Goal: Information Seeking & Learning: Learn about a topic

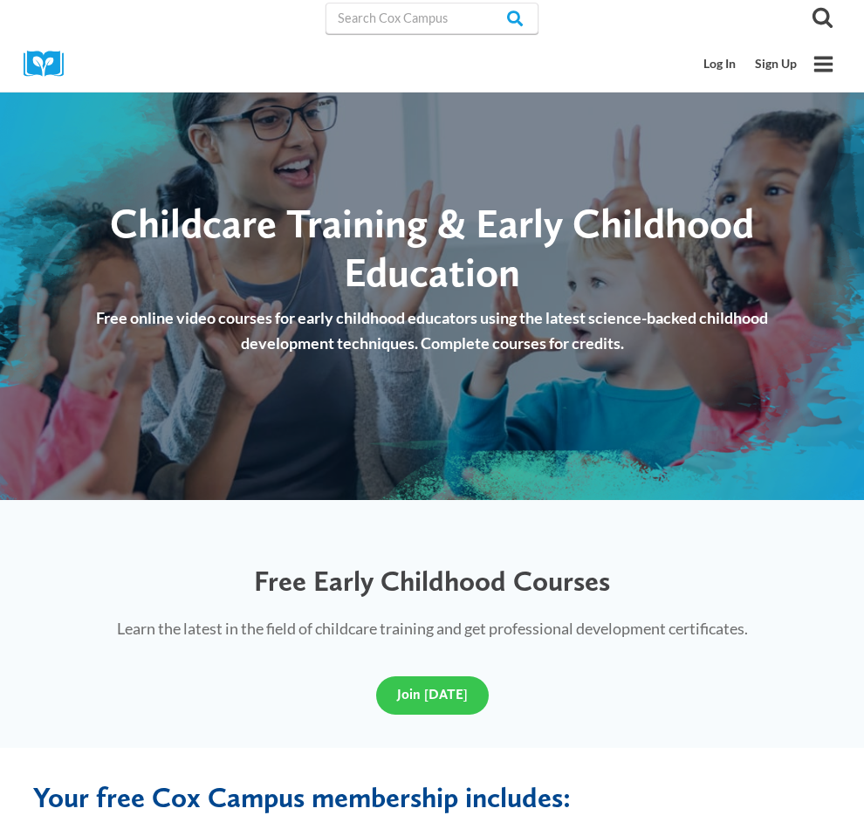
click at [428, 702] on span "Join Today" at bounding box center [432, 694] width 71 height 17
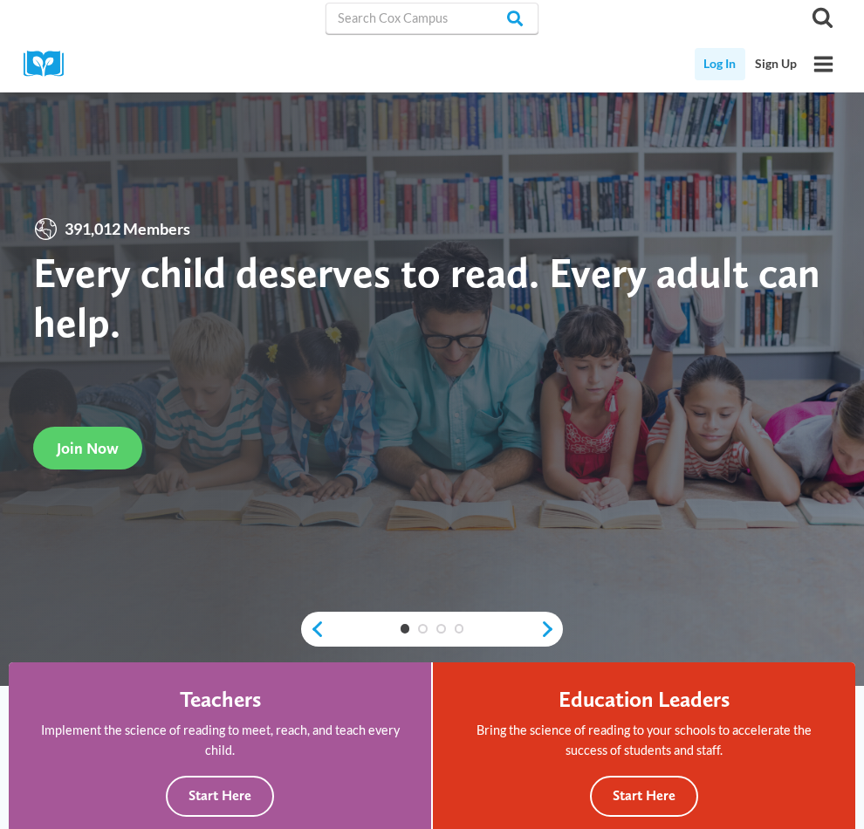
click at [701, 65] on link "Log In" at bounding box center [719, 64] width 51 height 32
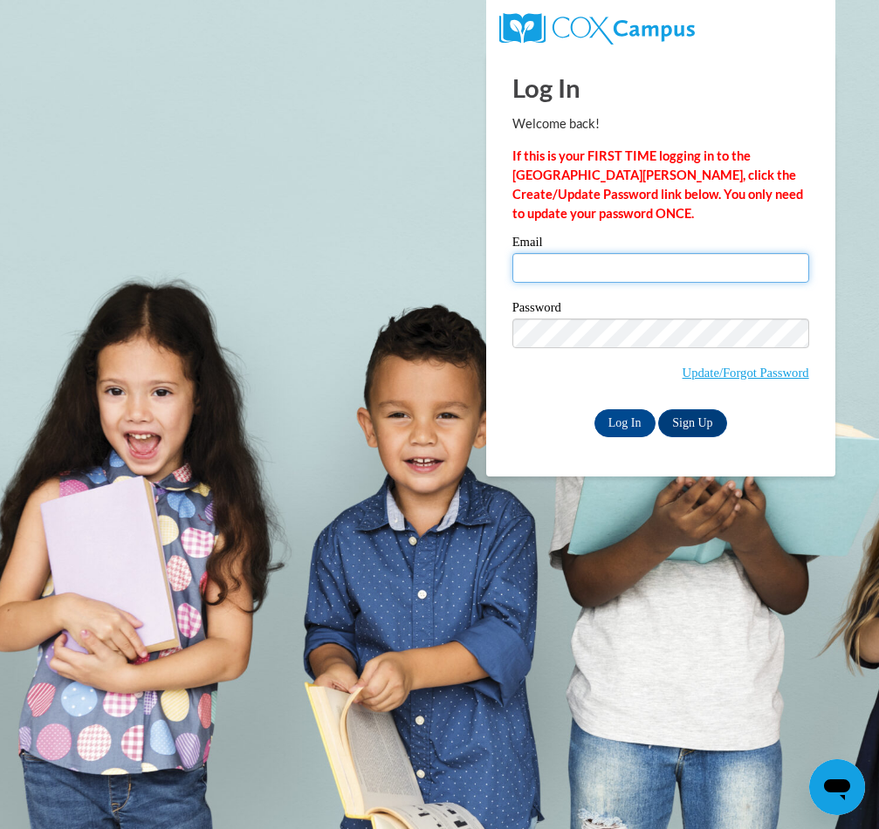
click at [580, 260] on input "Email" at bounding box center [660, 268] width 297 height 30
type input "crosspointdaycare@icloud.com"
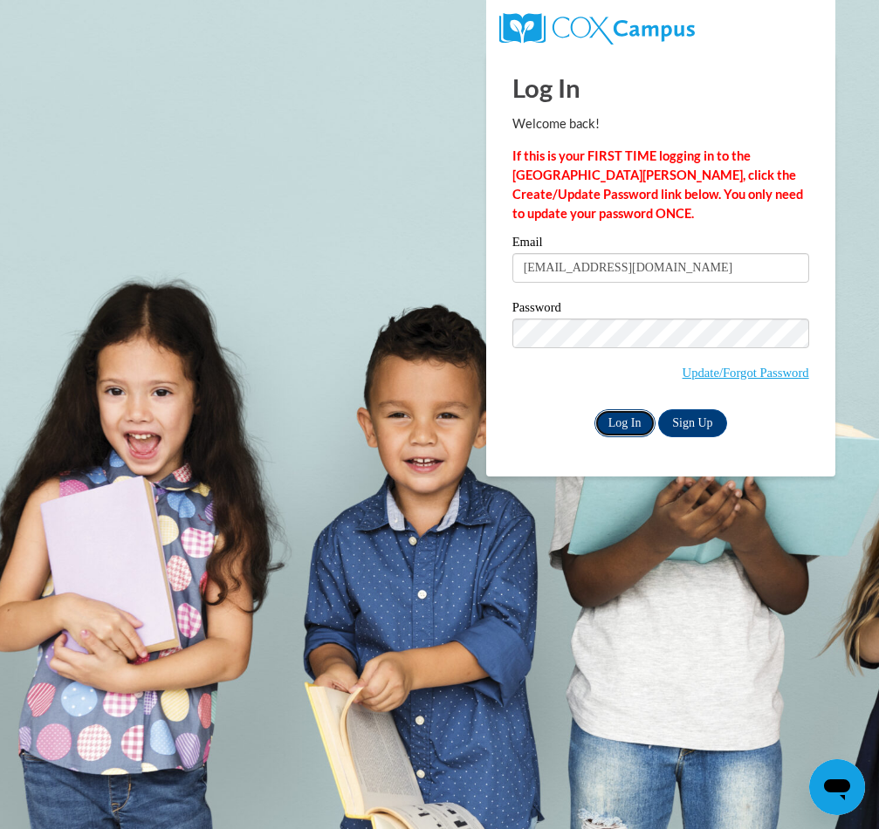
click at [625, 415] on input "Log In" at bounding box center [624, 423] width 61 height 28
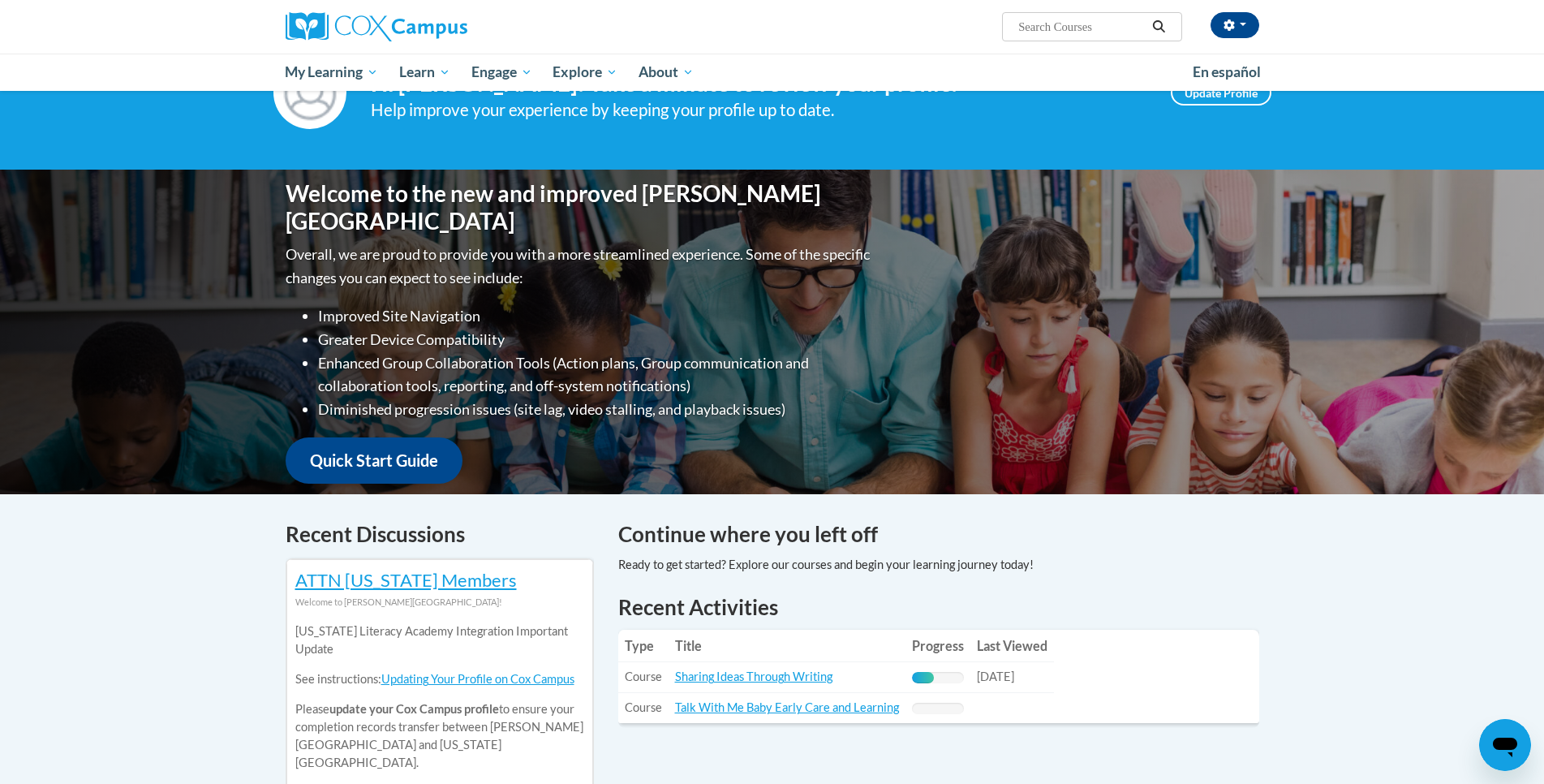
scroll to position [244, 0]
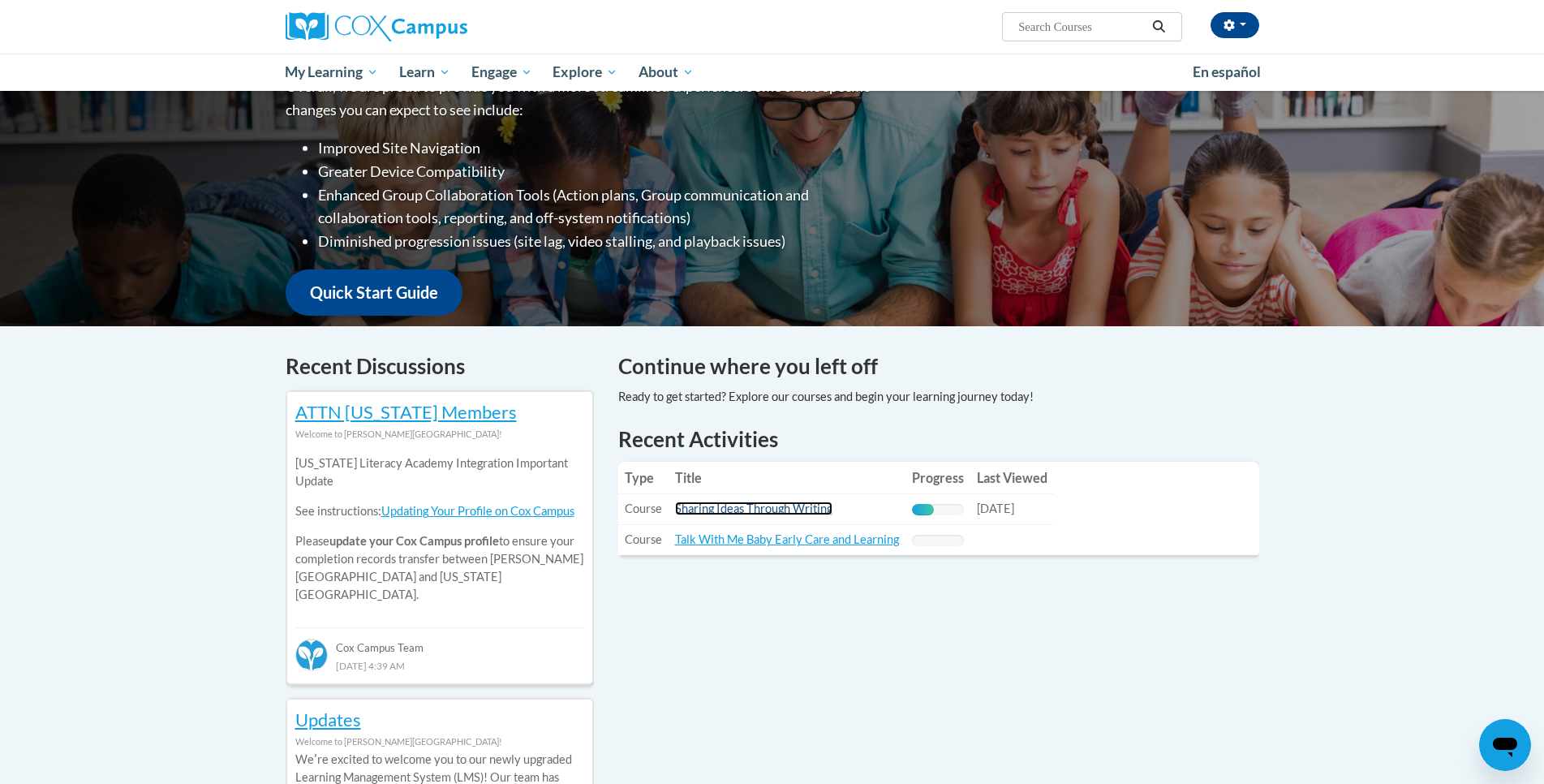
click at [767, 504] on link "Sharing Ideas Through Writing" at bounding box center [753, 508] width 157 height 14
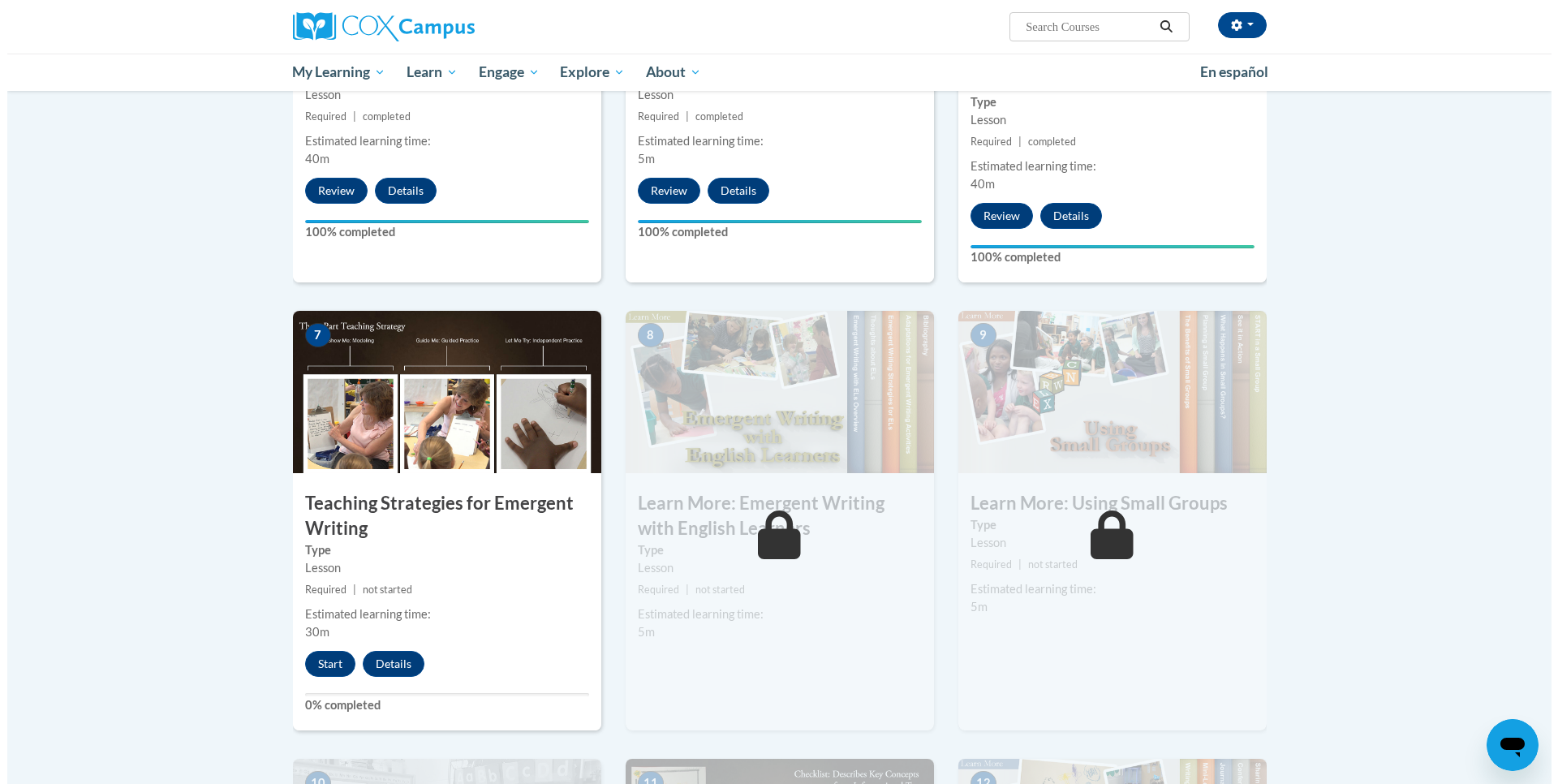
scroll to position [1136, 0]
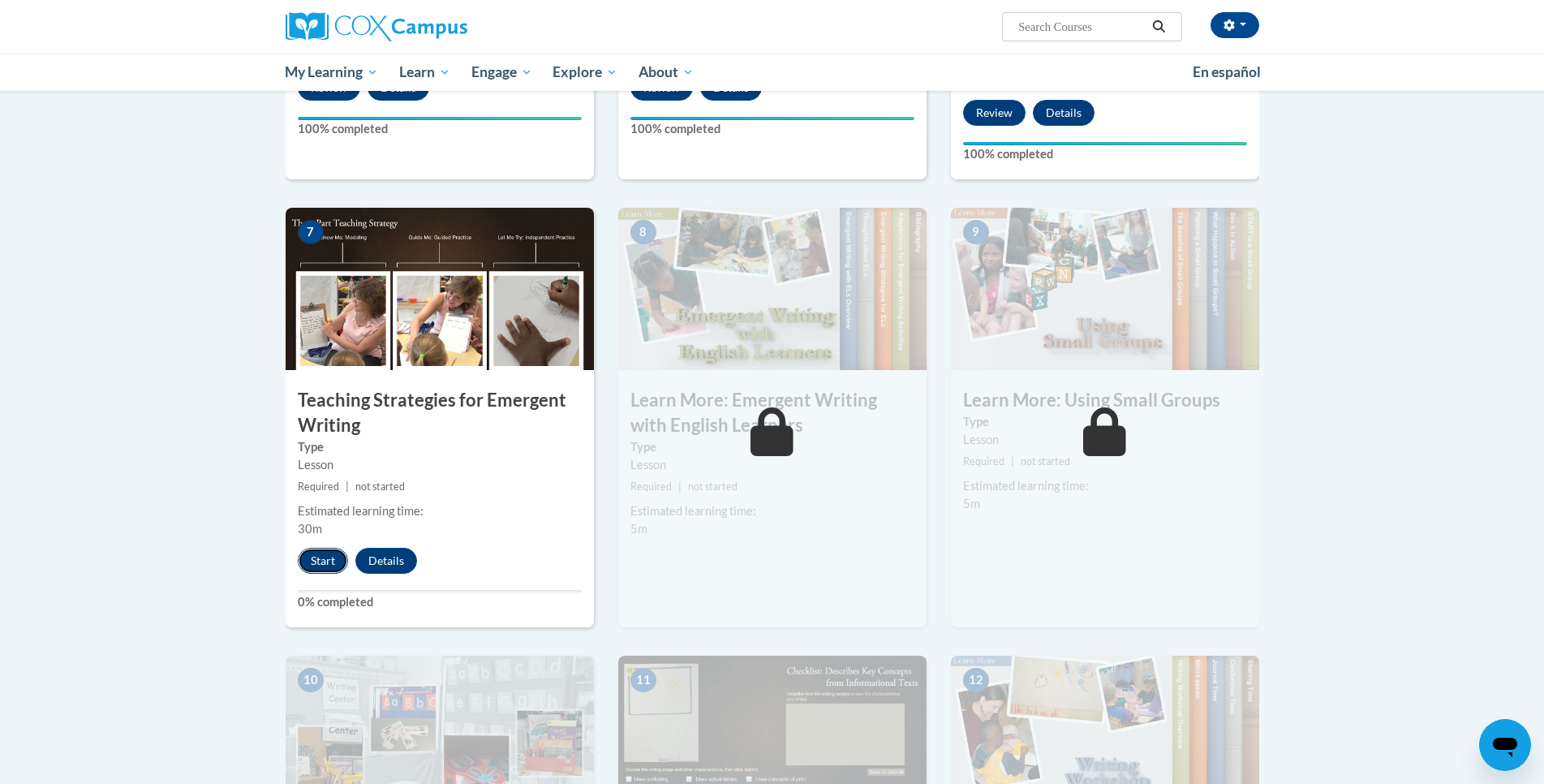
click at [326, 548] on button "Start" at bounding box center [323, 561] width 50 height 26
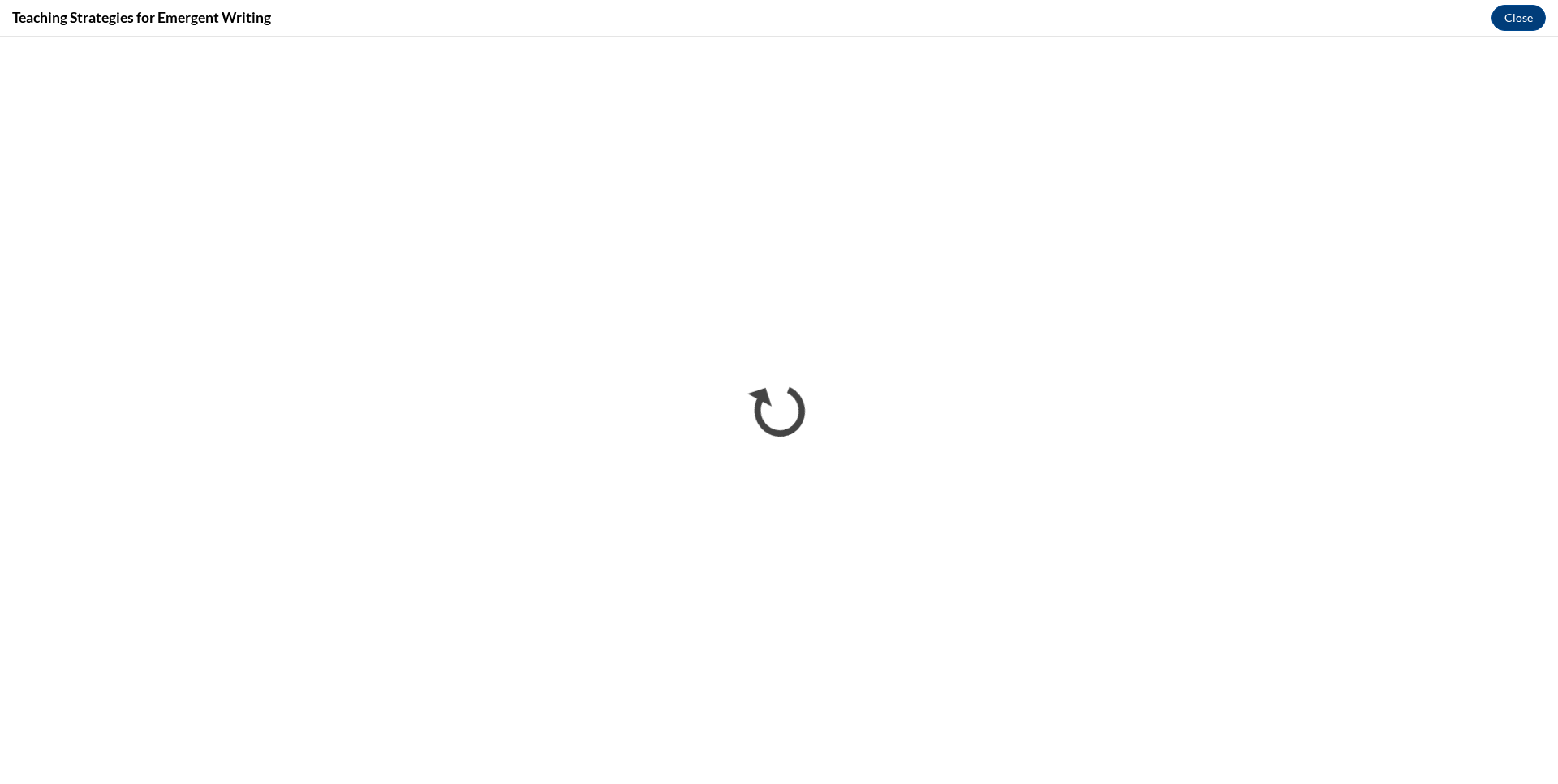
scroll to position [0, 0]
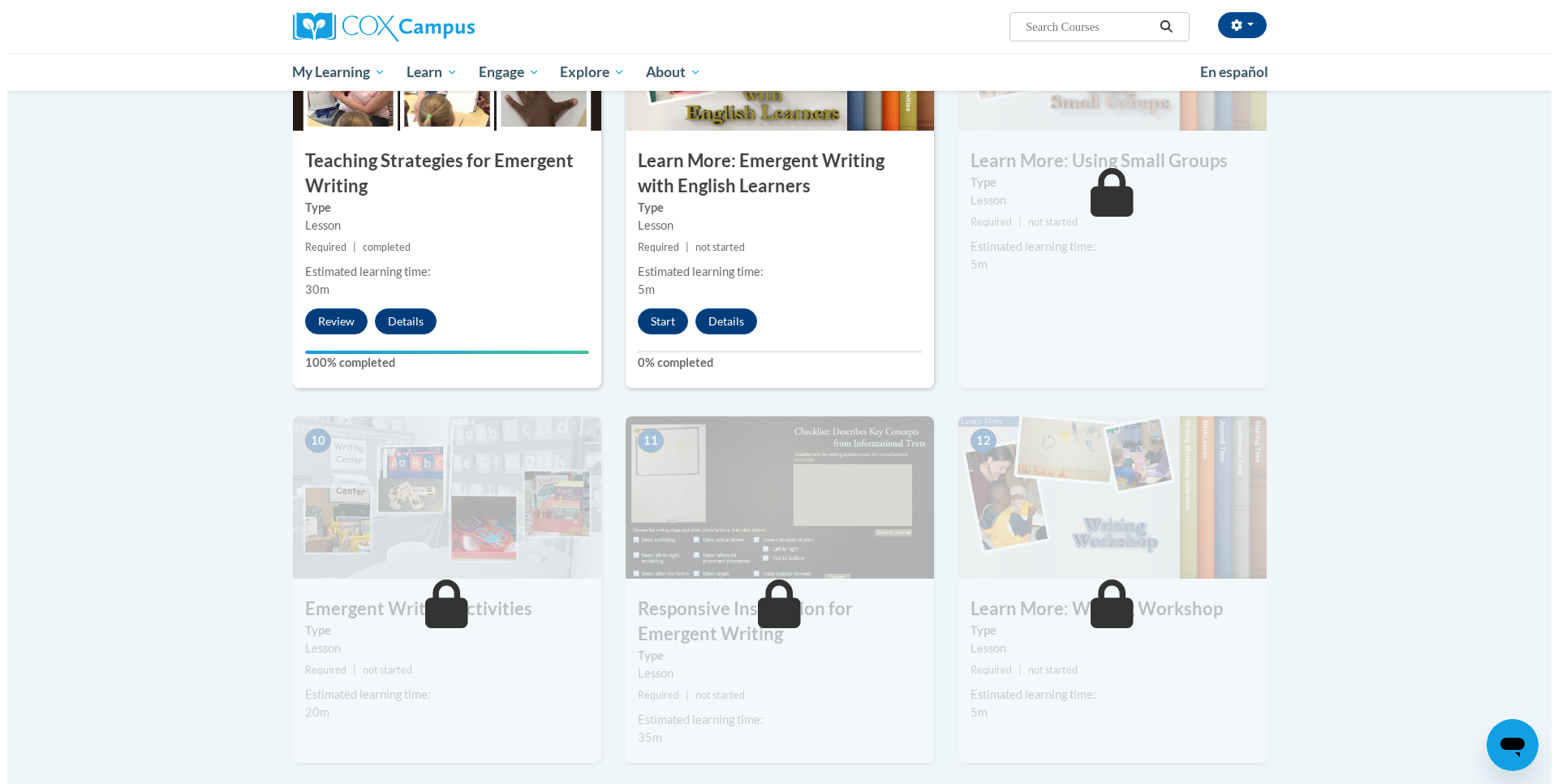
scroll to position [1379, 0]
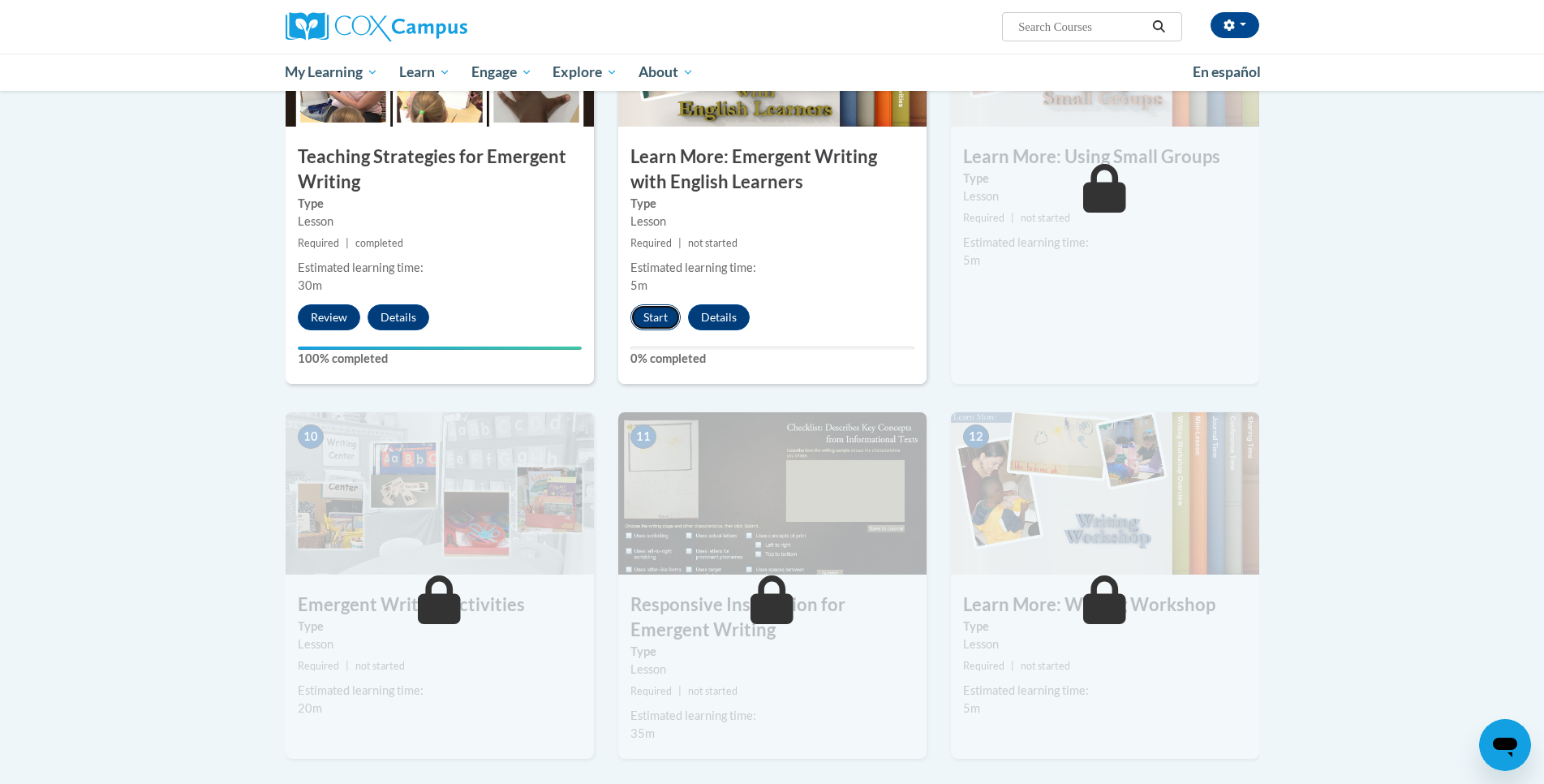
click at [659, 304] on button "Start" at bounding box center [656, 317] width 50 height 26
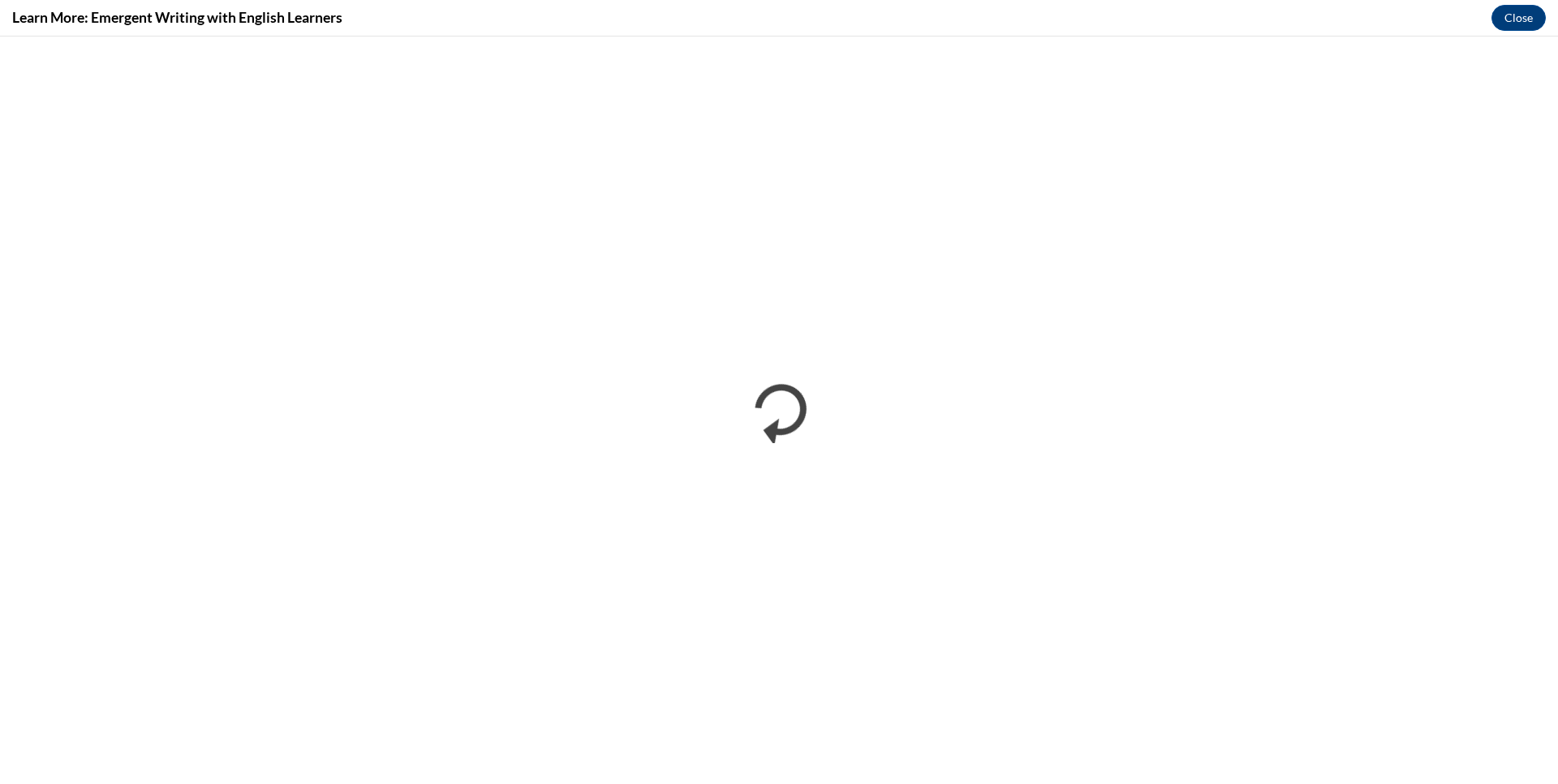
scroll to position [0, 0]
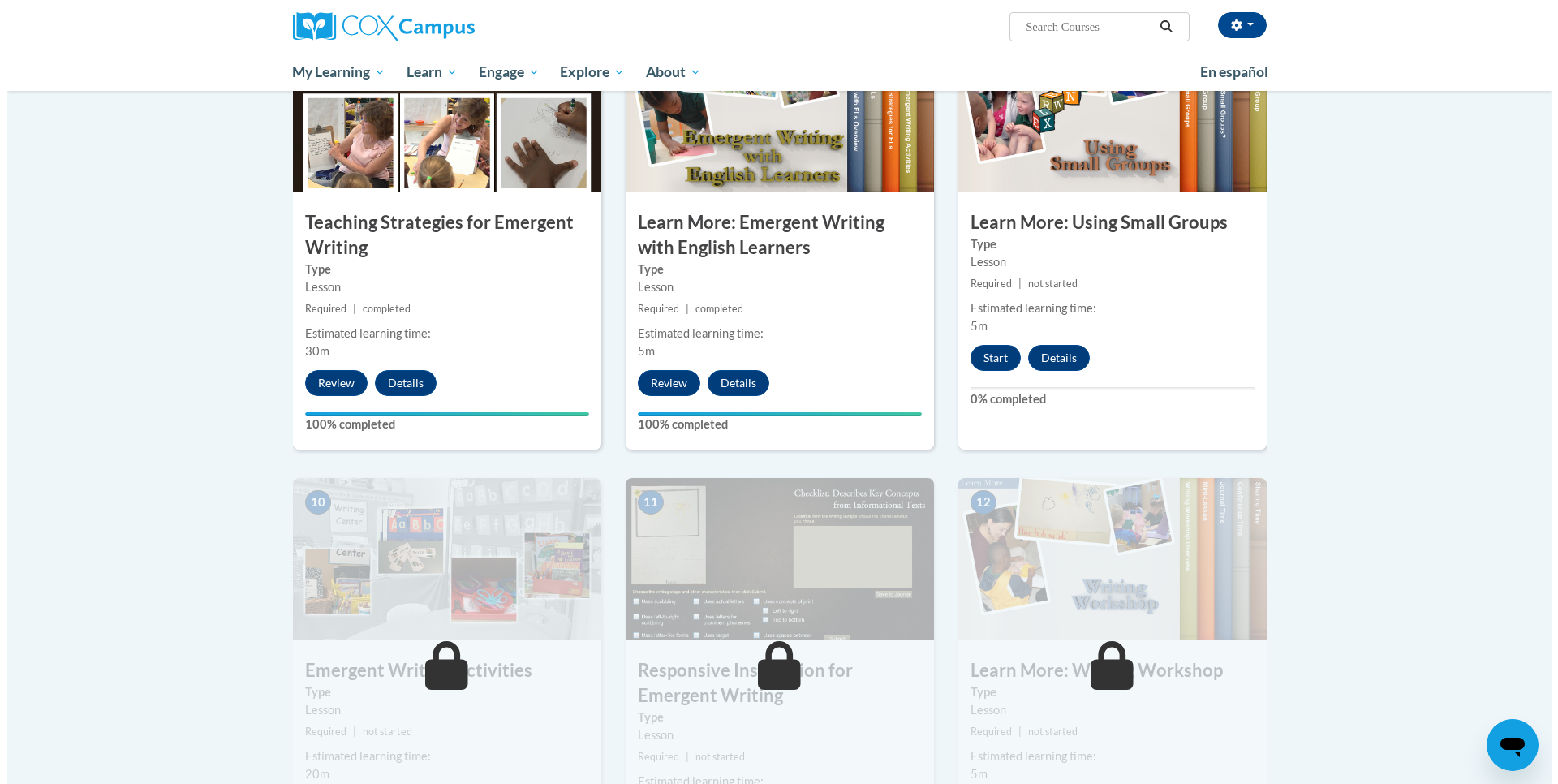
scroll to position [1298, 0]
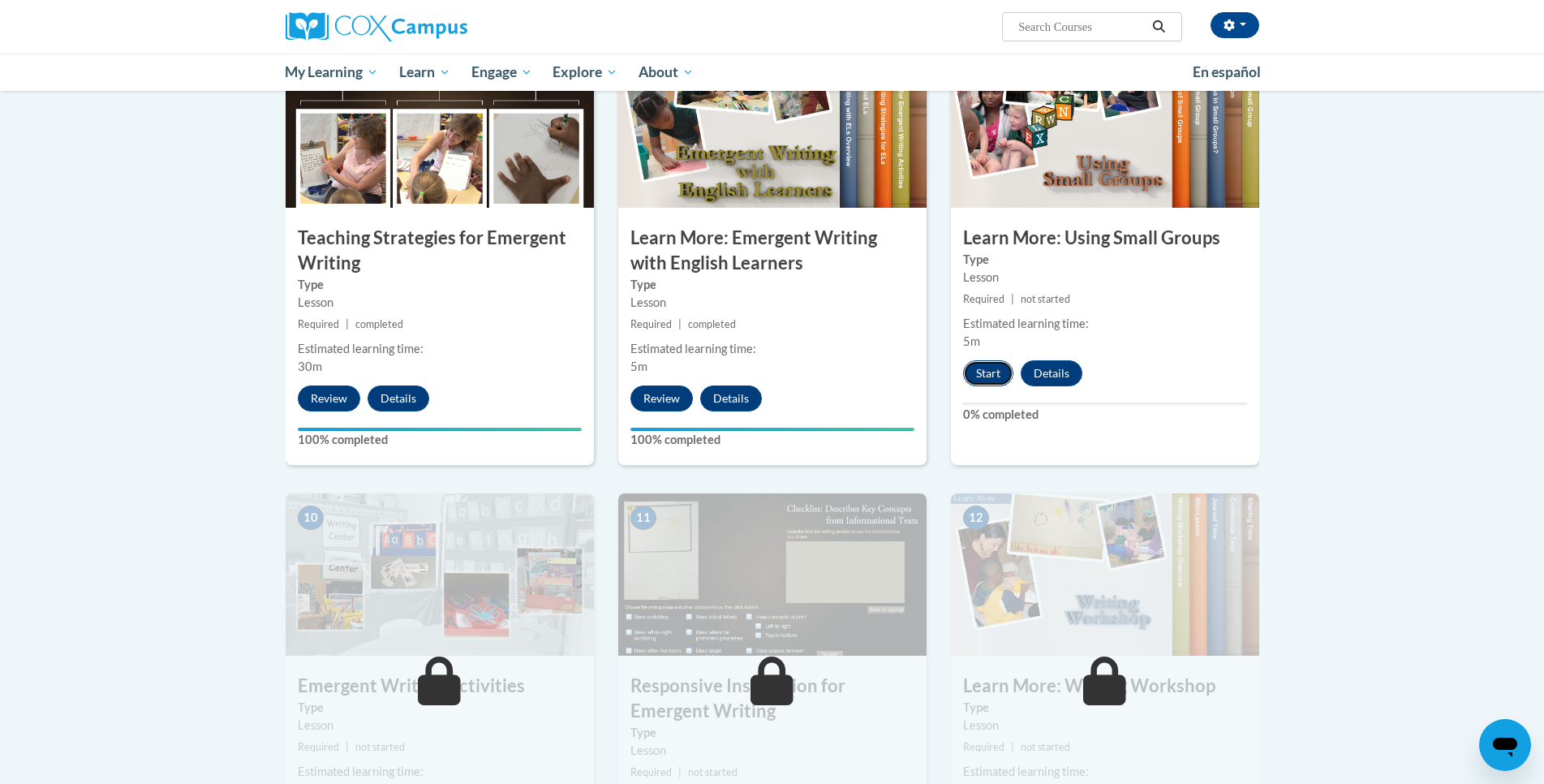
click at [983, 360] on button "Start" at bounding box center [989, 373] width 50 height 26
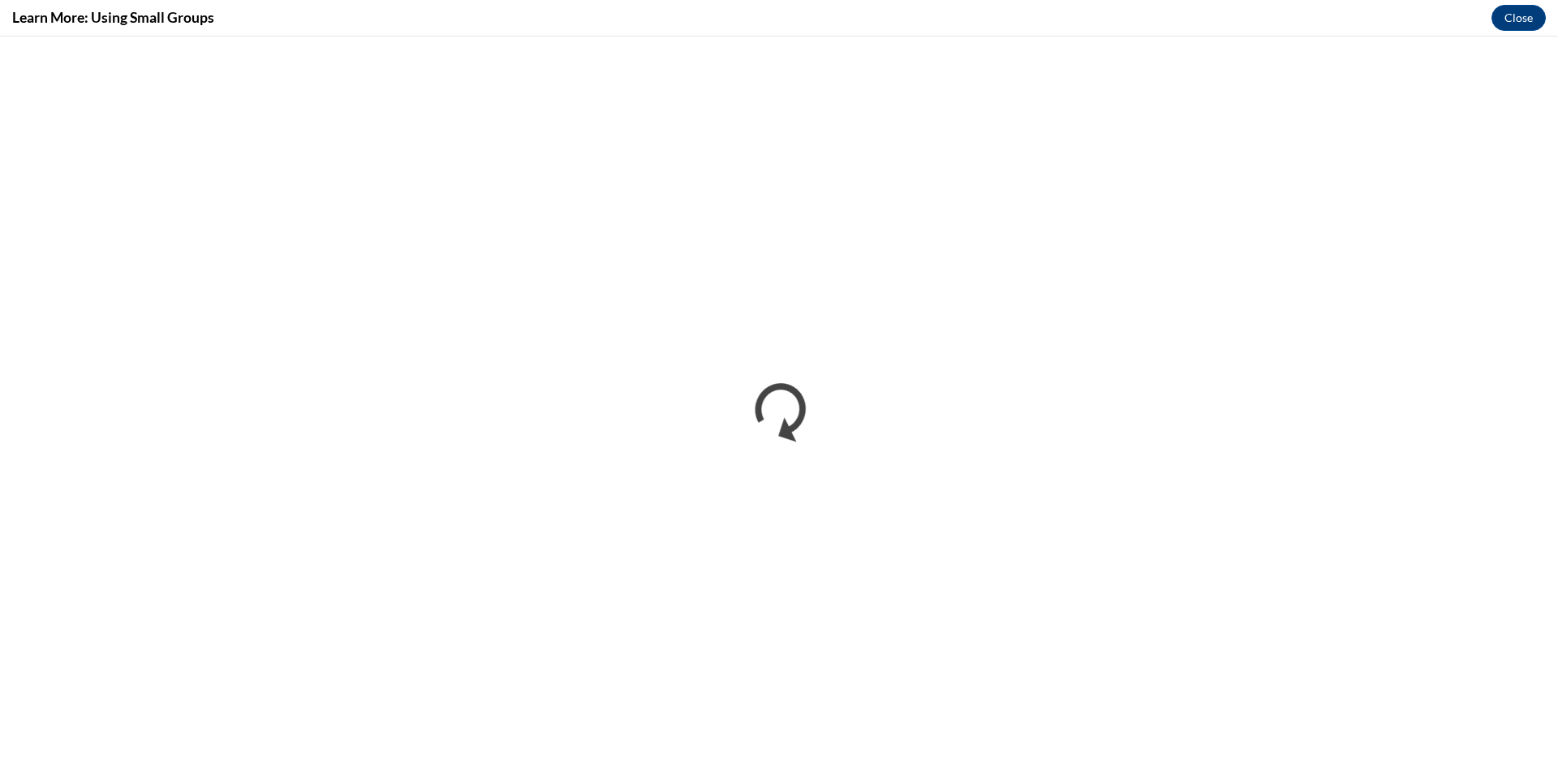
scroll to position [0, 0]
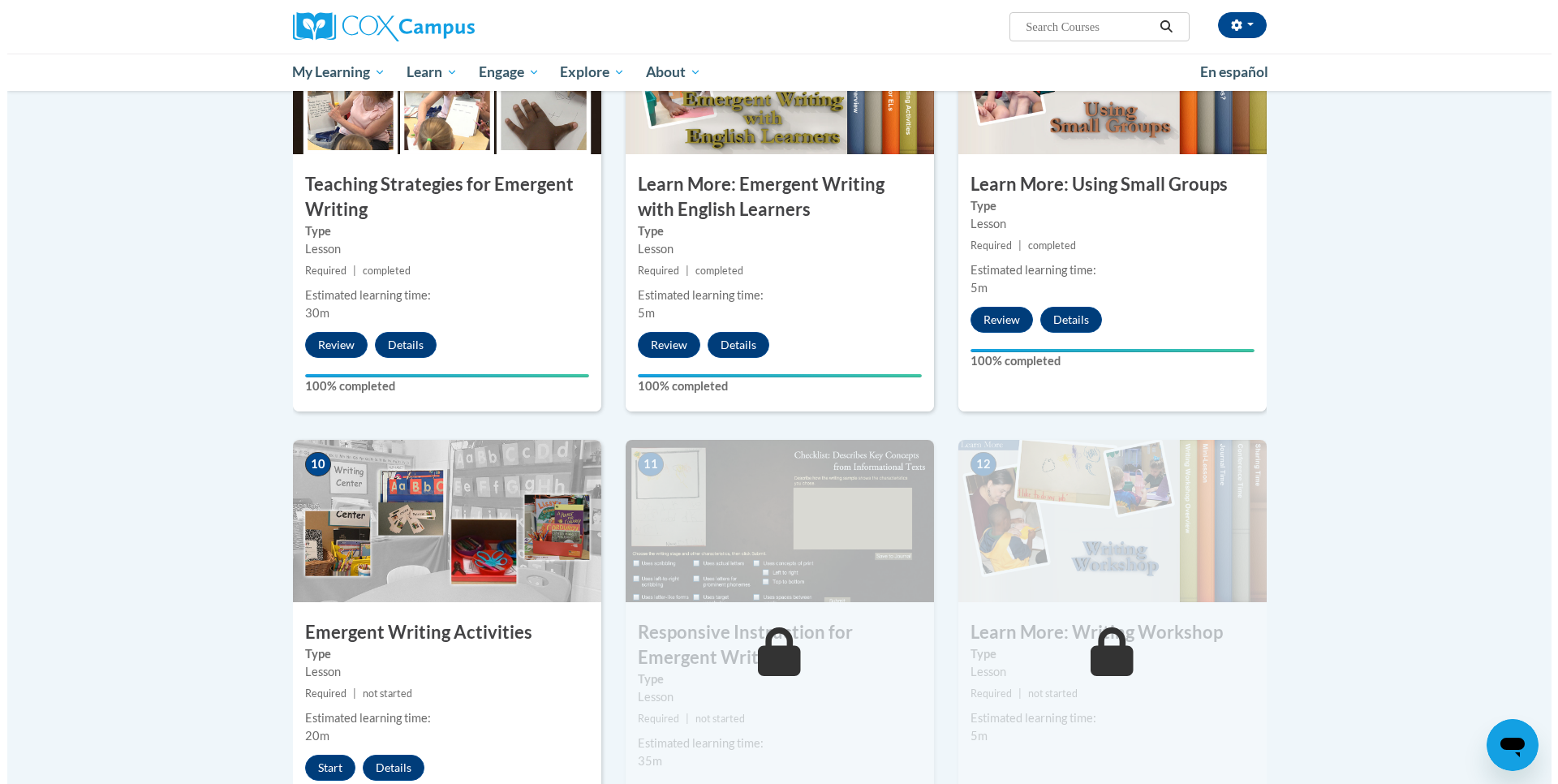
scroll to position [1379, 0]
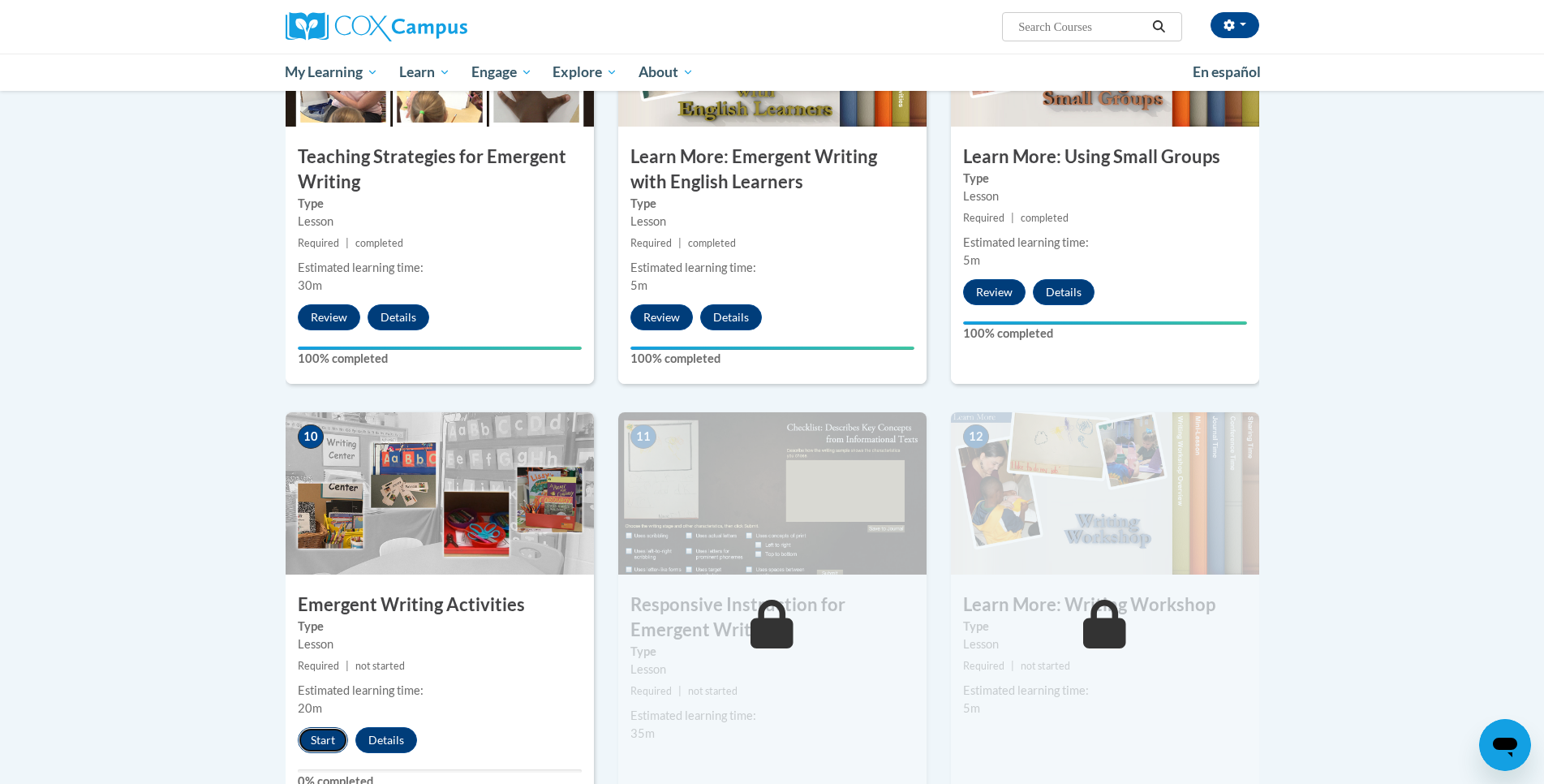
click at [322, 727] on button "Start" at bounding box center [323, 740] width 50 height 26
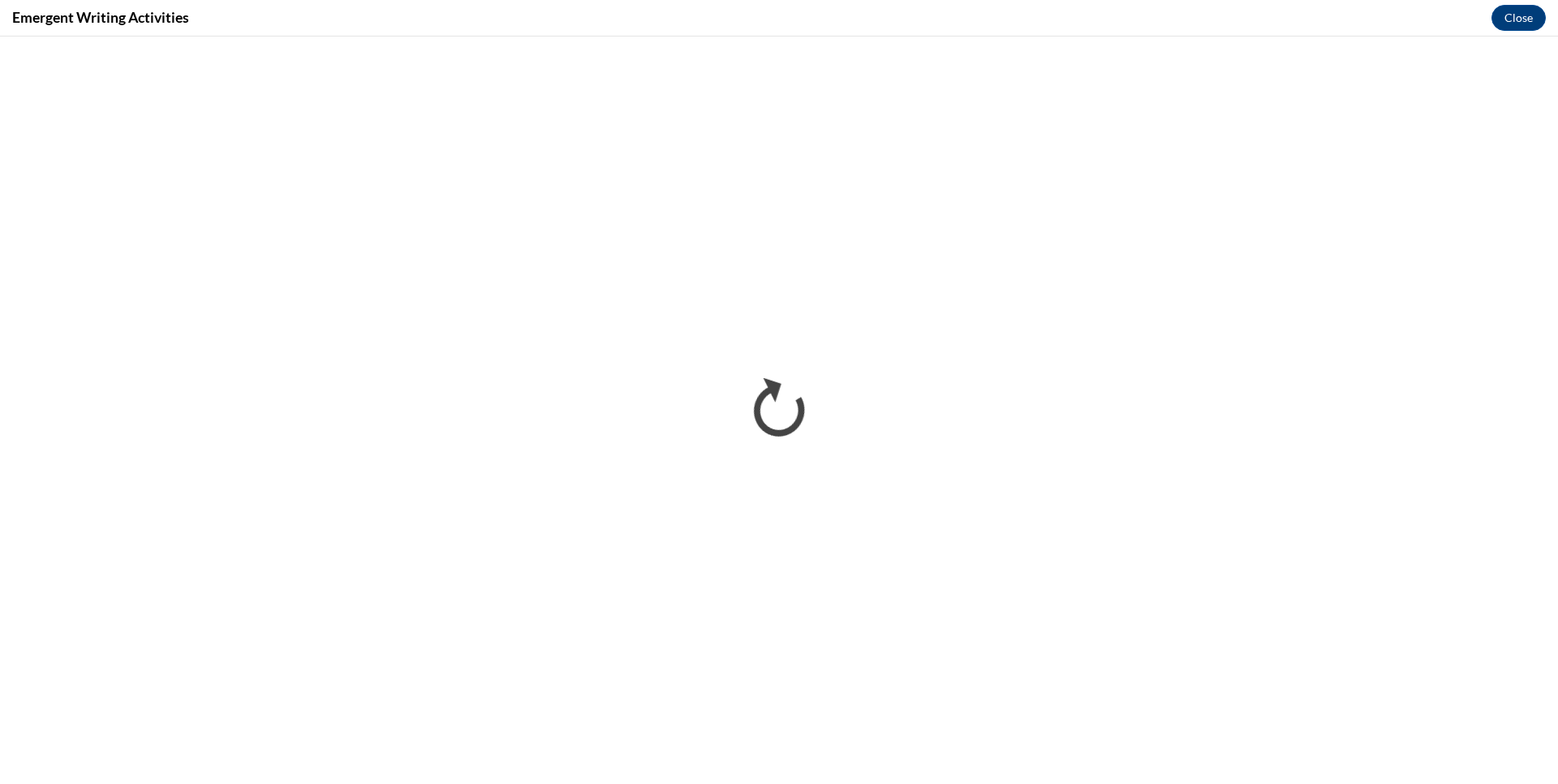
scroll to position [0, 0]
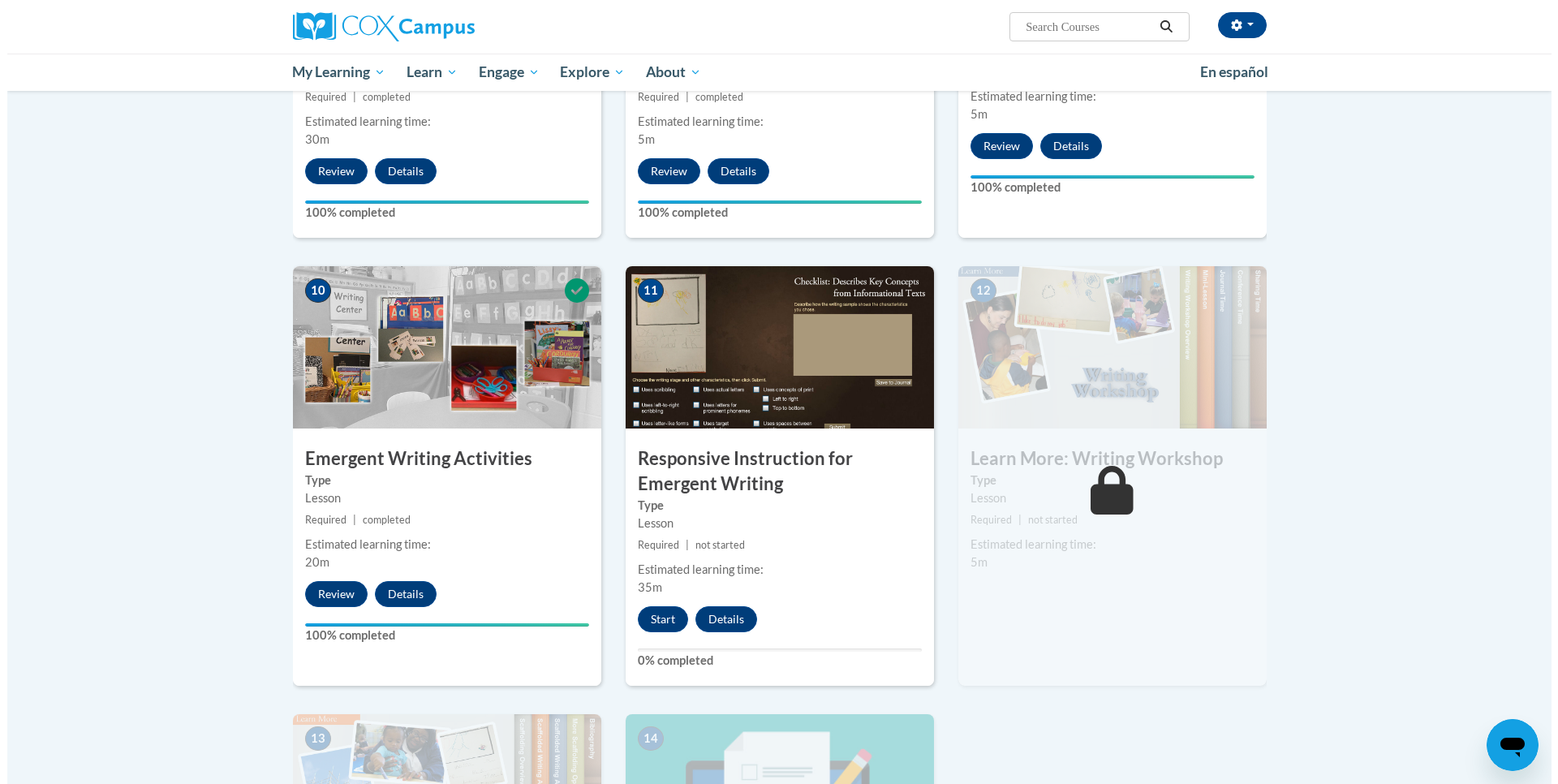
scroll to position [1623, 0]
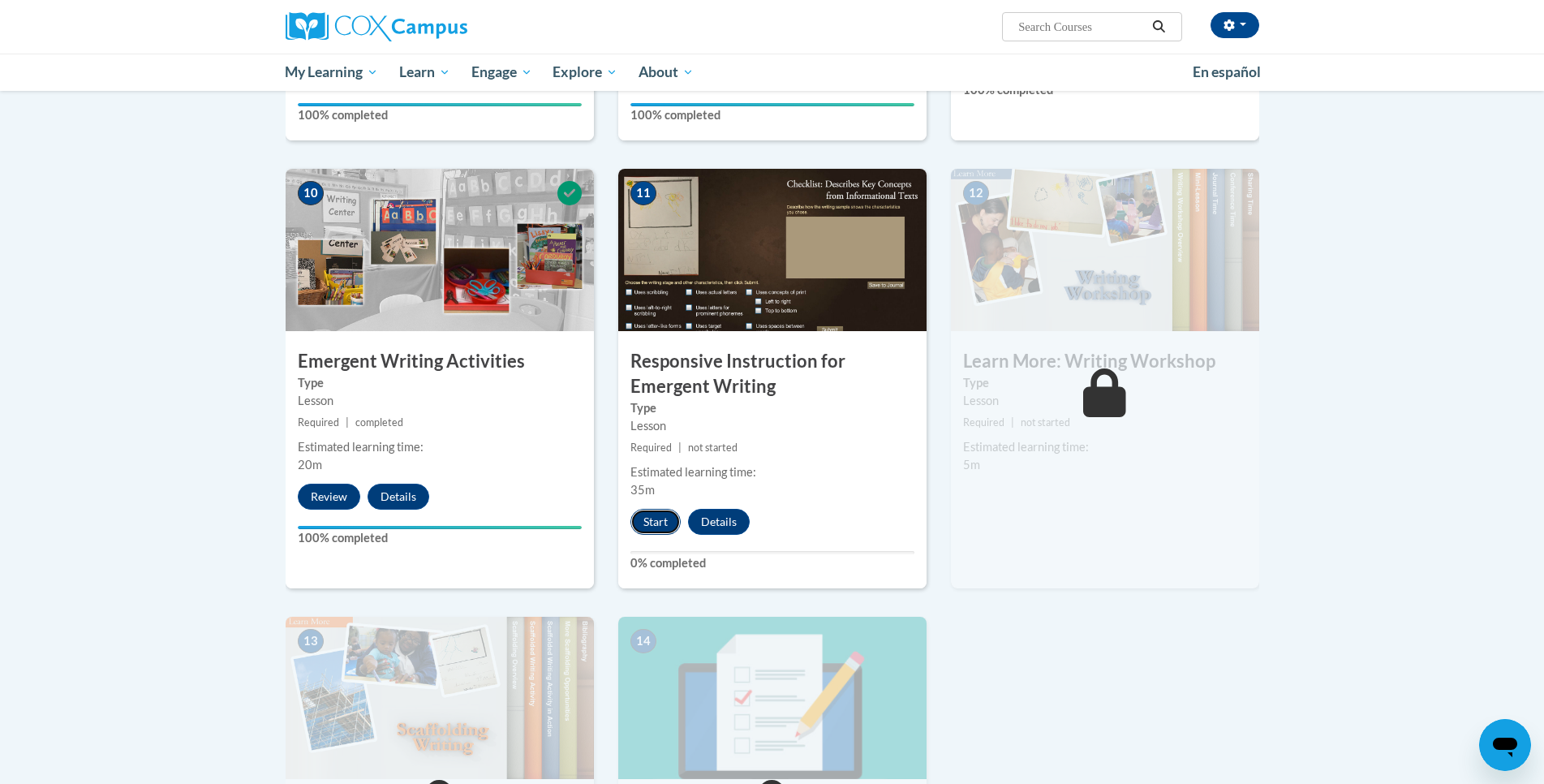
click at [651, 509] on button "Start" at bounding box center [656, 522] width 50 height 26
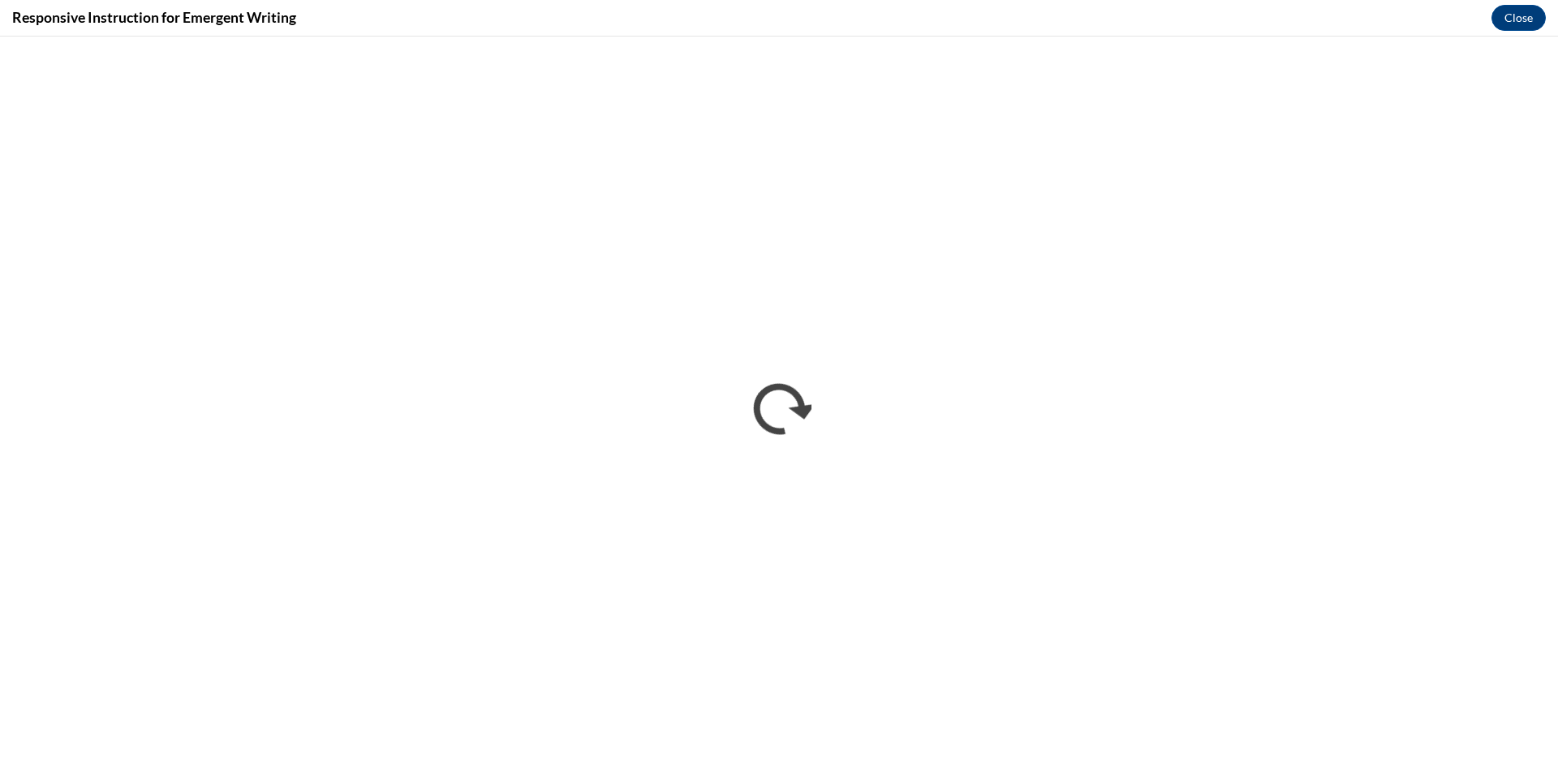
scroll to position [0, 0]
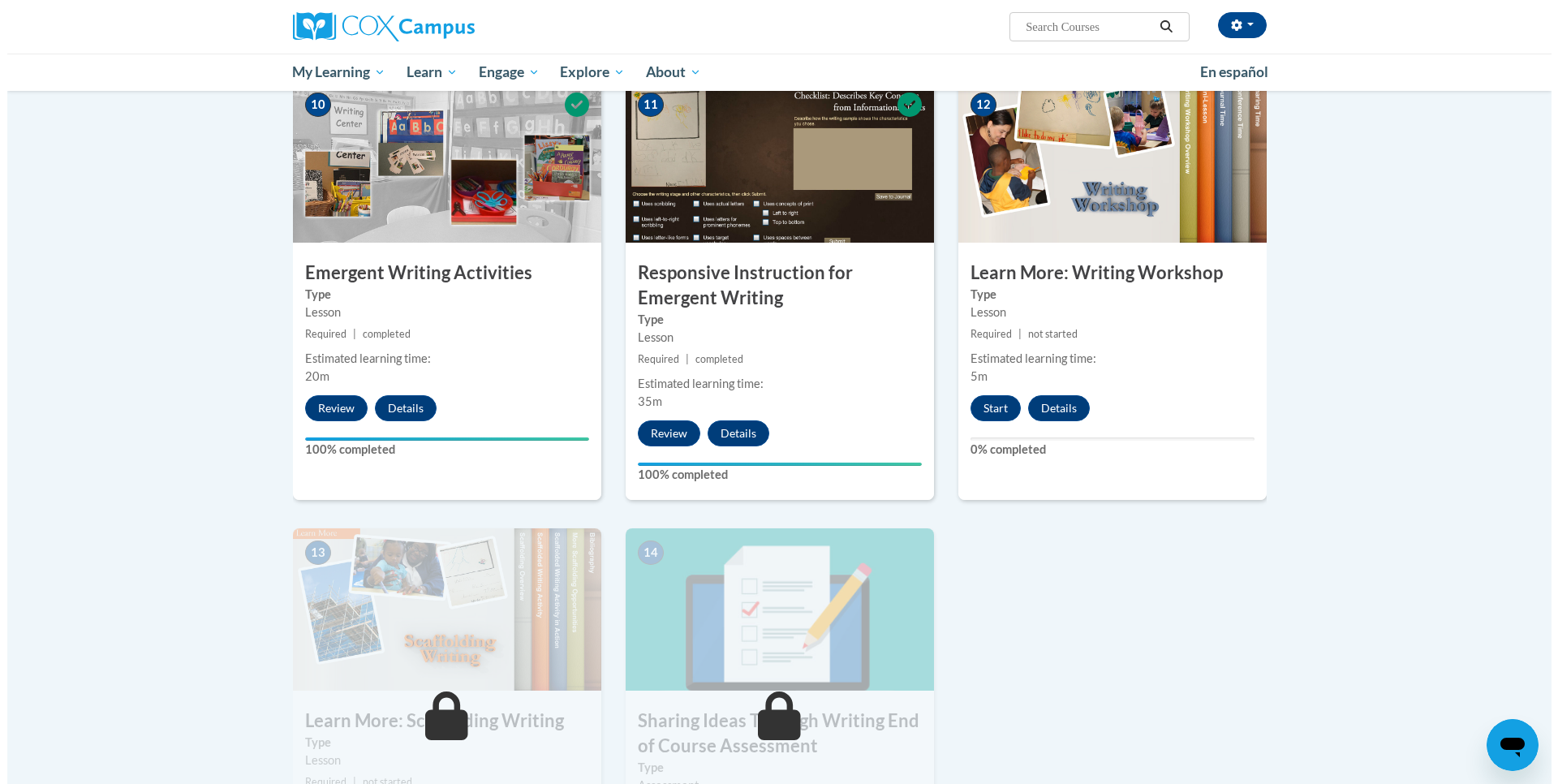
scroll to position [1867, 0]
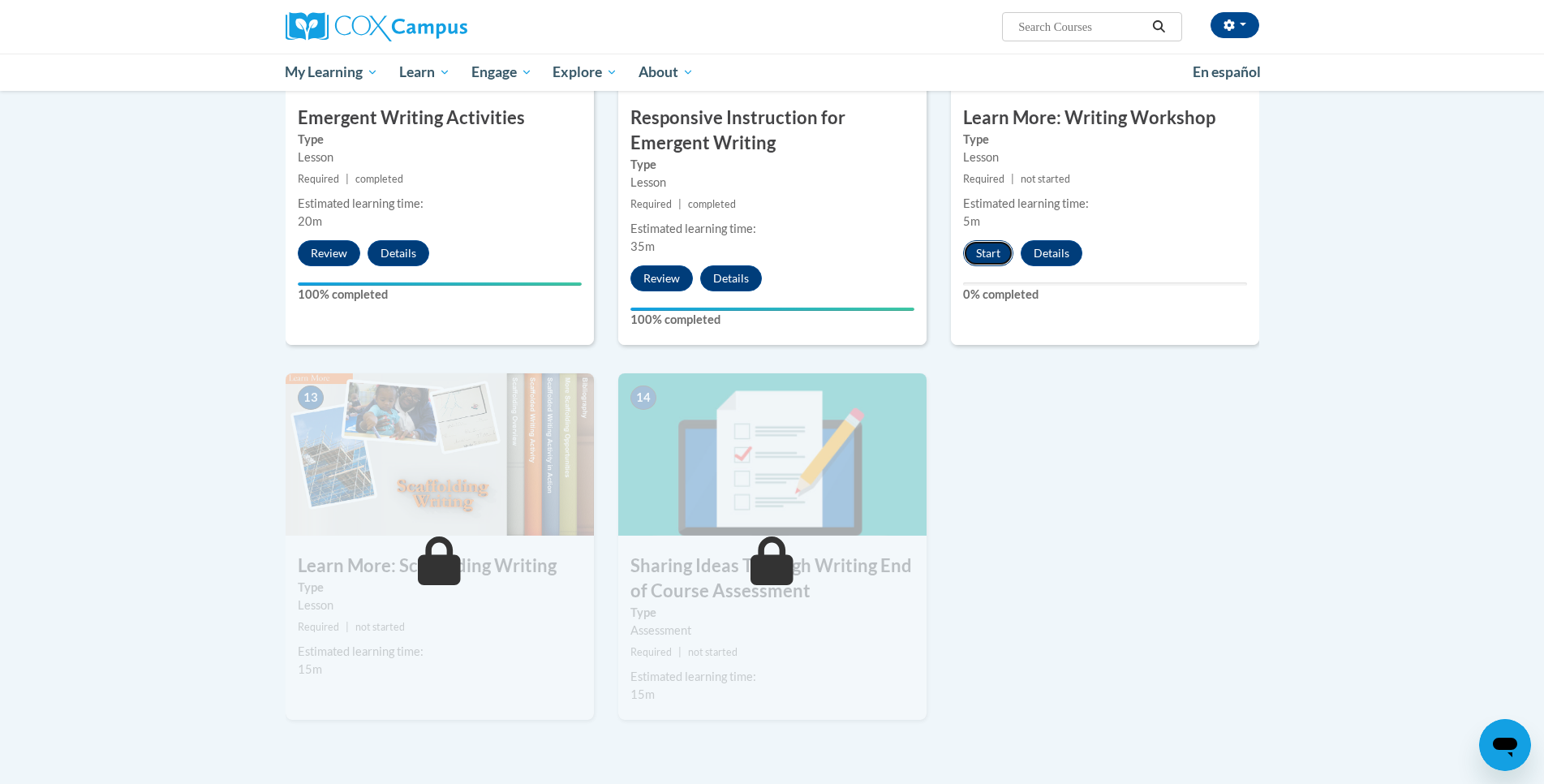
click at [992, 240] on button "Start" at bounding box center [989, 253] width 50 height 26
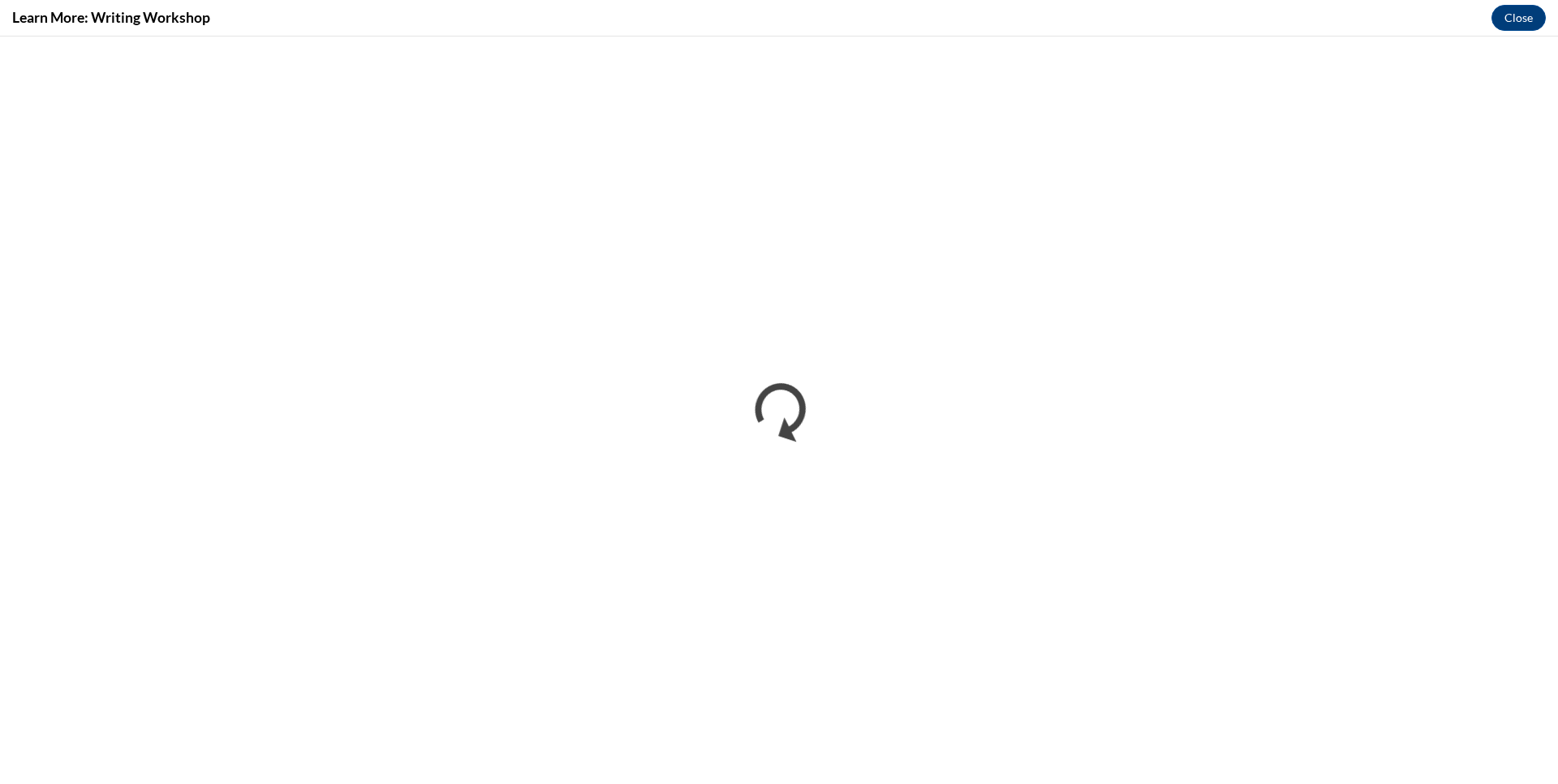
scroll to position [0, 0]
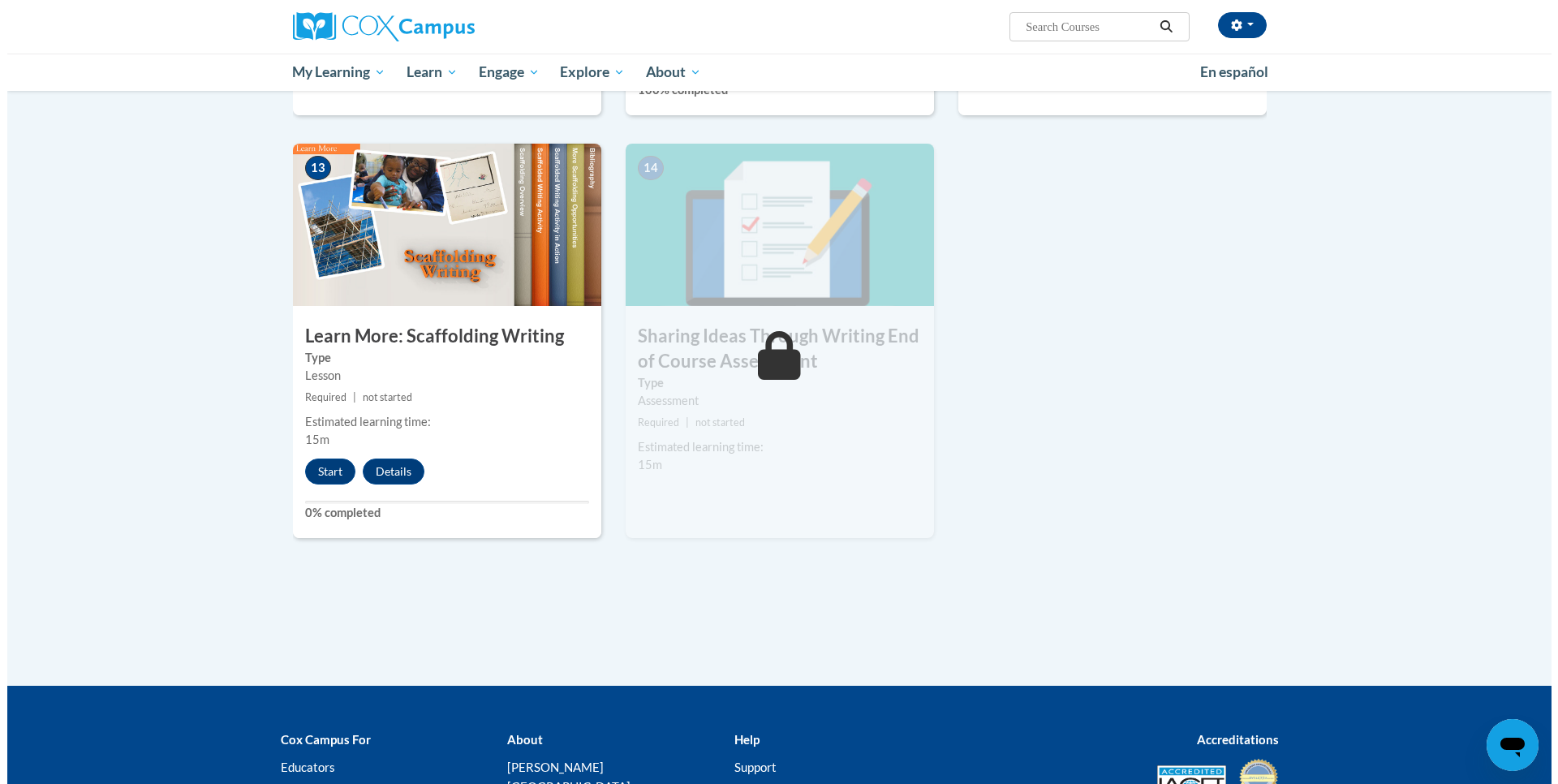
scroll to position [2078, 0]
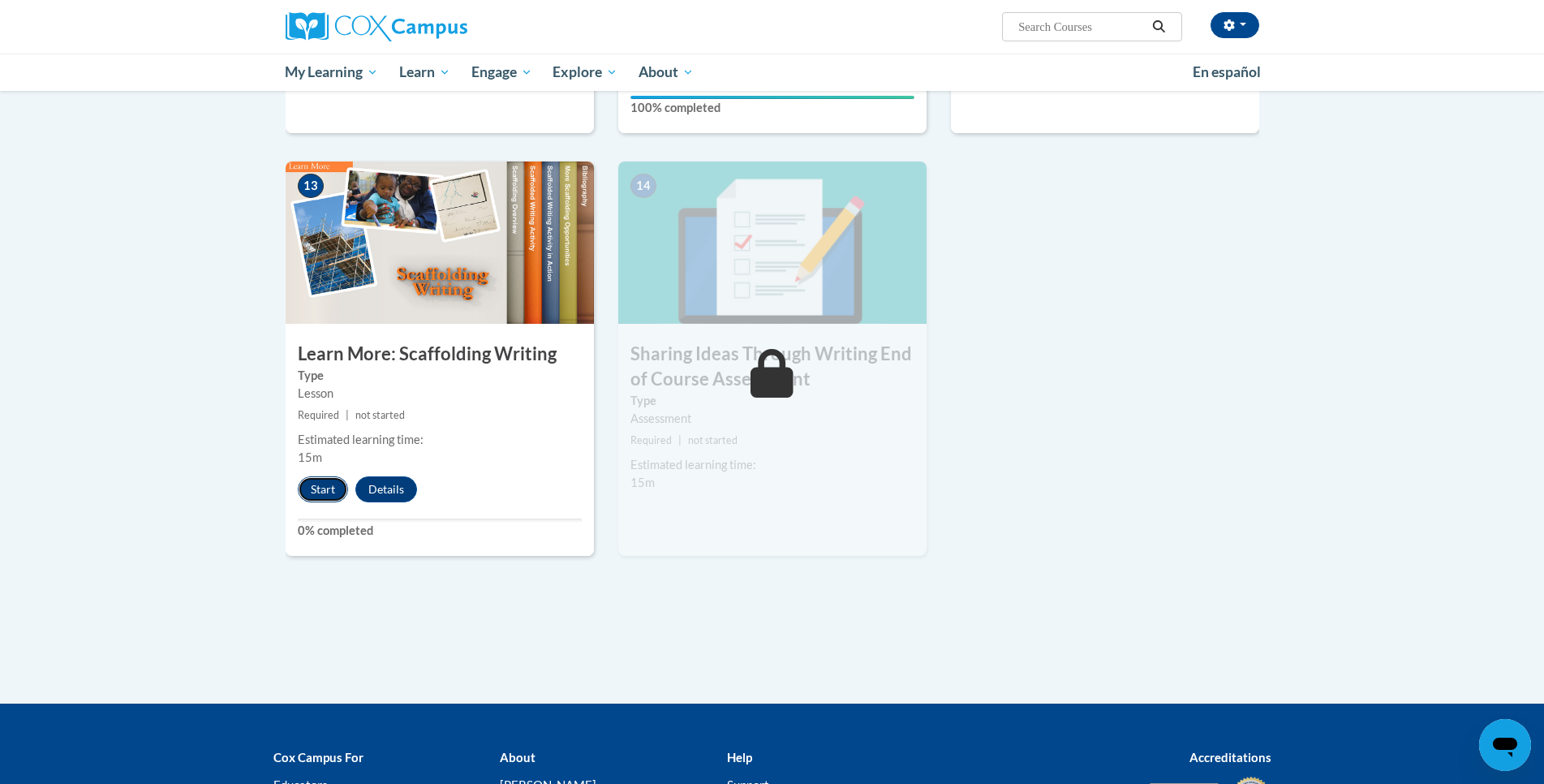
click at [328, 476] on button "Start" at bounding box center [323, 489] width 50 height 26
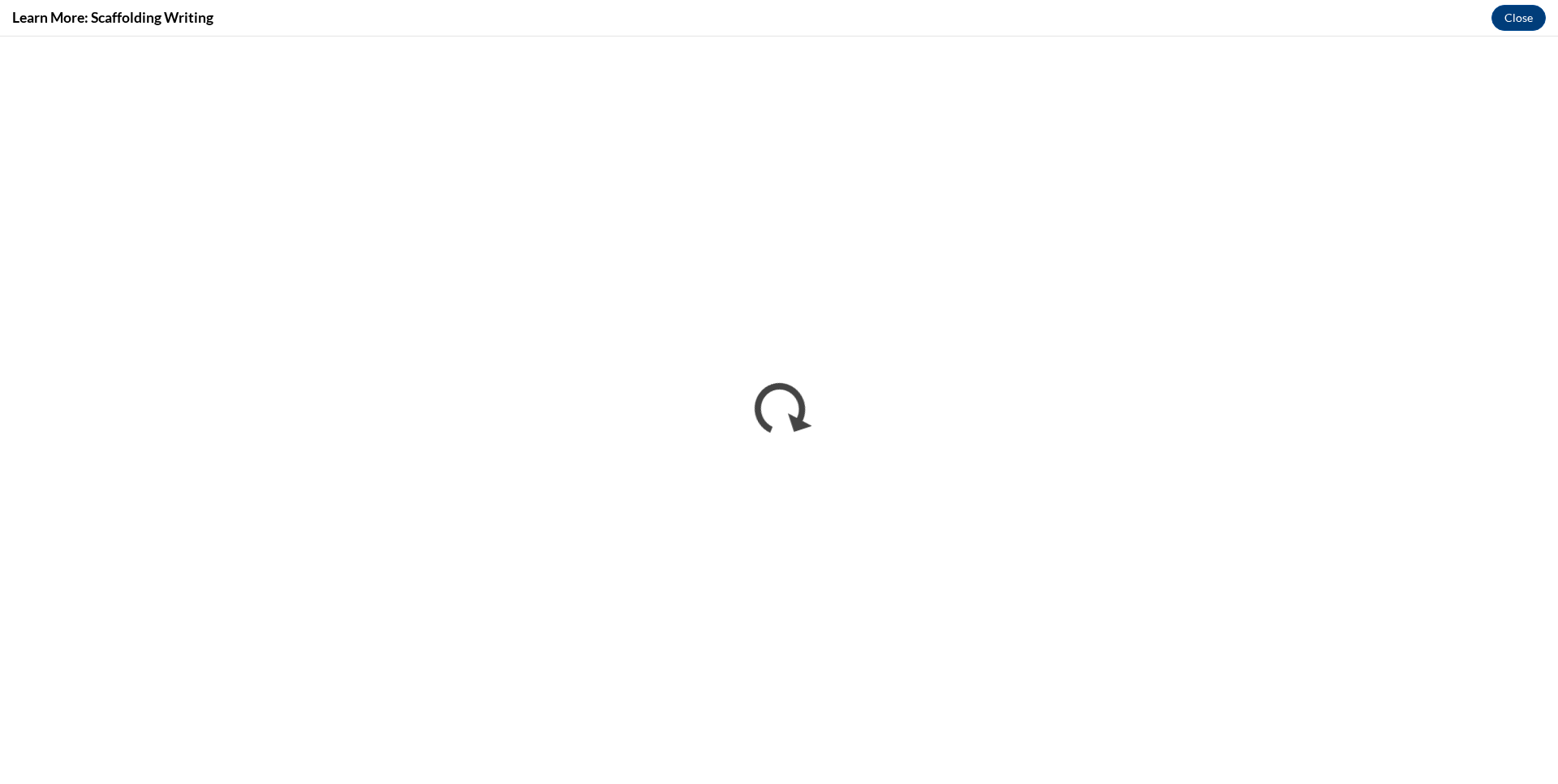
scroll to position [0, 0]
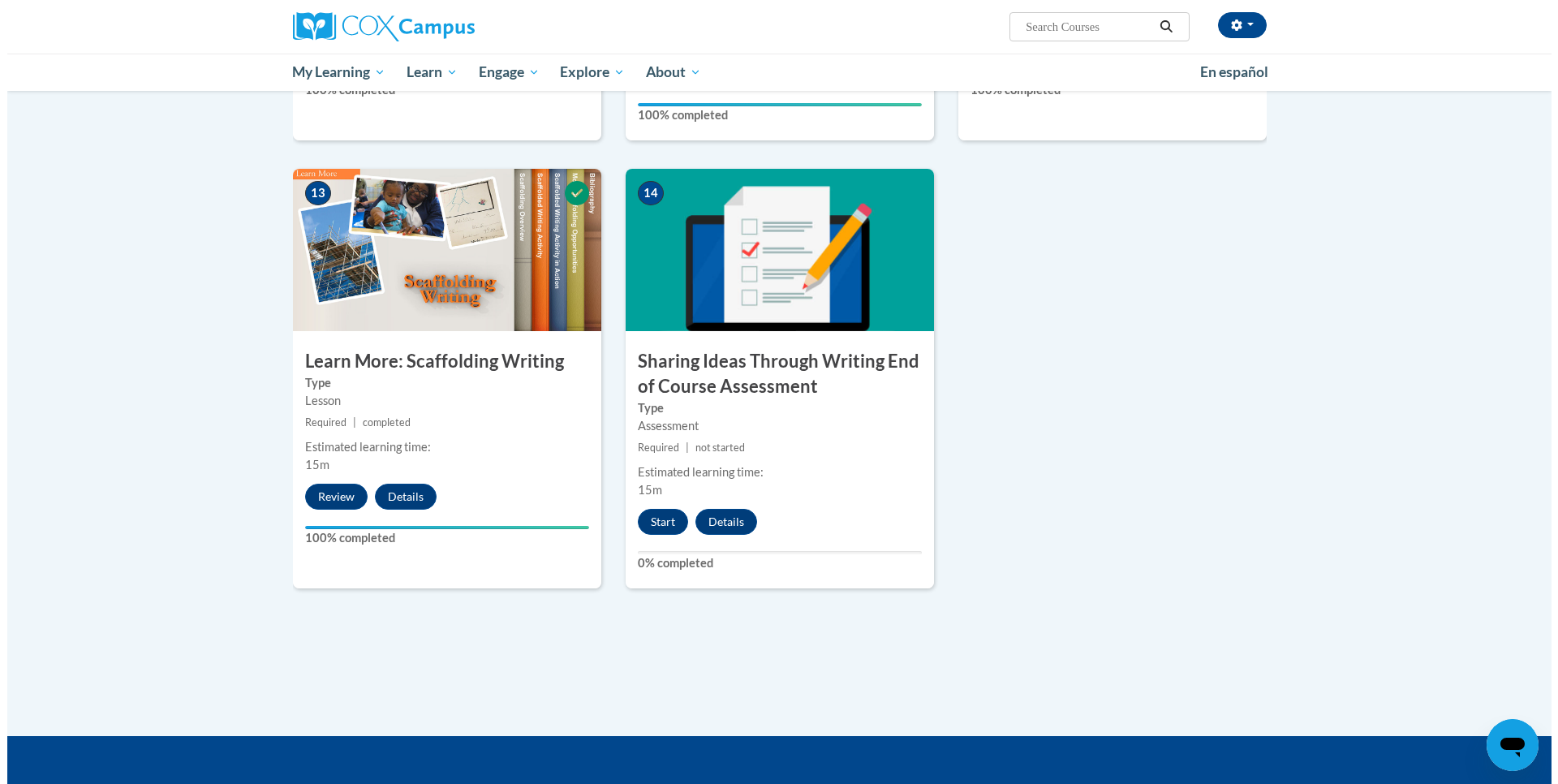
scroll to position [2109, 0]
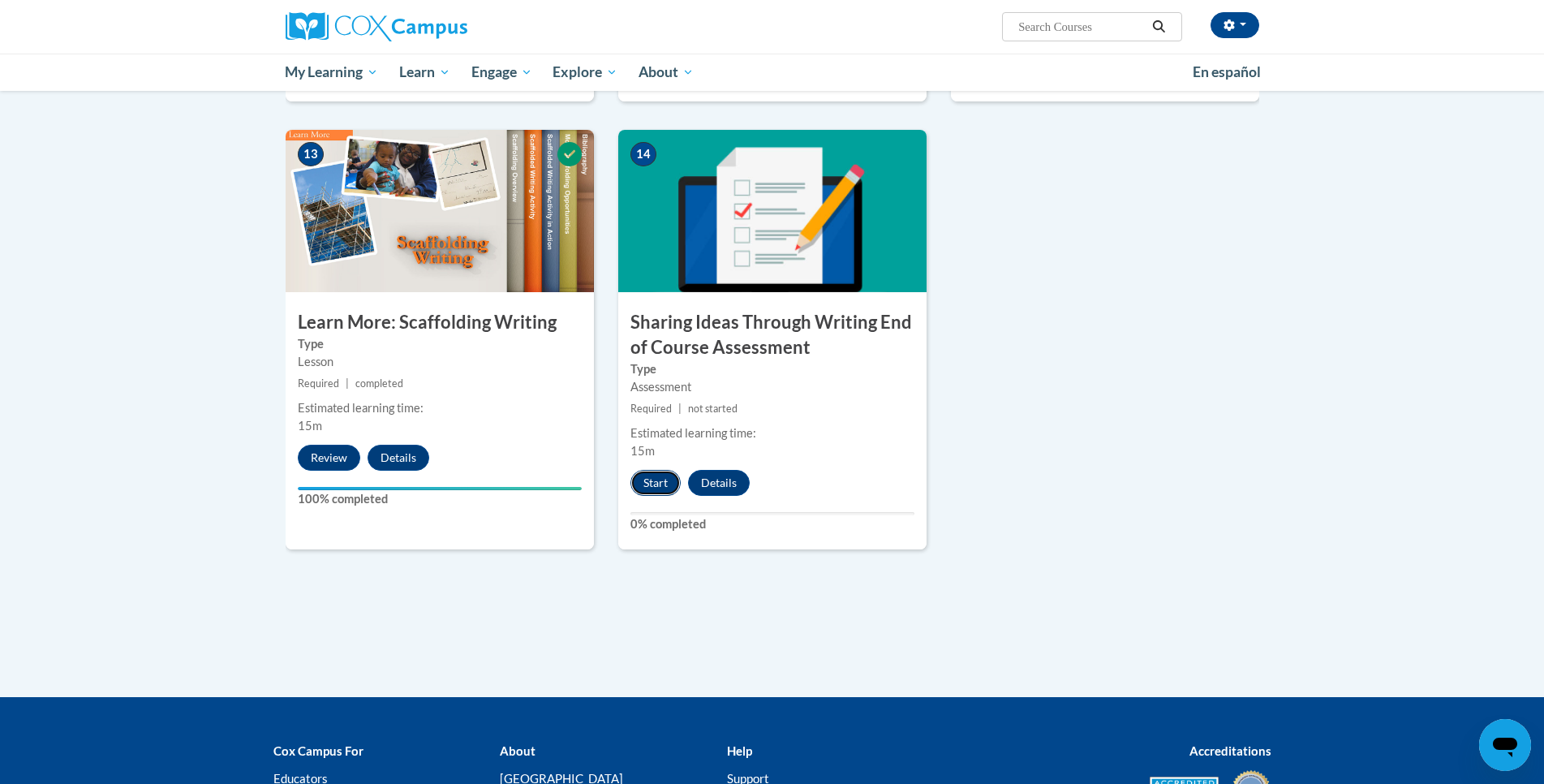
click at [661, 470] on button "Start" at bounding box center [656, 483] width 50 height 26
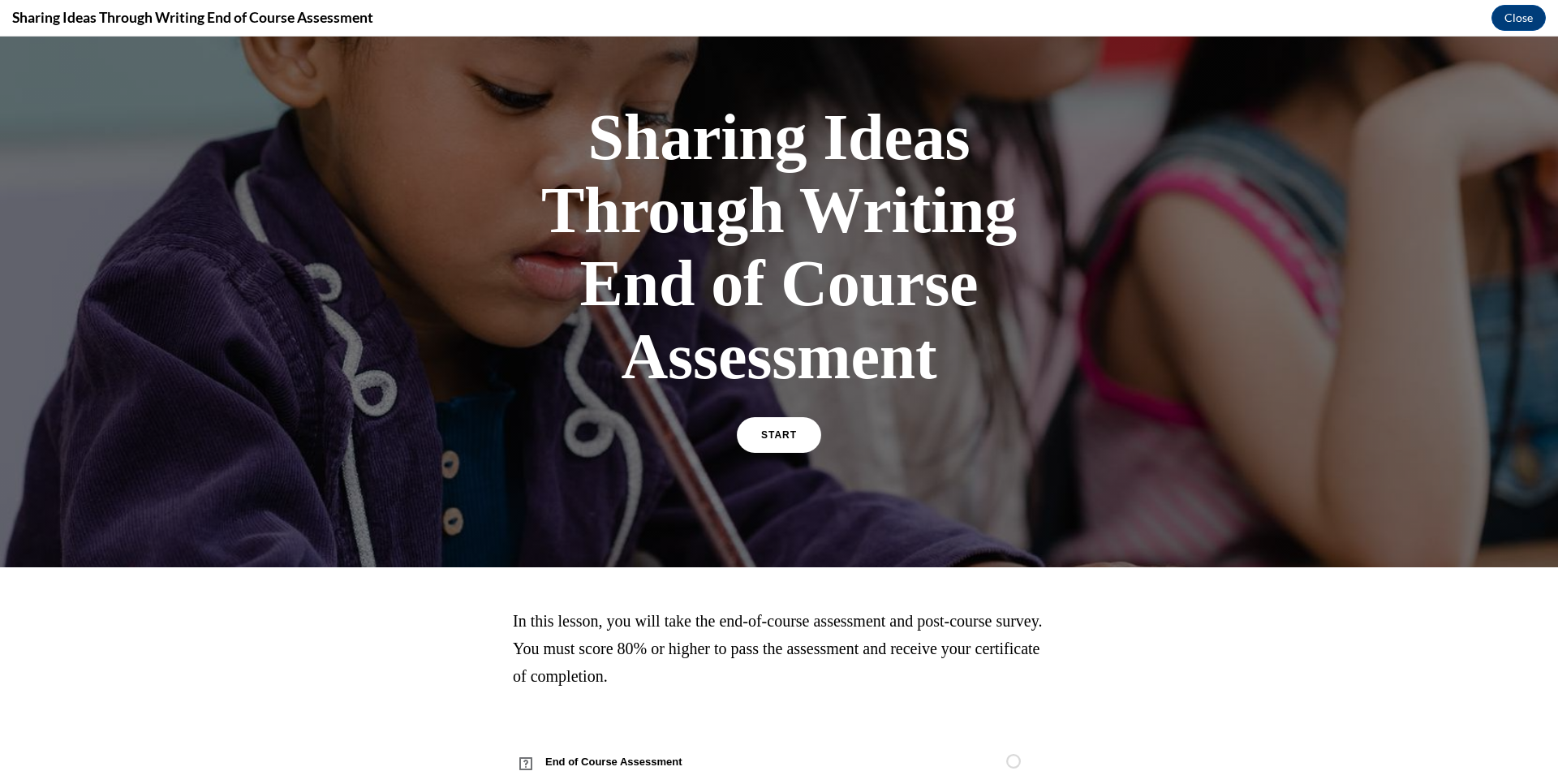
scroll to position [81, 0]
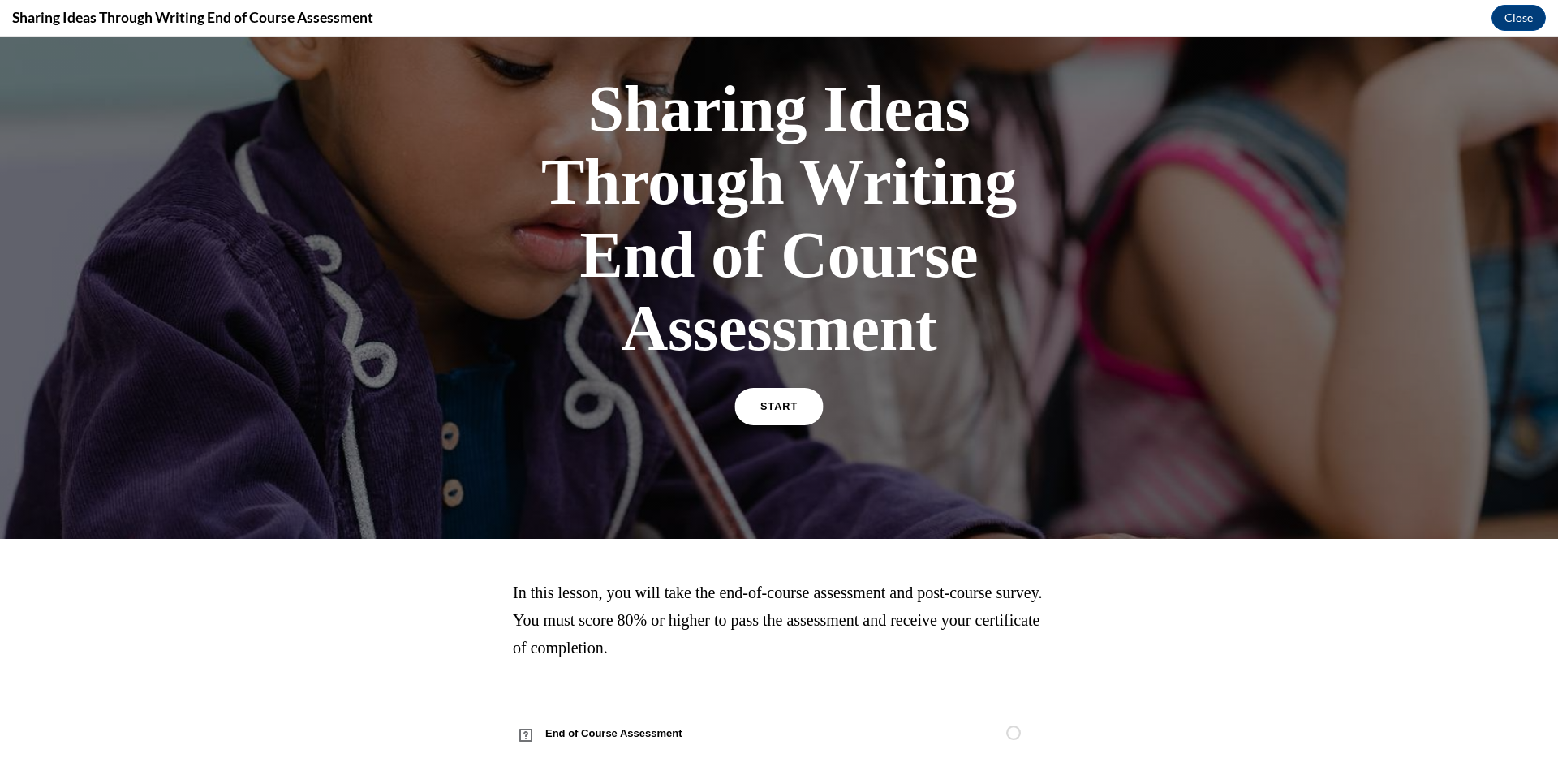
click at [769, 418] on link "START" at bounding box center [779, 406] width 88 height 37
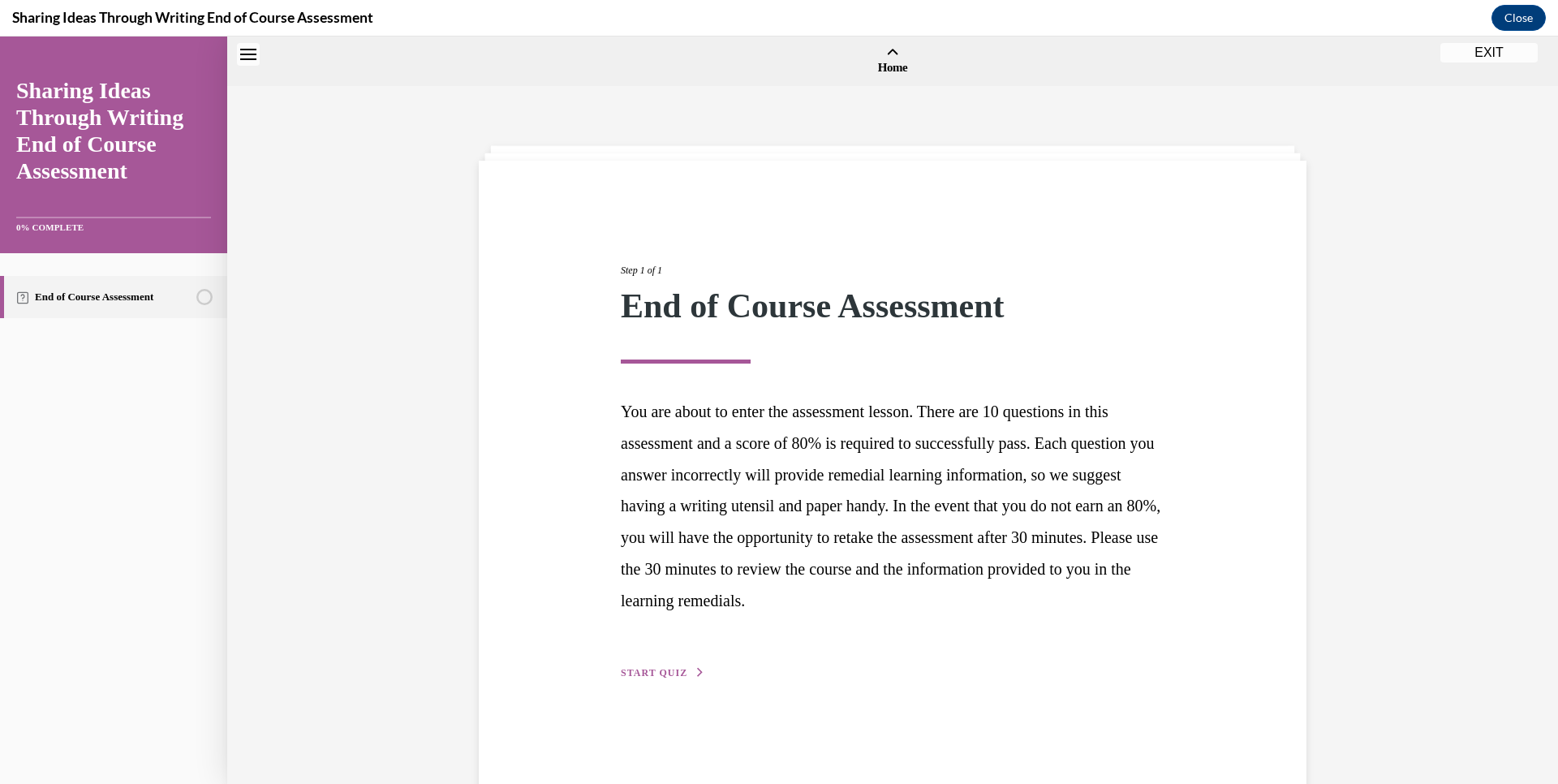
scroll to position [50, 0]
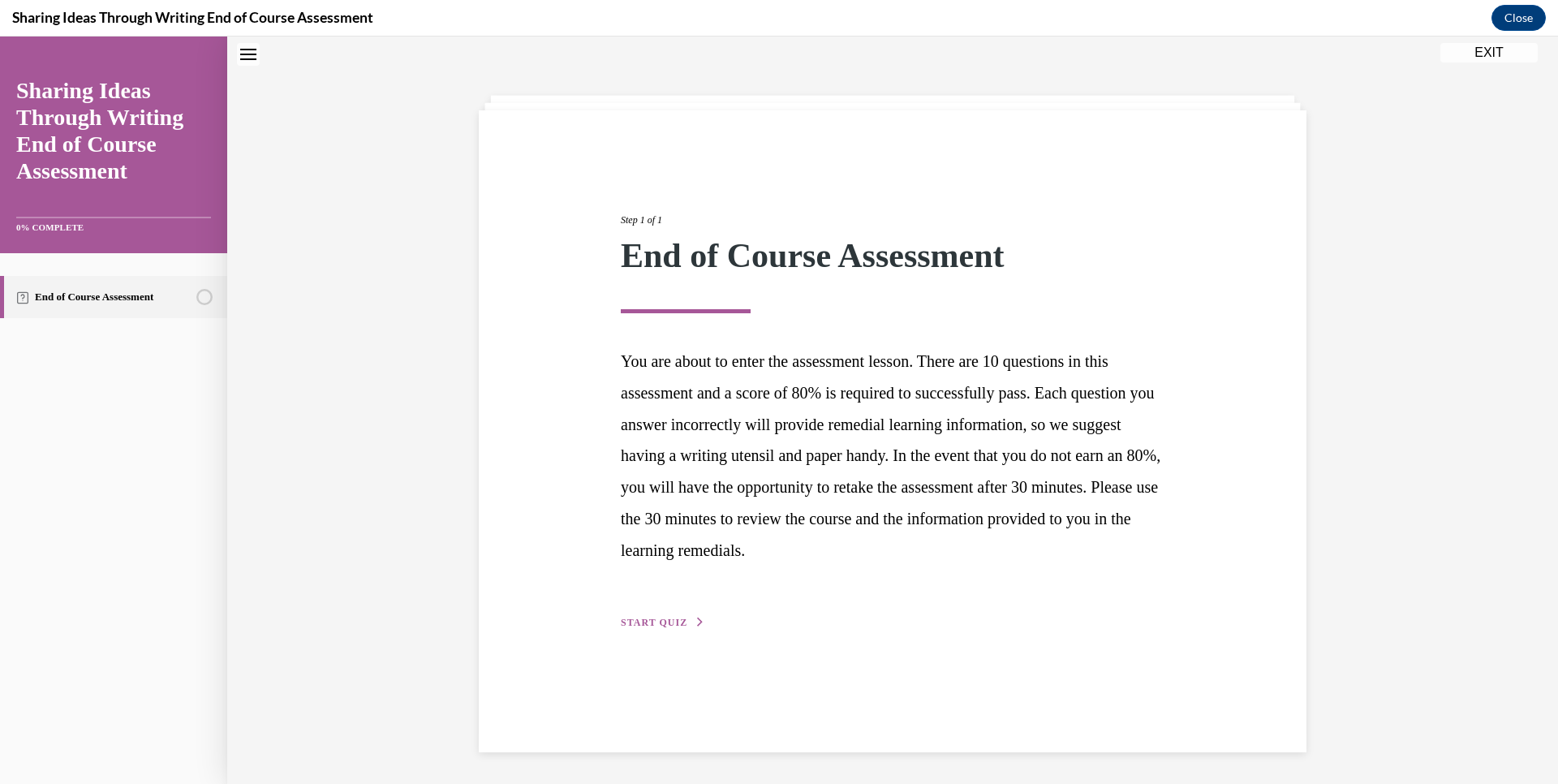
click at [653, 618] on span "START QUIZ" at bounding box center [654, 622] width 67 height 11
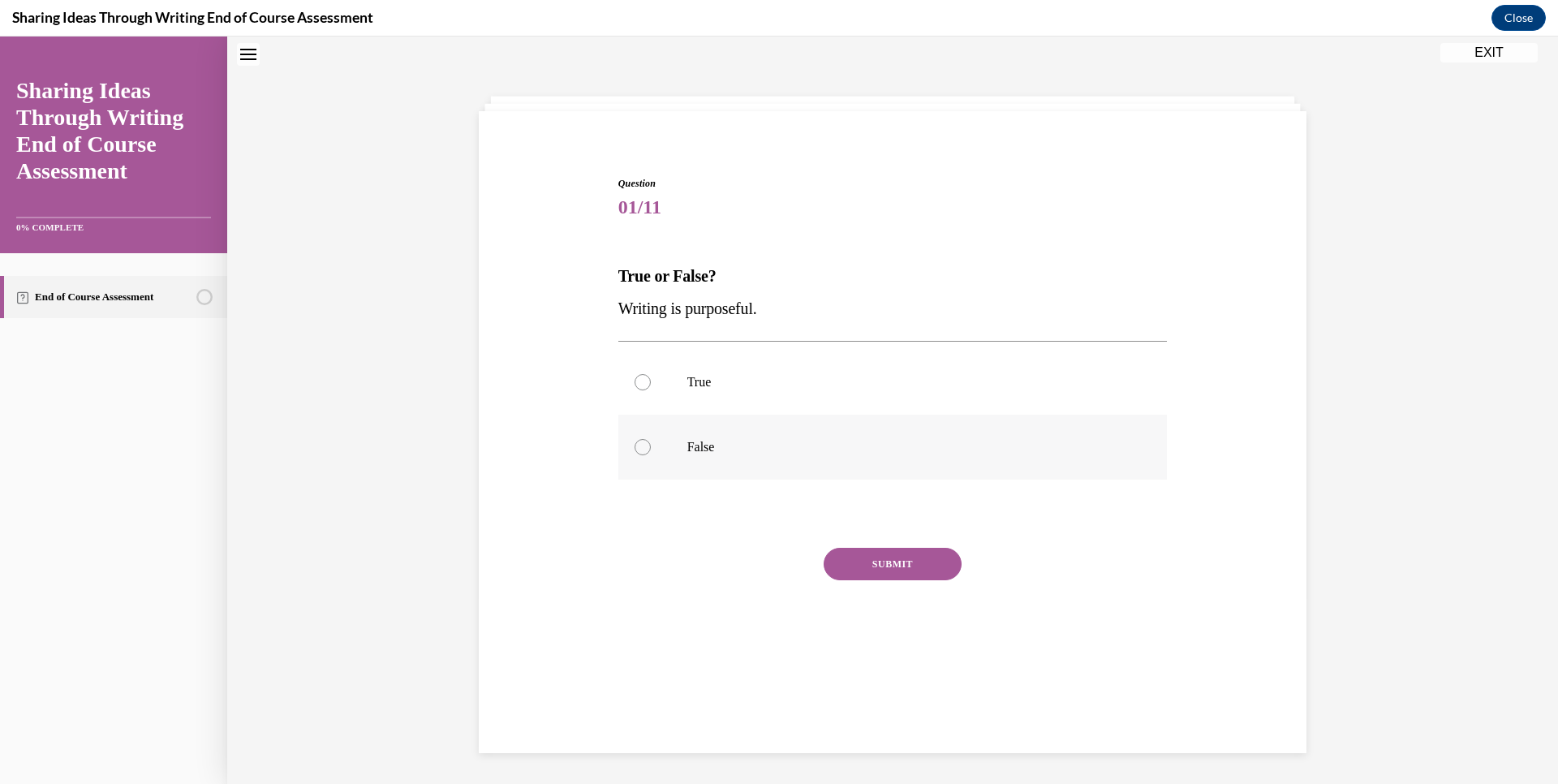
click at [634, 443] on div at bounding box center [642, 446] width 16 height 16
click at [634, 443] on input "False" at bounding box center [642, 446] width 16 height 16
radio input "true"
click at [870, 557] on button "SUBMIT" at bounding box center [893, 564] width 138 height 33
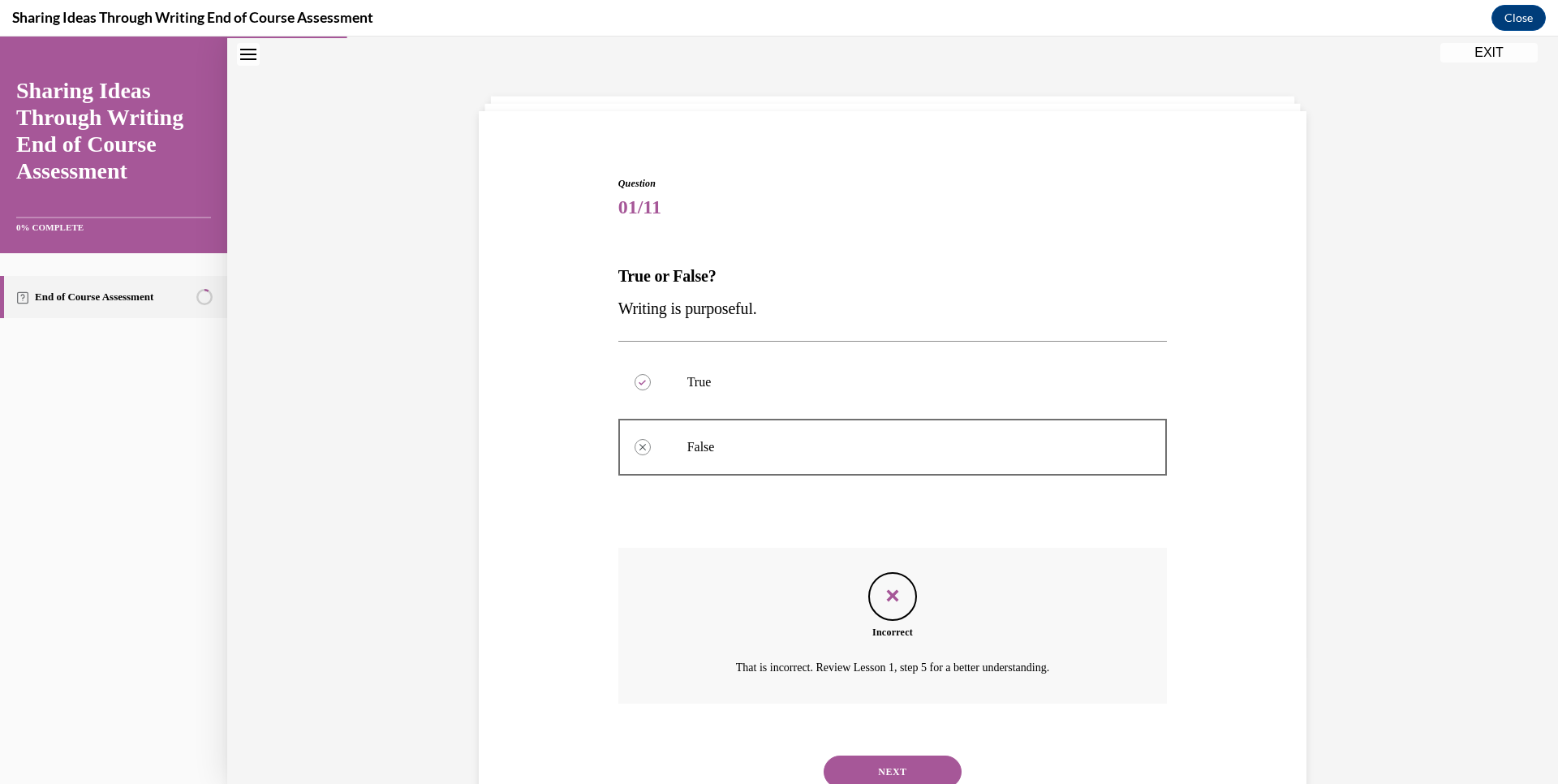
scroll to position [111, 0]
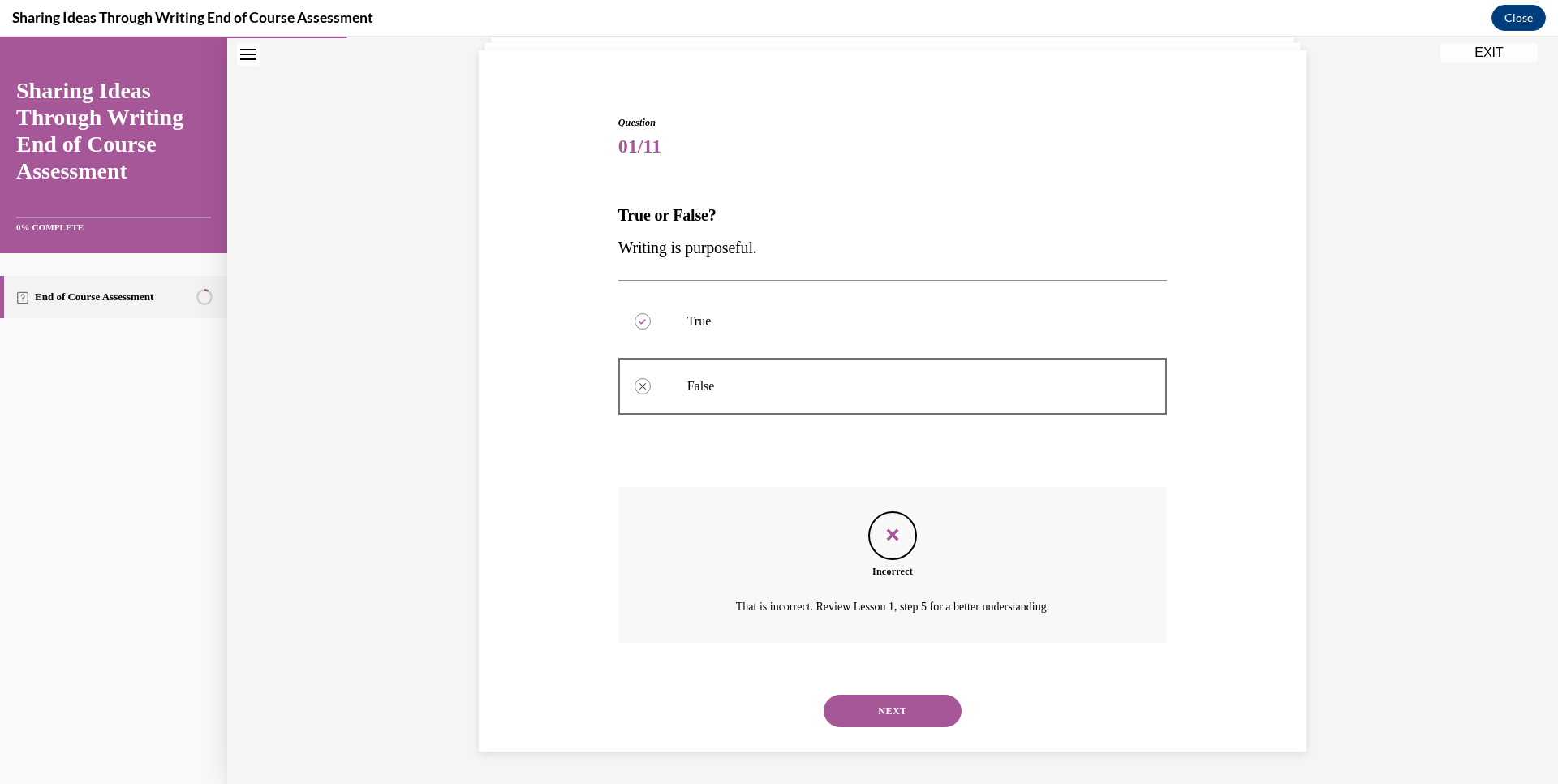
click at [846, 703] on button "NEXT" at bounding box center [893, 711] width 138 height 33
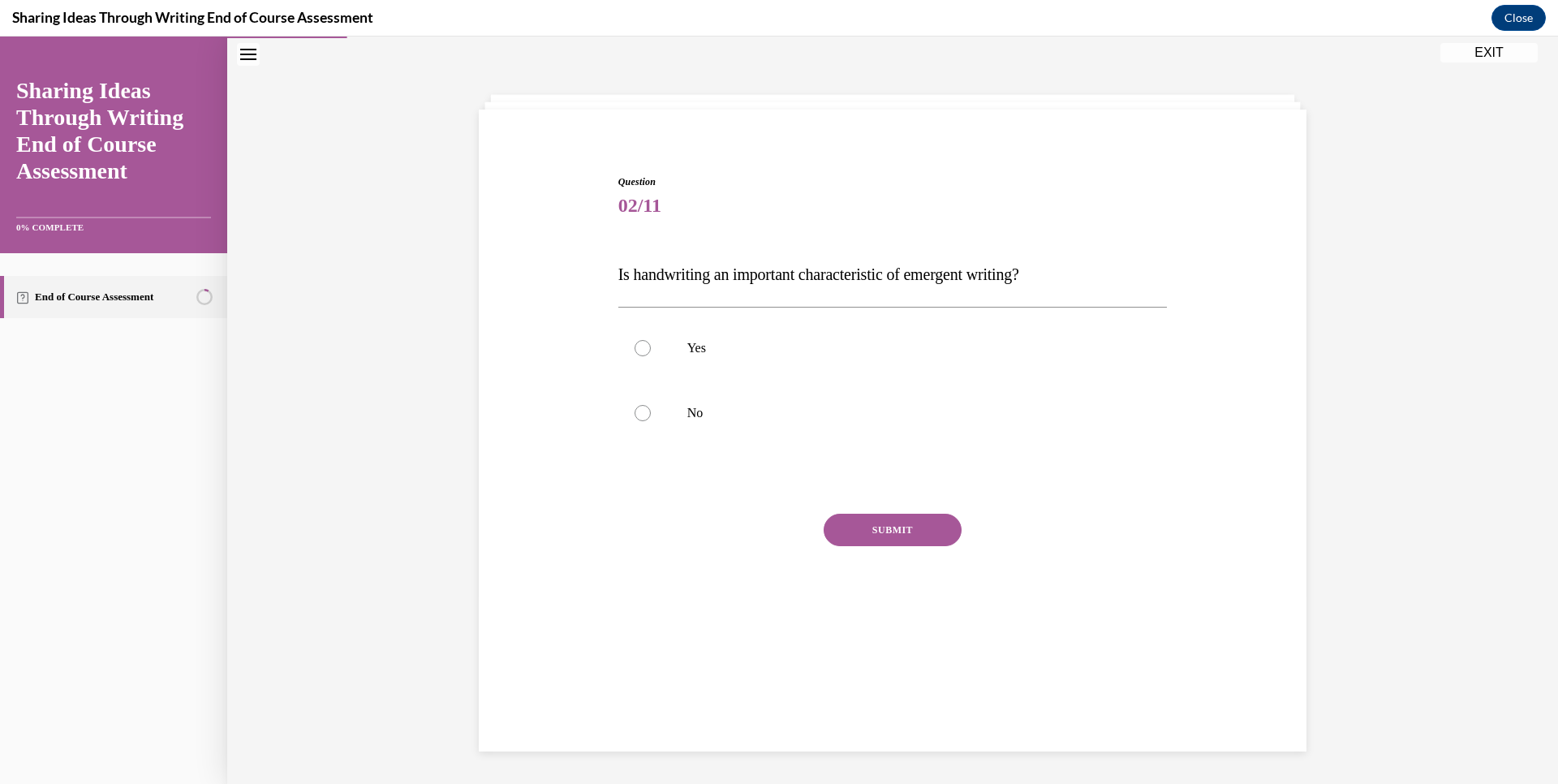
scroll to position [49, 0]
drag, startPoint x: 638, startPoint y: 412, endPoint x: 659, endPoint y: 419, distance: 22.1
click at [639, 413] on div at bounding box center [642, 414] width 16 height 16
click at [639, 413] on input "No" at bounding box center [642, 414] width 16 height 16
radio input "true"
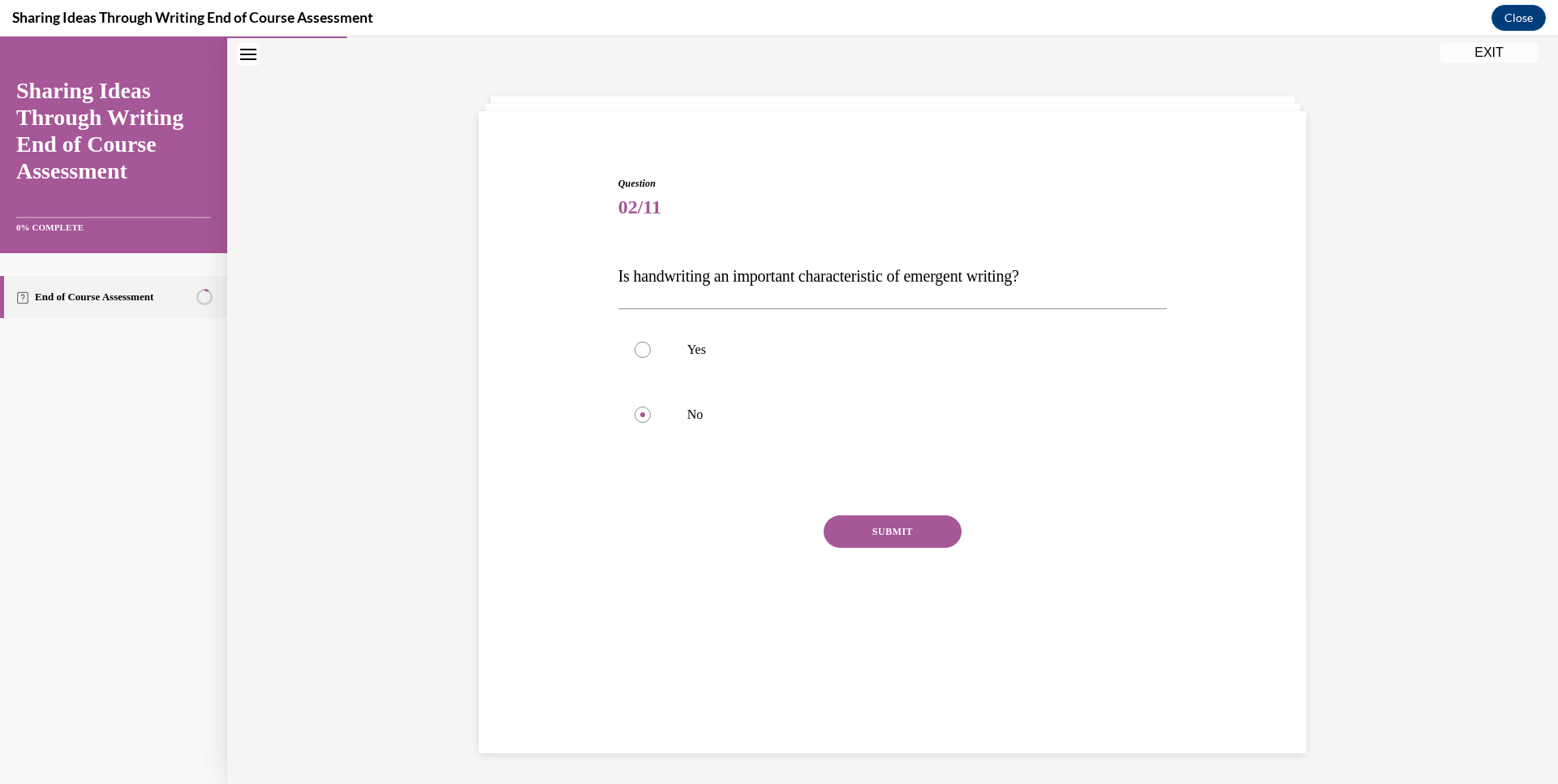
click at [858, 531] on button "SUBMIT" at bounding box center [893, 531] width 138 height 33
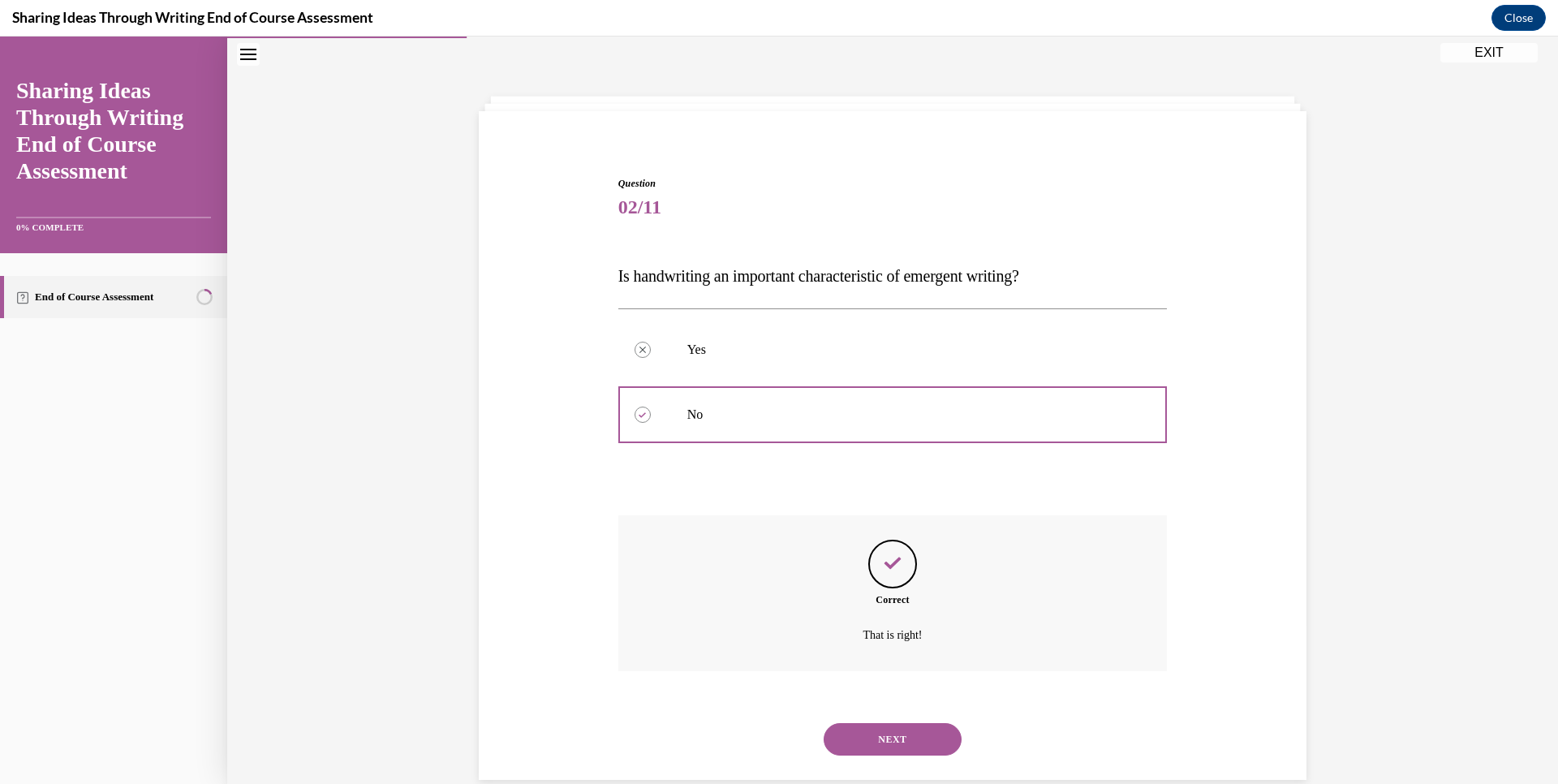
scroll to position [78, 0]
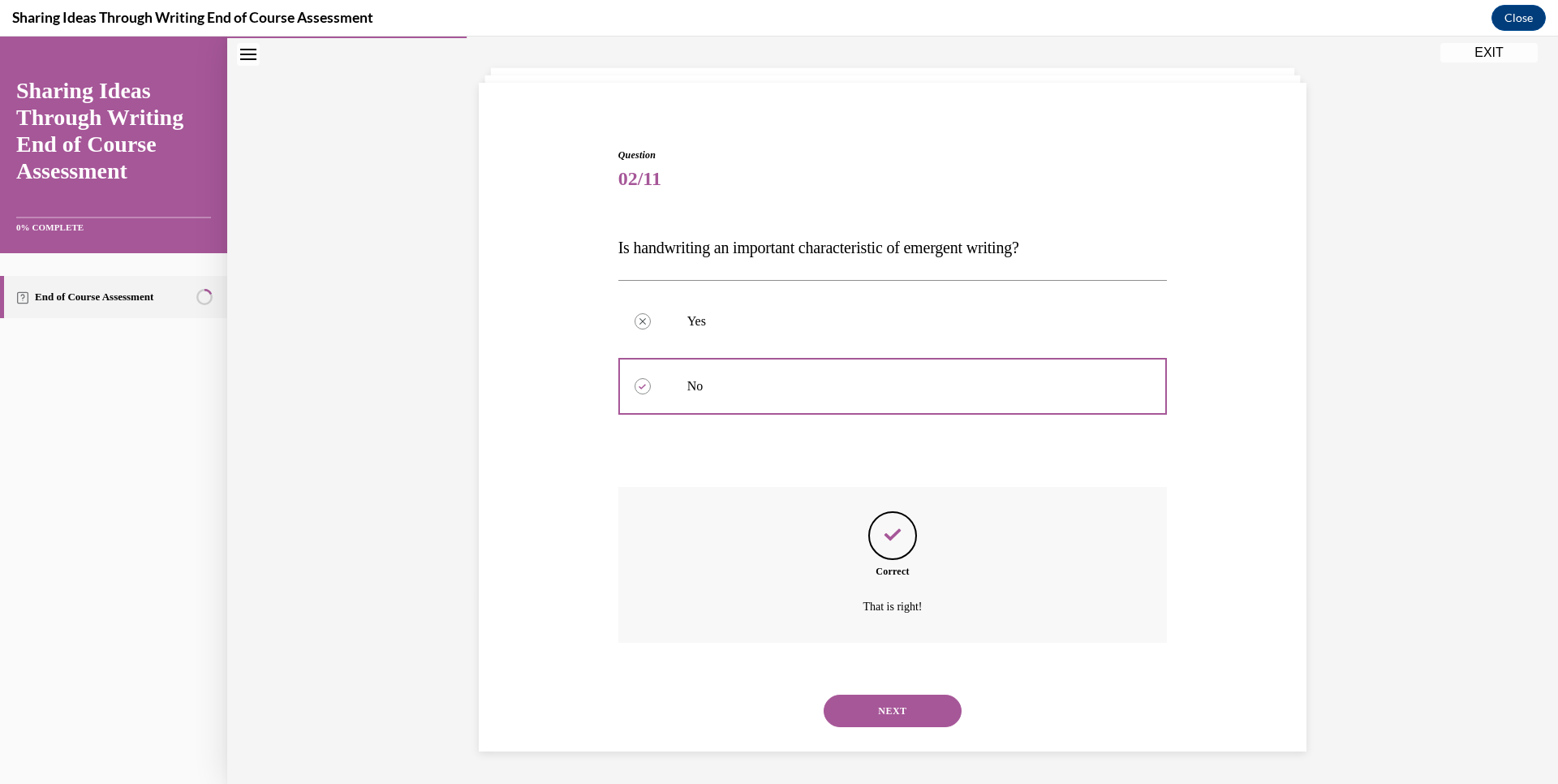
click at [874, 709] on button "NEXT" at bounding box center [893, 711] width 138 height 33
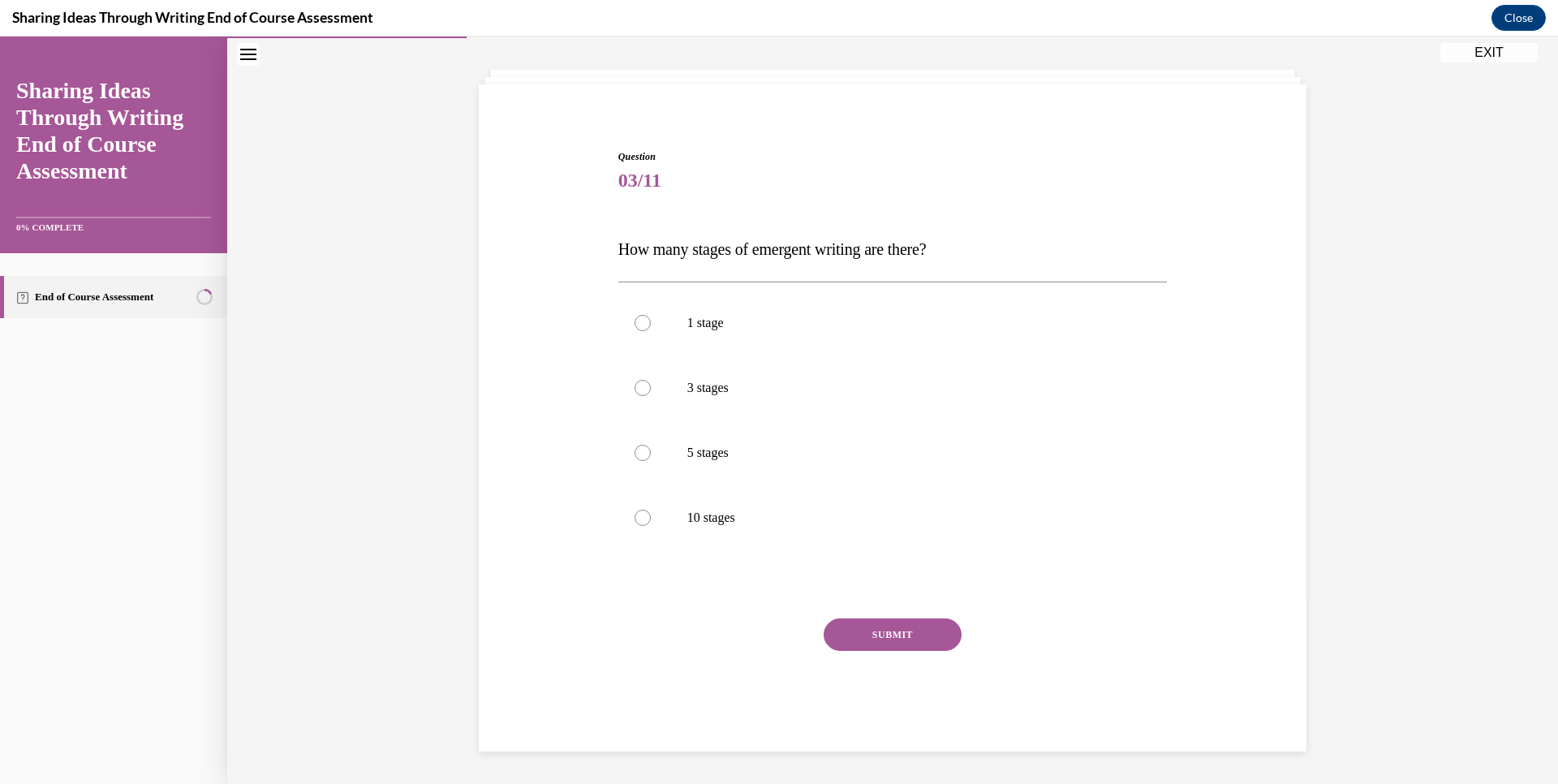
scroll to position [49, 0]
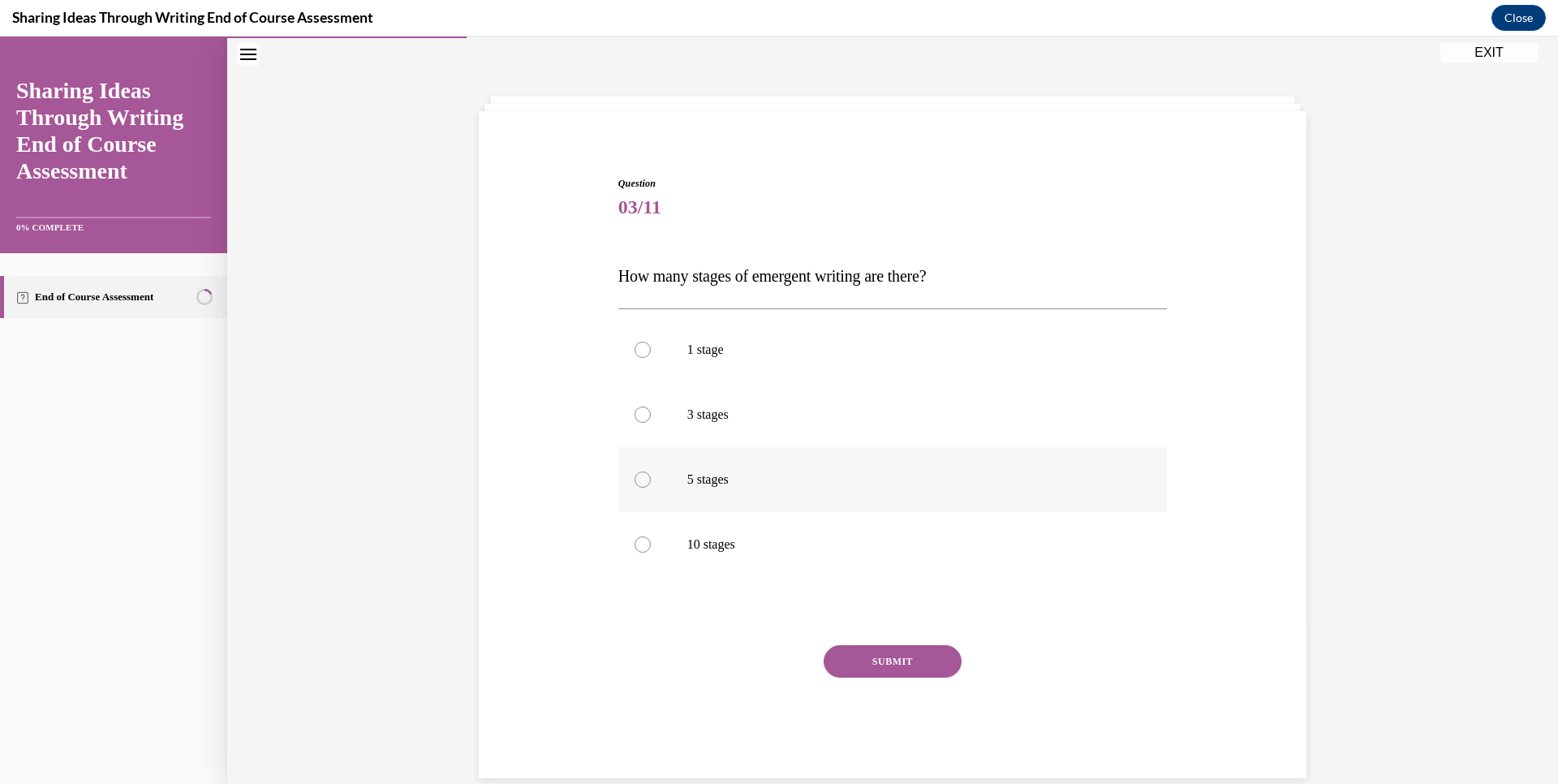
click at [639, 476] on div at bounding box center [642, 479] width 16 height 16
click at [639, 476] on input "5 stages" at bounding box center [642, 479] width 16 height 16
radio input "true"
click at [858, 674] on button "SUBMIT" at bounding box center [893, 661] width 138 height 33
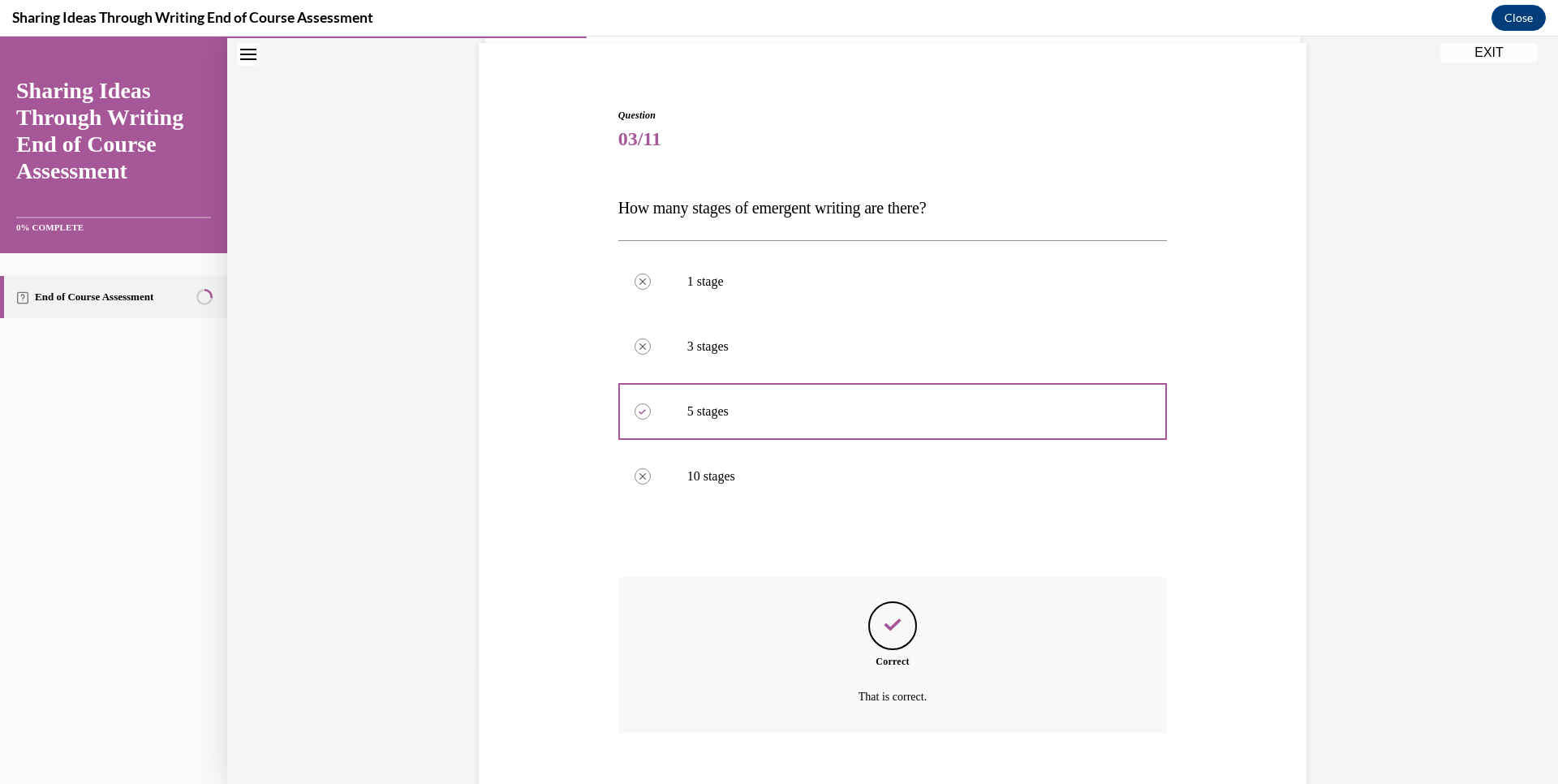
scroll to position [207, 0]
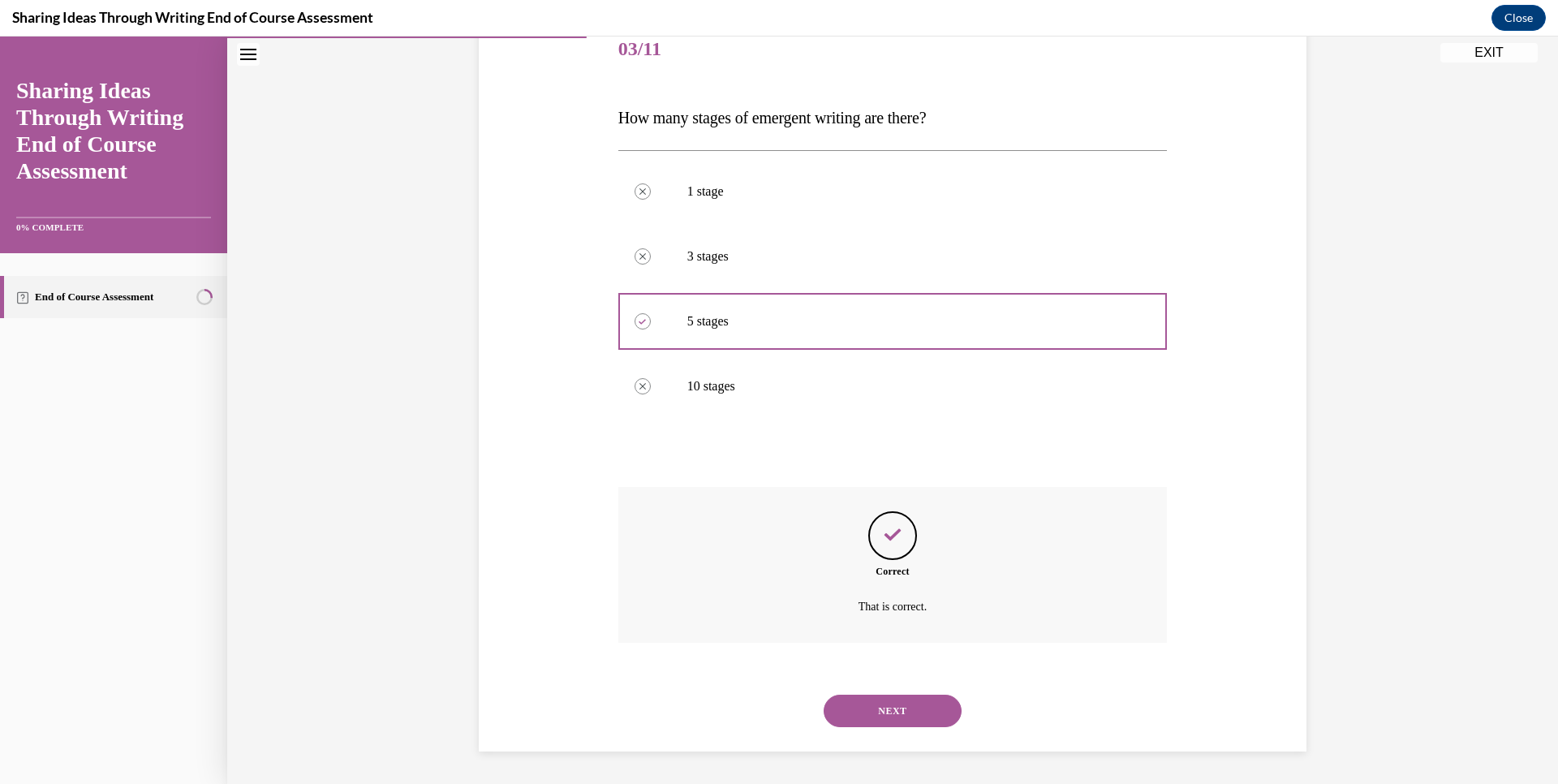
click at [871, 711] on button "NEXT" at bounding box center [893, 711] width 138 height 33
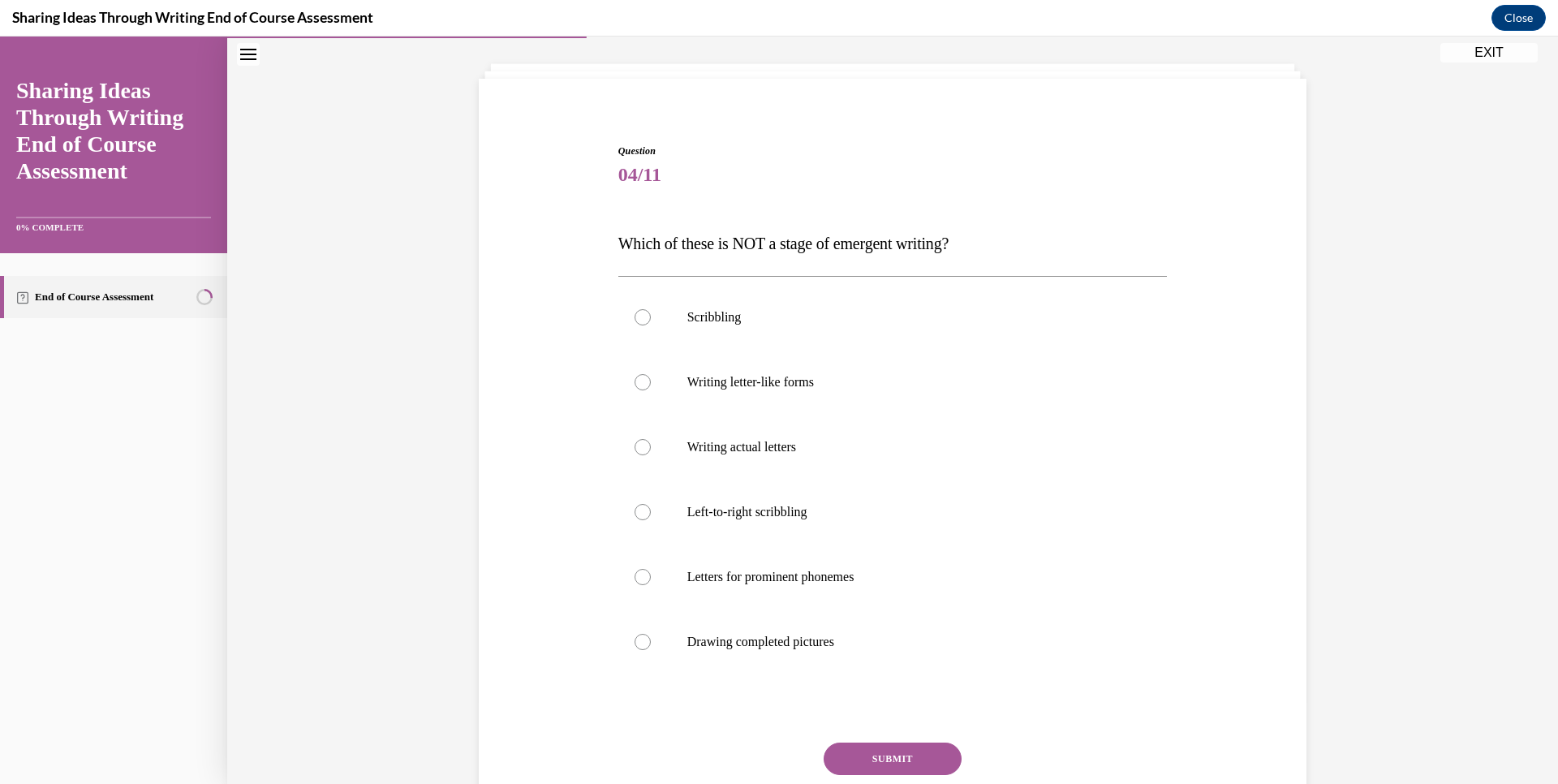
scroll to position [85, 0]
drag, startPoint x: 633, startPoint y: 639, endPoint x: 670, endPoint y: 653, distance: 39.6
click at [634, 639] on div at bounding box center [642, 639] width 16 height 16
click at [634, 639] on input "Drawing completed pictures" at bounding box center [642, 639] width 16 height 16
radio input "true"
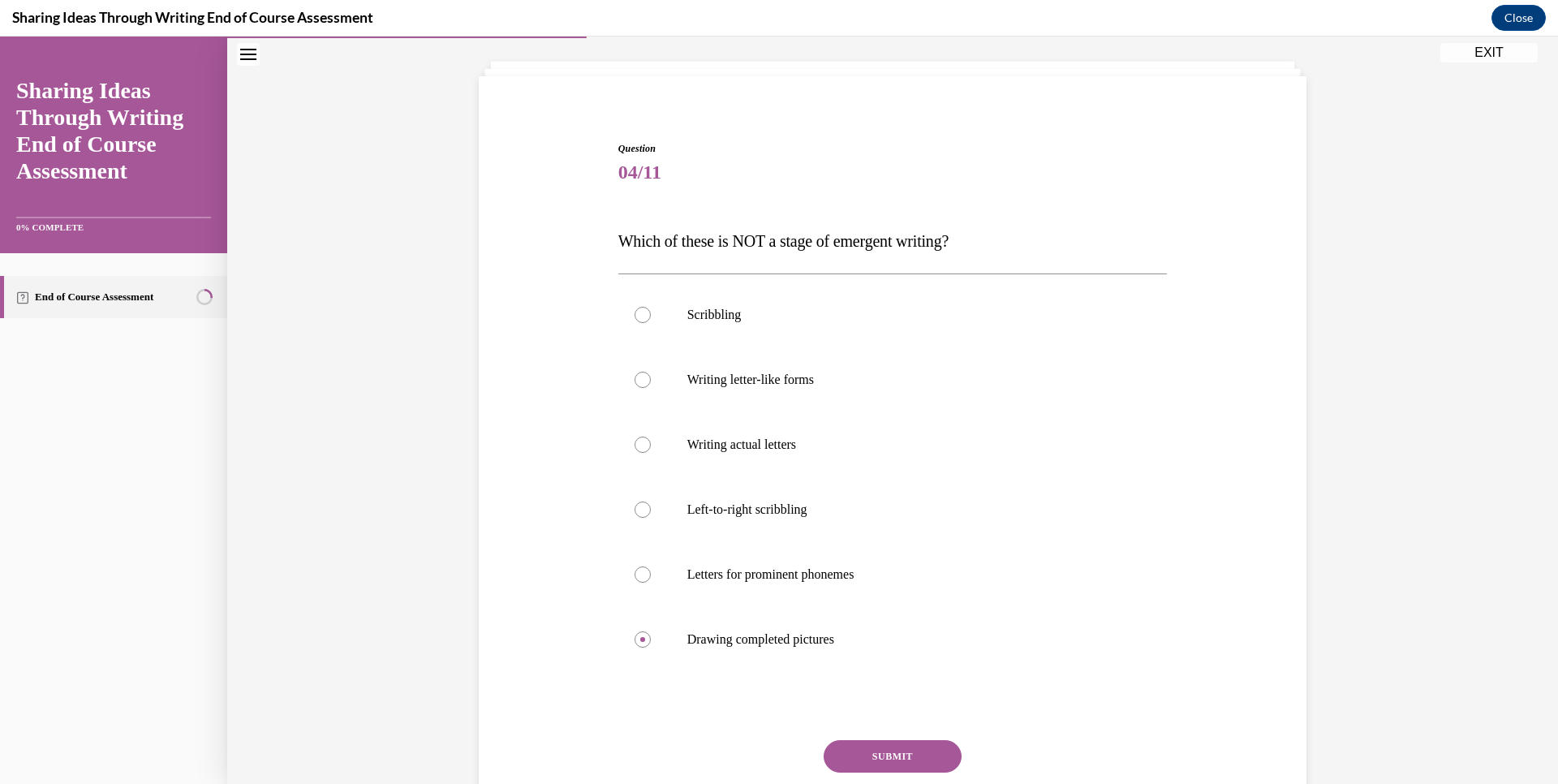
click at [868, 763] on button "SUBMIT" at bounding box center [893, 756] width 138 height 33
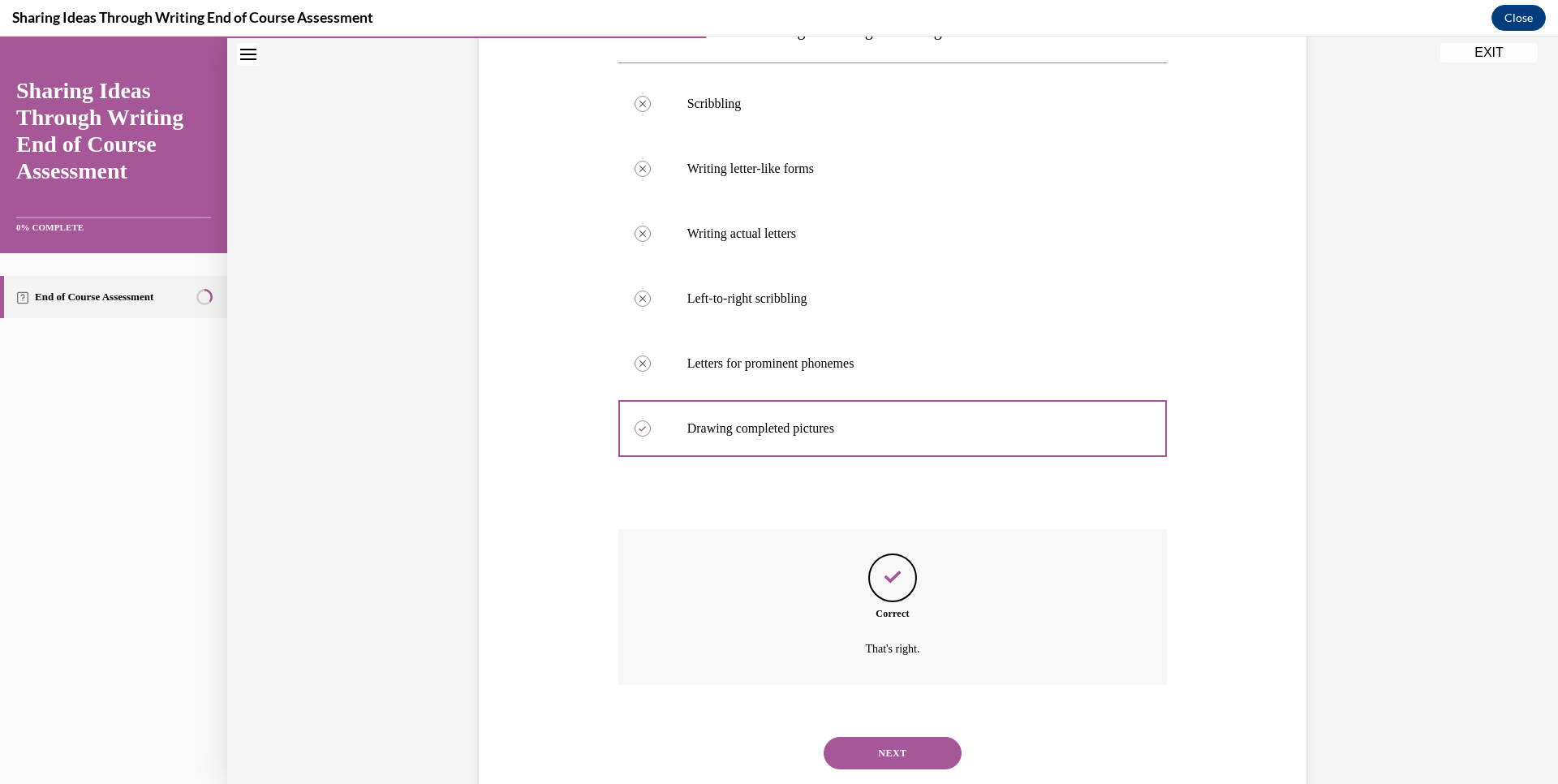
scroll to position [338, 0]
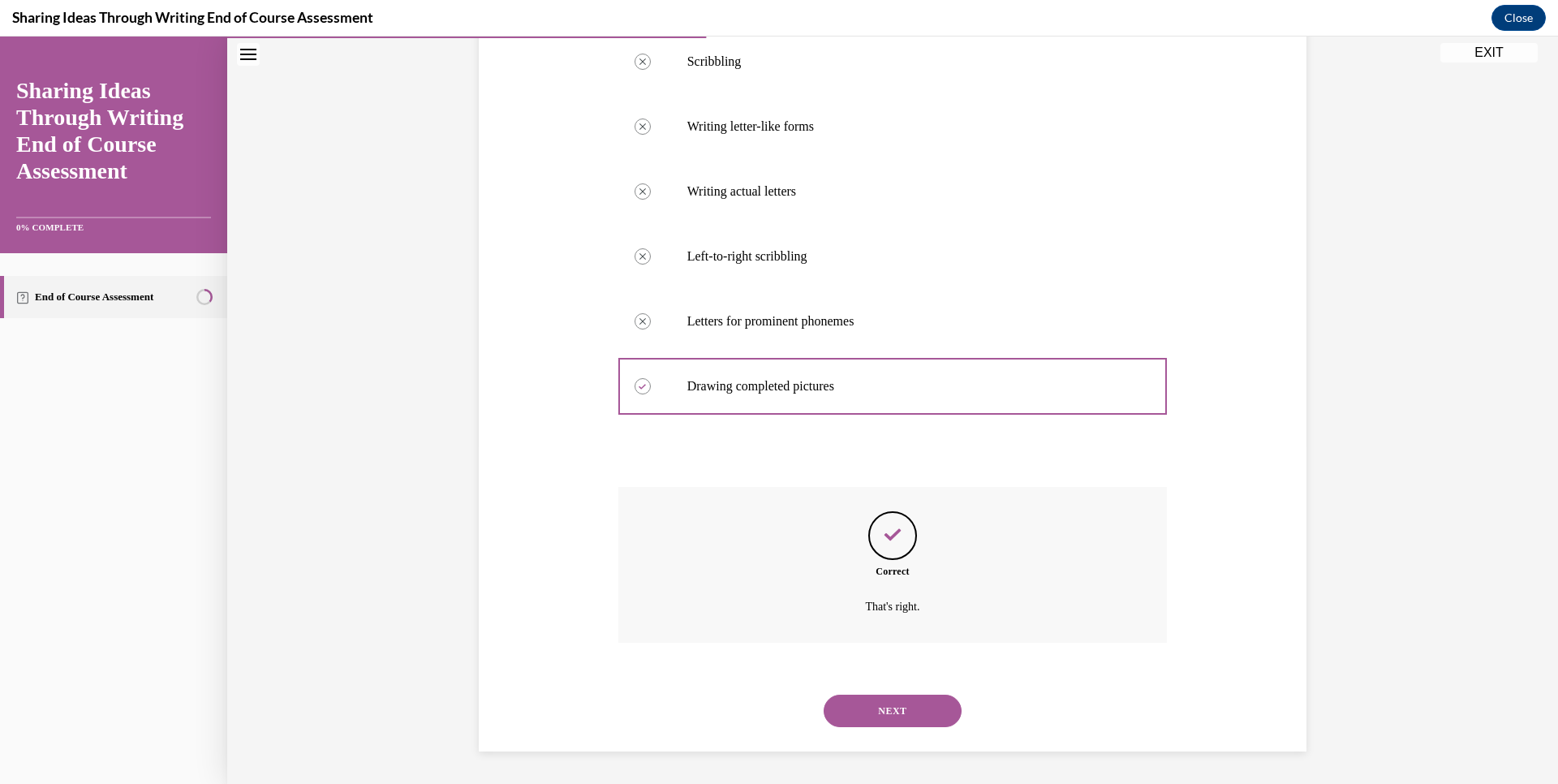
click at [864, 709] on button "NEXT" at bounding box center [893, 711] width 138 height 33
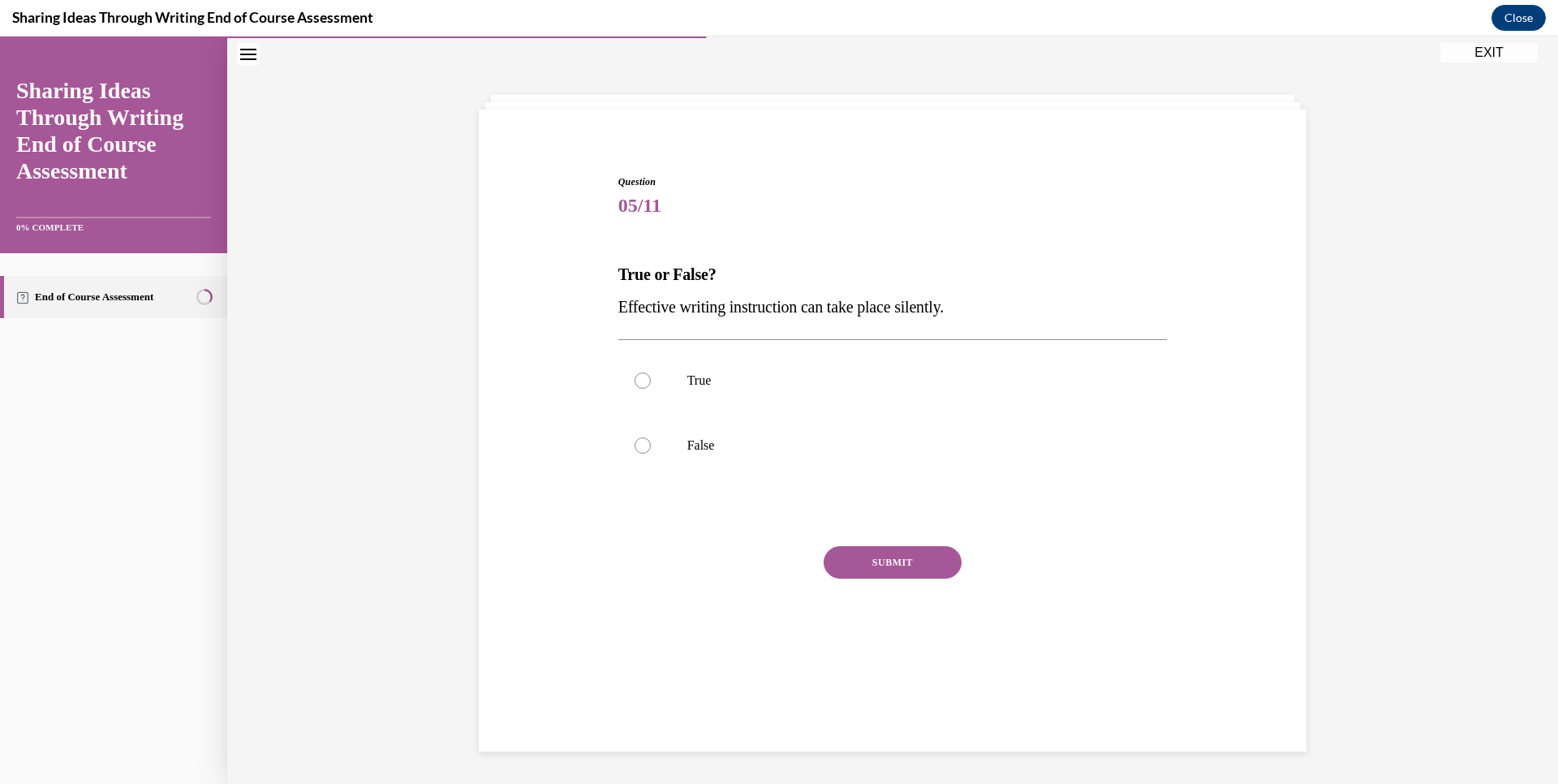
scroll to position [49, 0]
click at [633, 441] on label "False" at bounding box center [893, 447] width 550 height 65
click at [634, 441] on input "False" at bounding box center [642, 446] width 16 height 16
radio input "true"
click at [874, 567] on button "SUBMIT" at bounding box center [893, 564] width 138 height 33
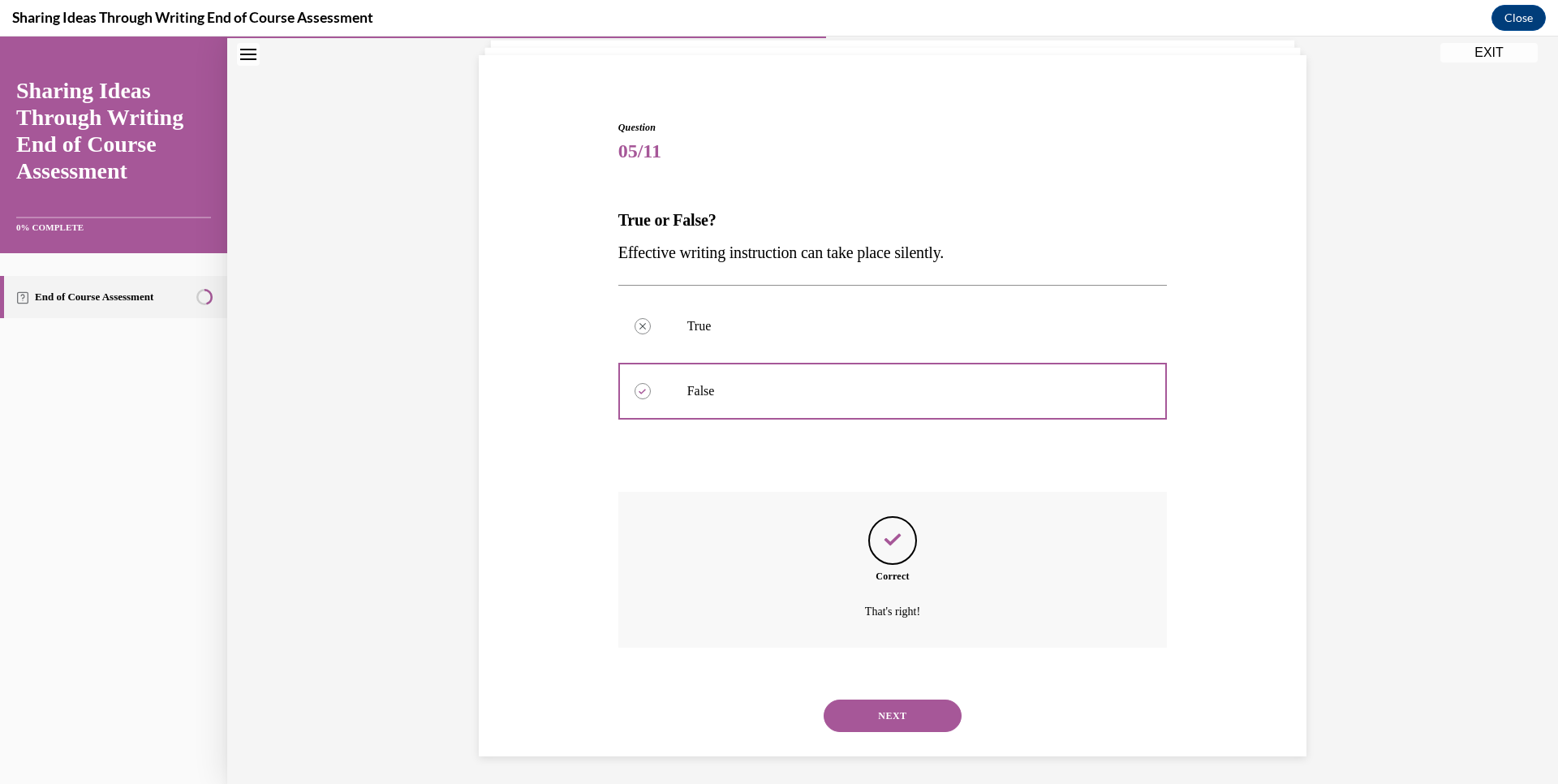
scroll to position [111, 0]
click at [902, 715] on button "NEXT" at bounding box center [893, 711] width 138 height 33
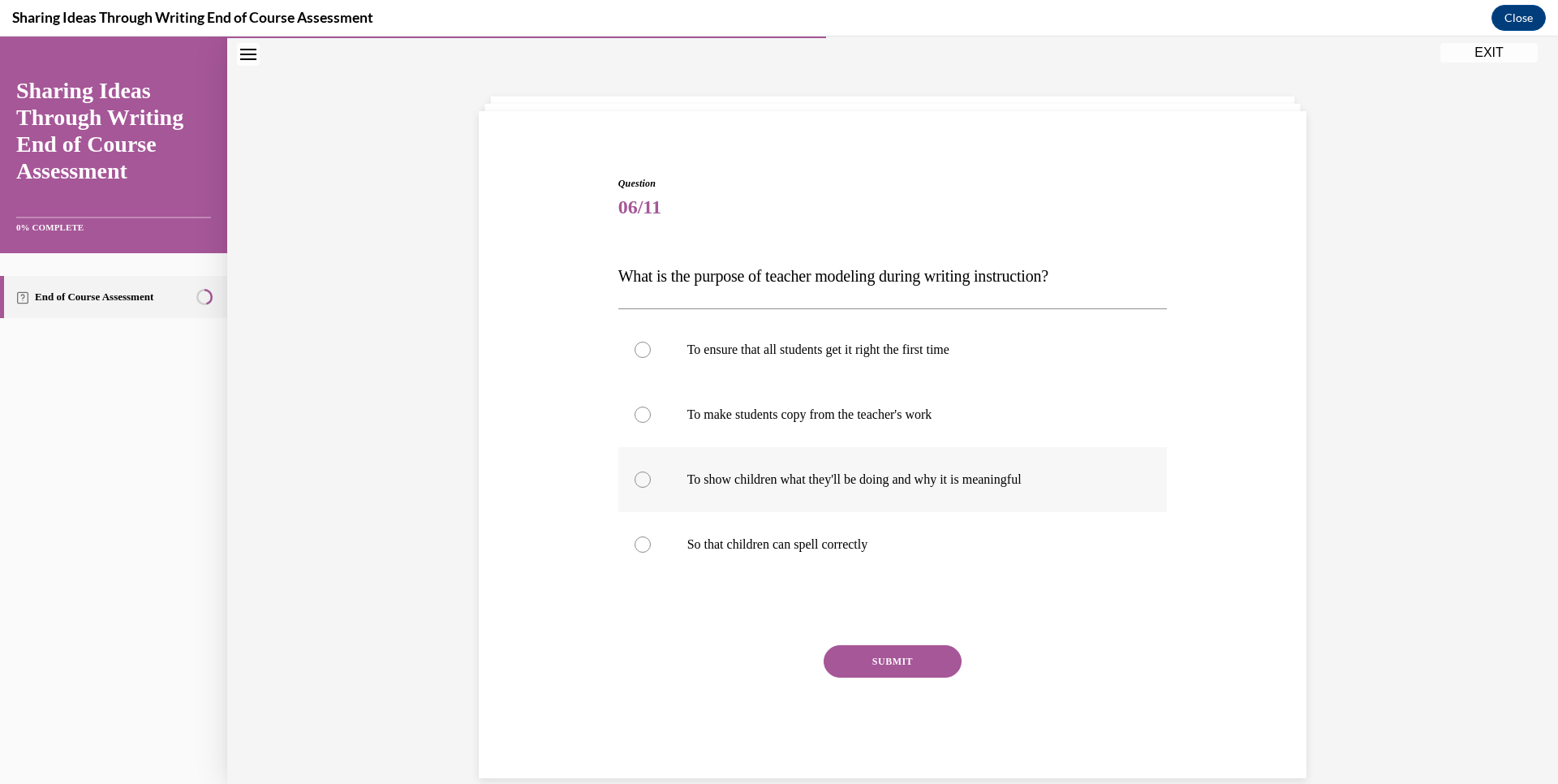
click at [639, 479] on div at bounding box center [642, 479] width 16 height 16
click at [639, 479] on input "To show children what they'll be doing and why it is meaningful" at bounding box center [642, 479] width 16 height 16
radio input "true"
click at [844, 657] on button "SUBMIT" at bounding box center [893, 661] width 138 height 33
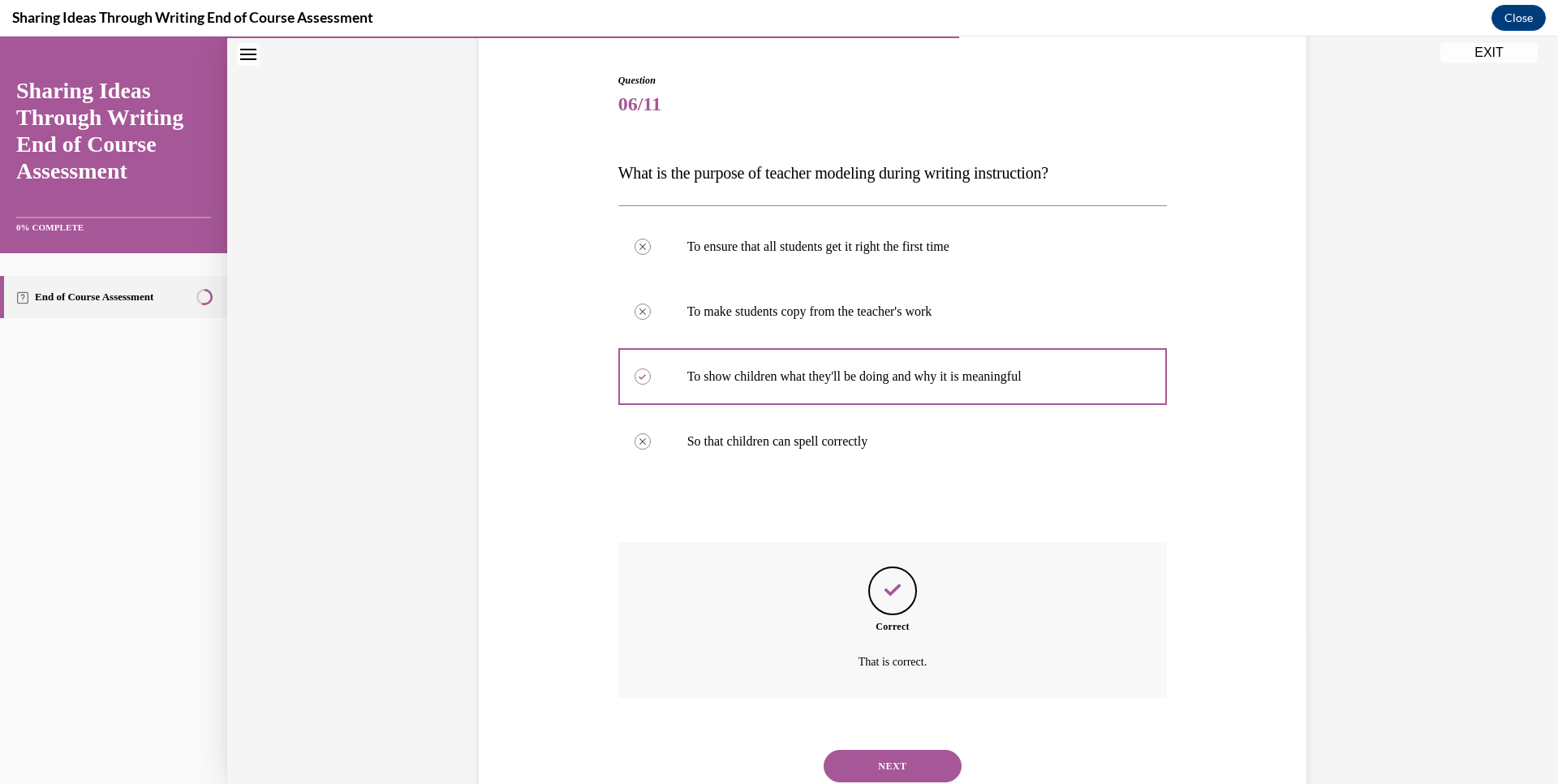
scroll to position [207, 0]
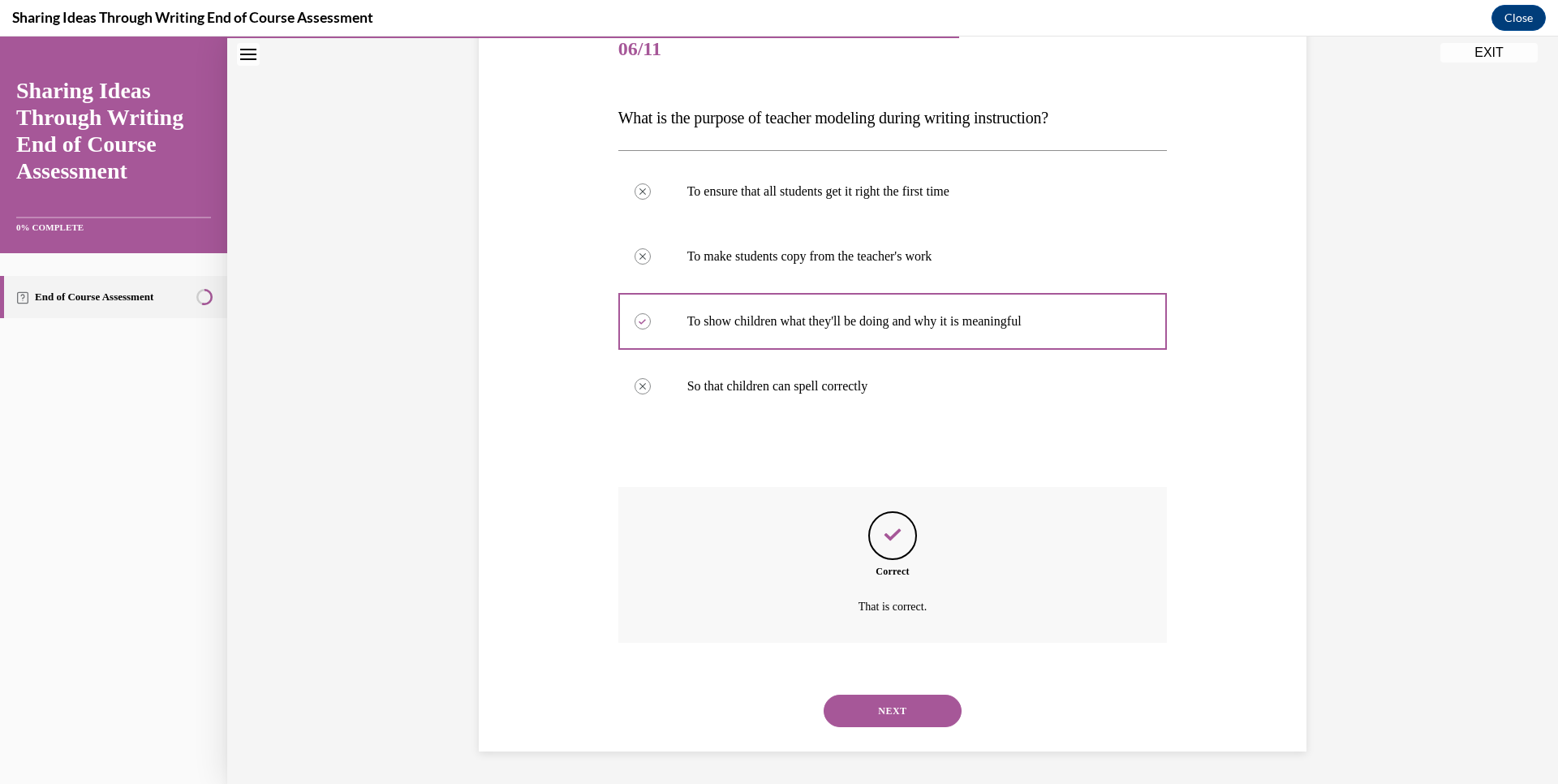
click at [849, 702] on button "NEXT" at bounding box center [893, 711] width 138 height 33
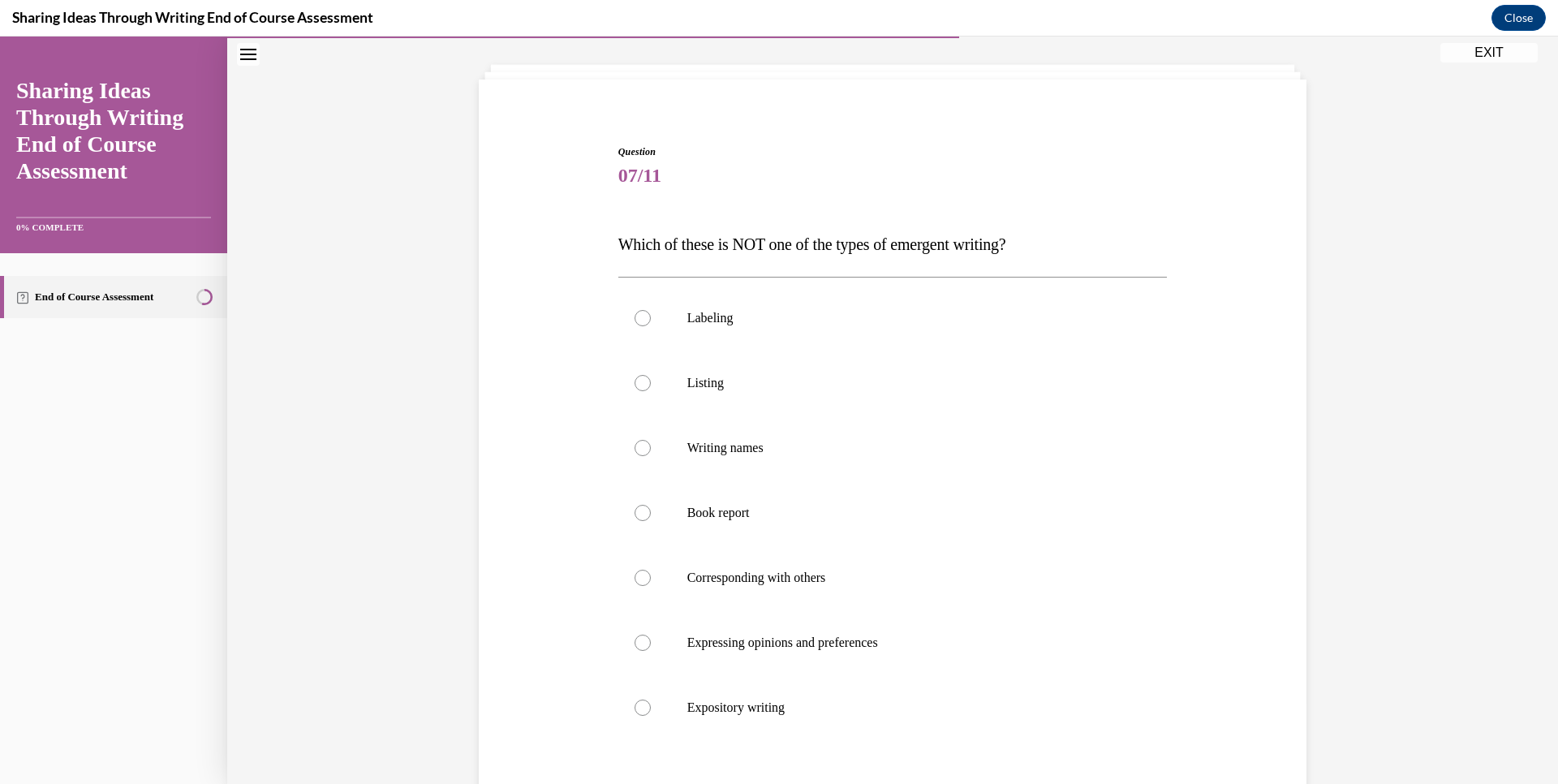
scroll to position [86, 0]
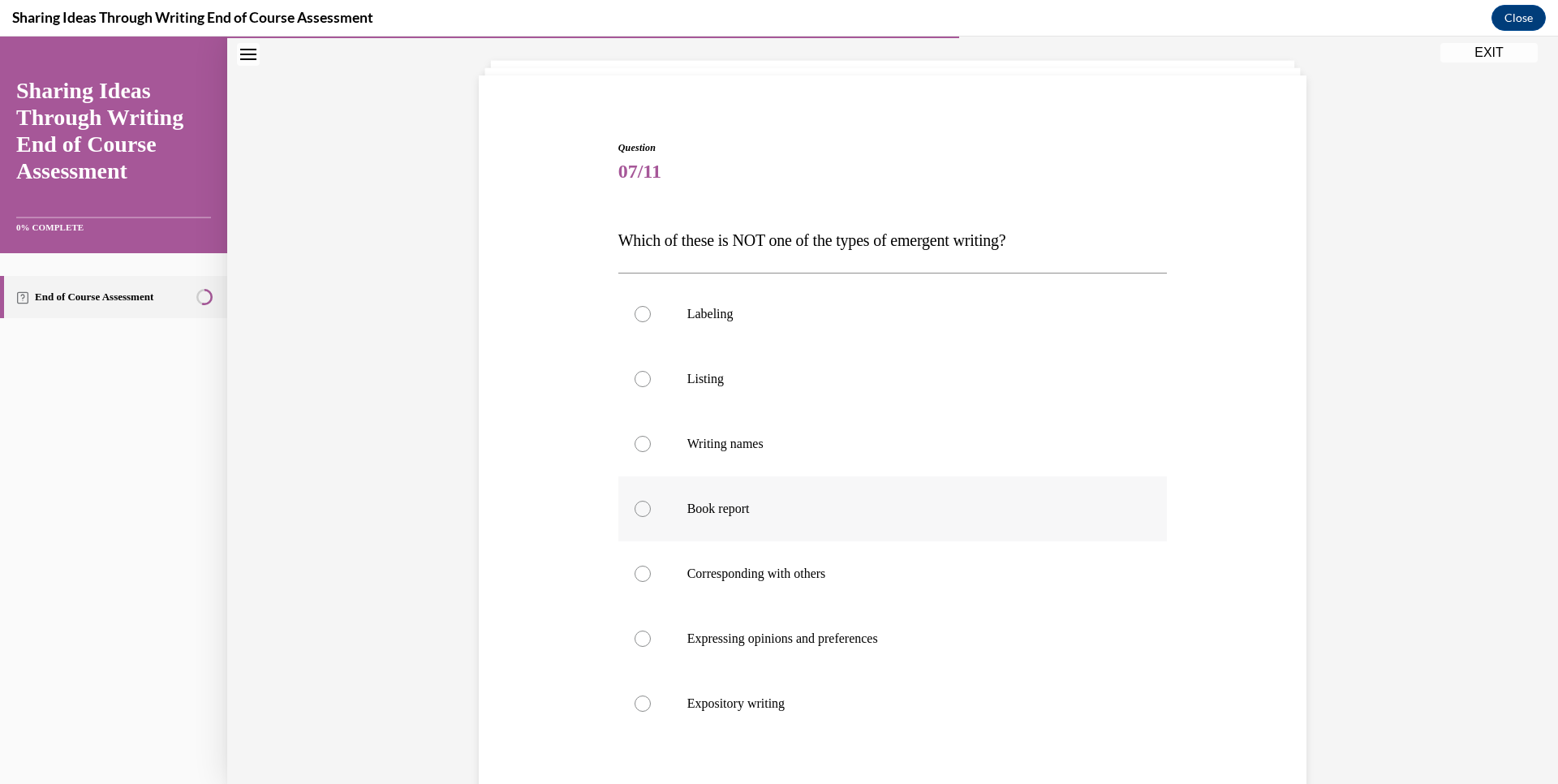
click at [635, 506] on div at bounding box center [642, 508] width 16 height 16
click at [635, 506] on input "Book report" at bounding box center [642, 508] width 16 height 16
radio input "true"
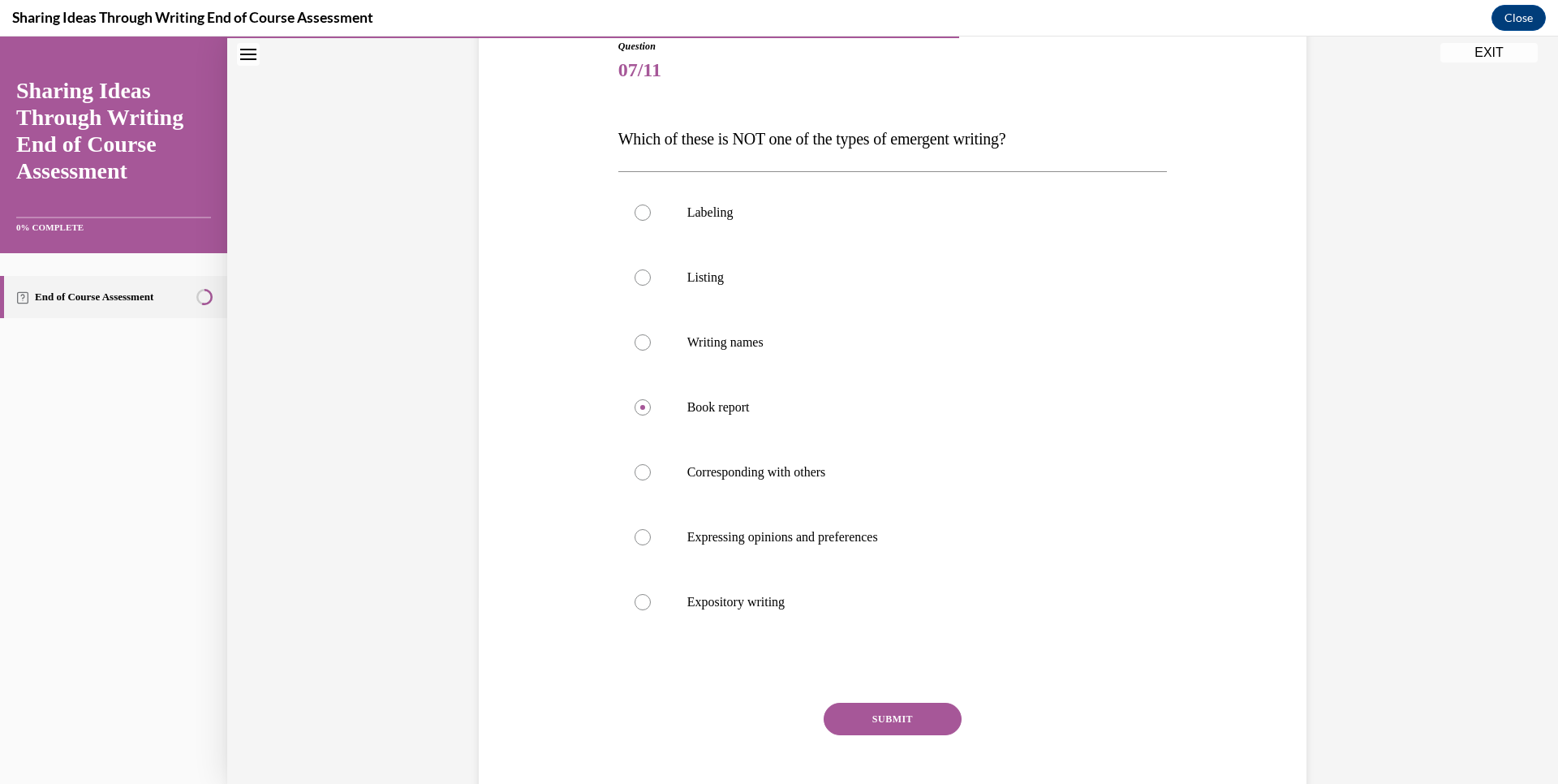
scroll to position [247, 0]
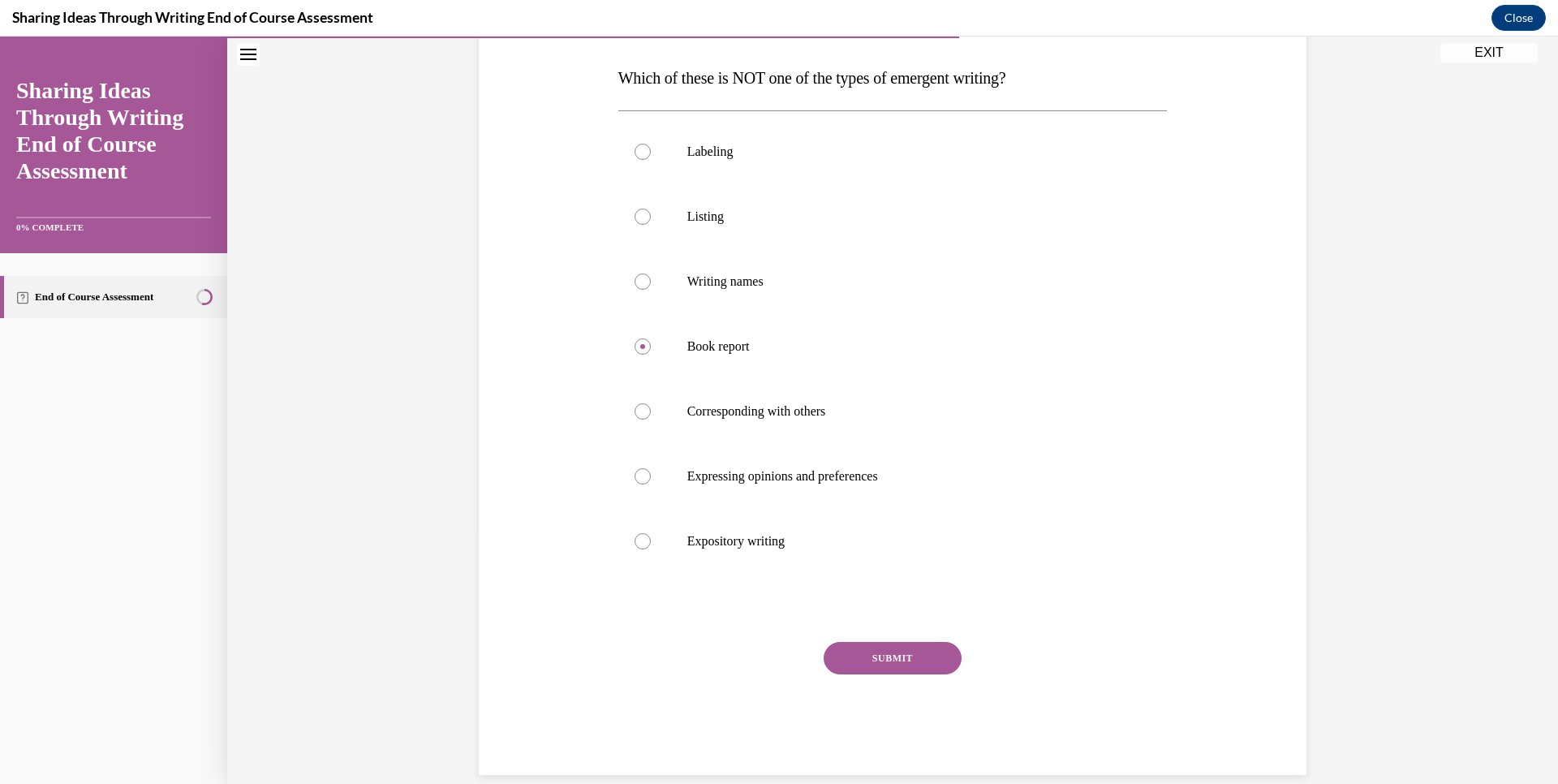
click at [881, 661] on button "SUBMIT" at bounding box center [893, 658] width 138 height 33
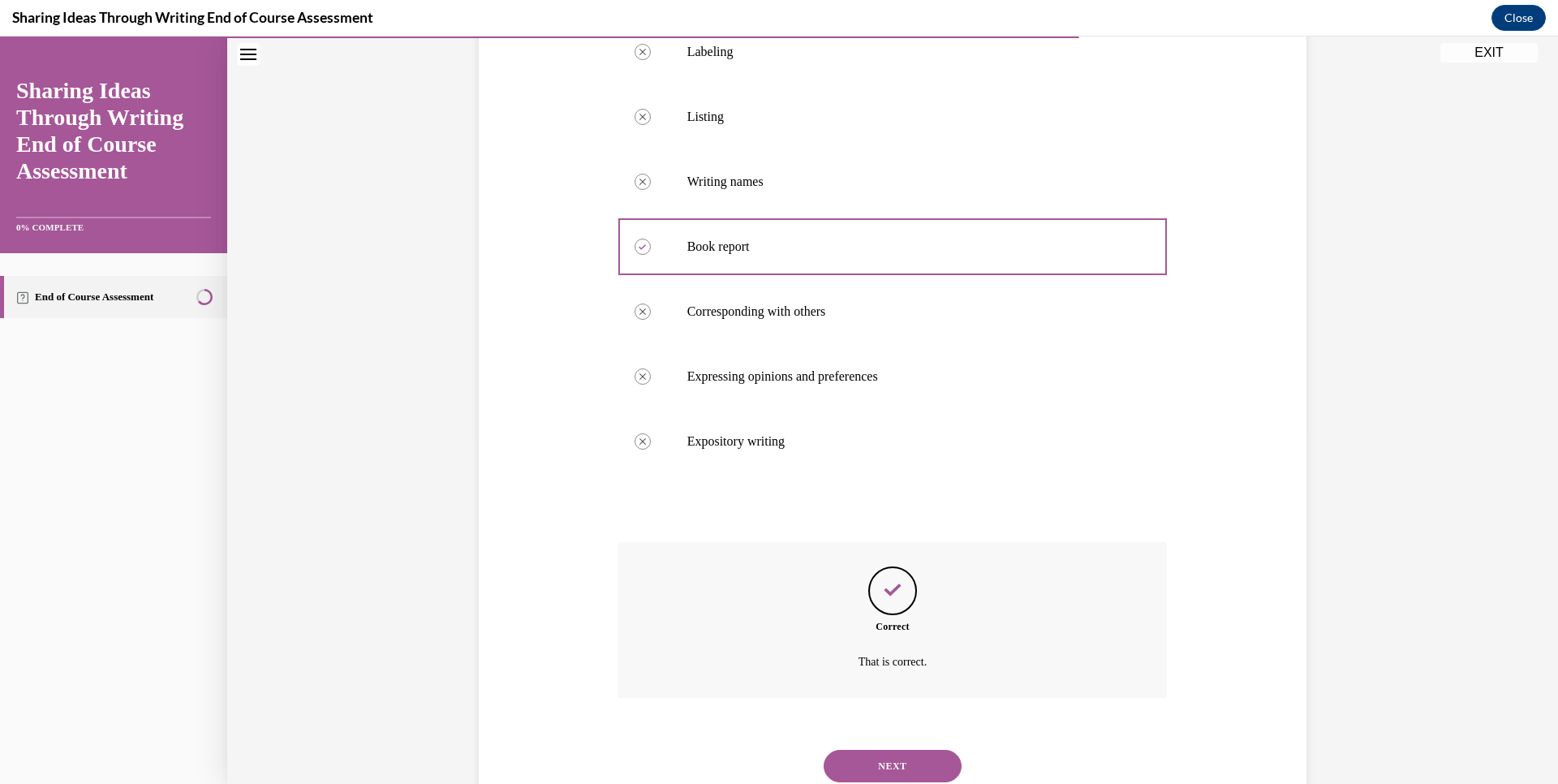
scroll to position [403, 0]
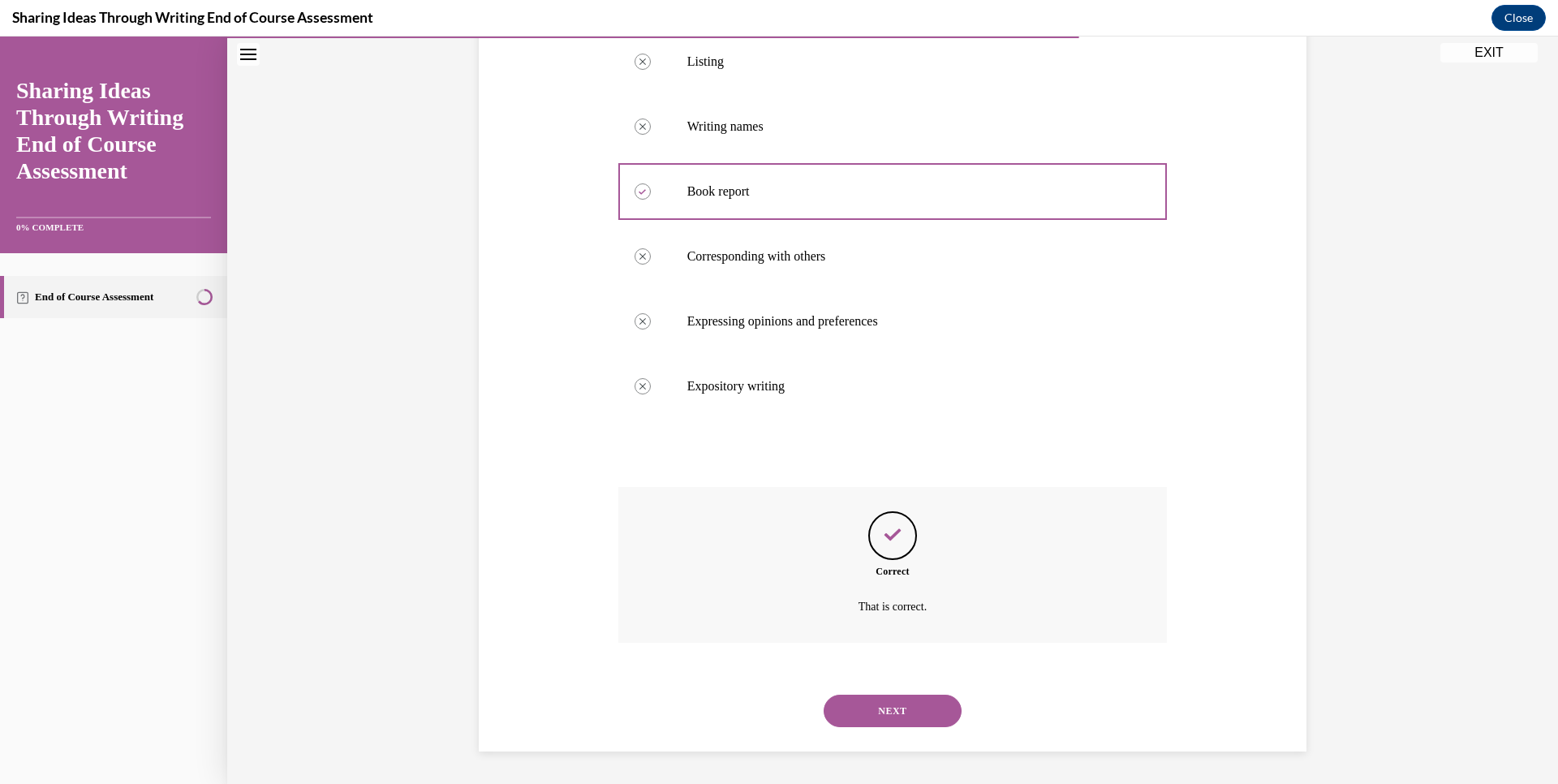
click at [861, 709] on button "NEXT" at bounding box center [893, 711] width 138 height 33
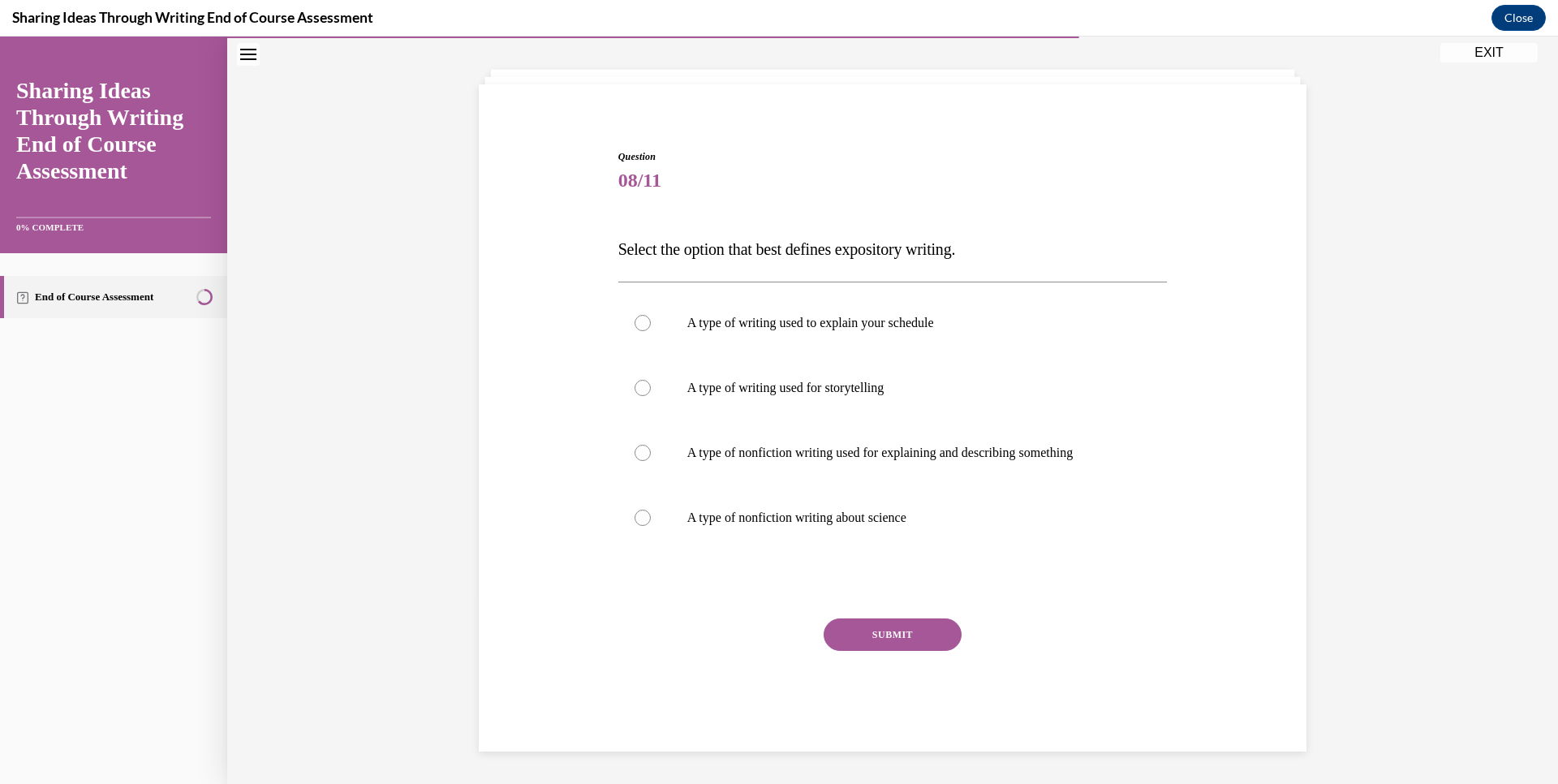
scroll to position [49, 0]
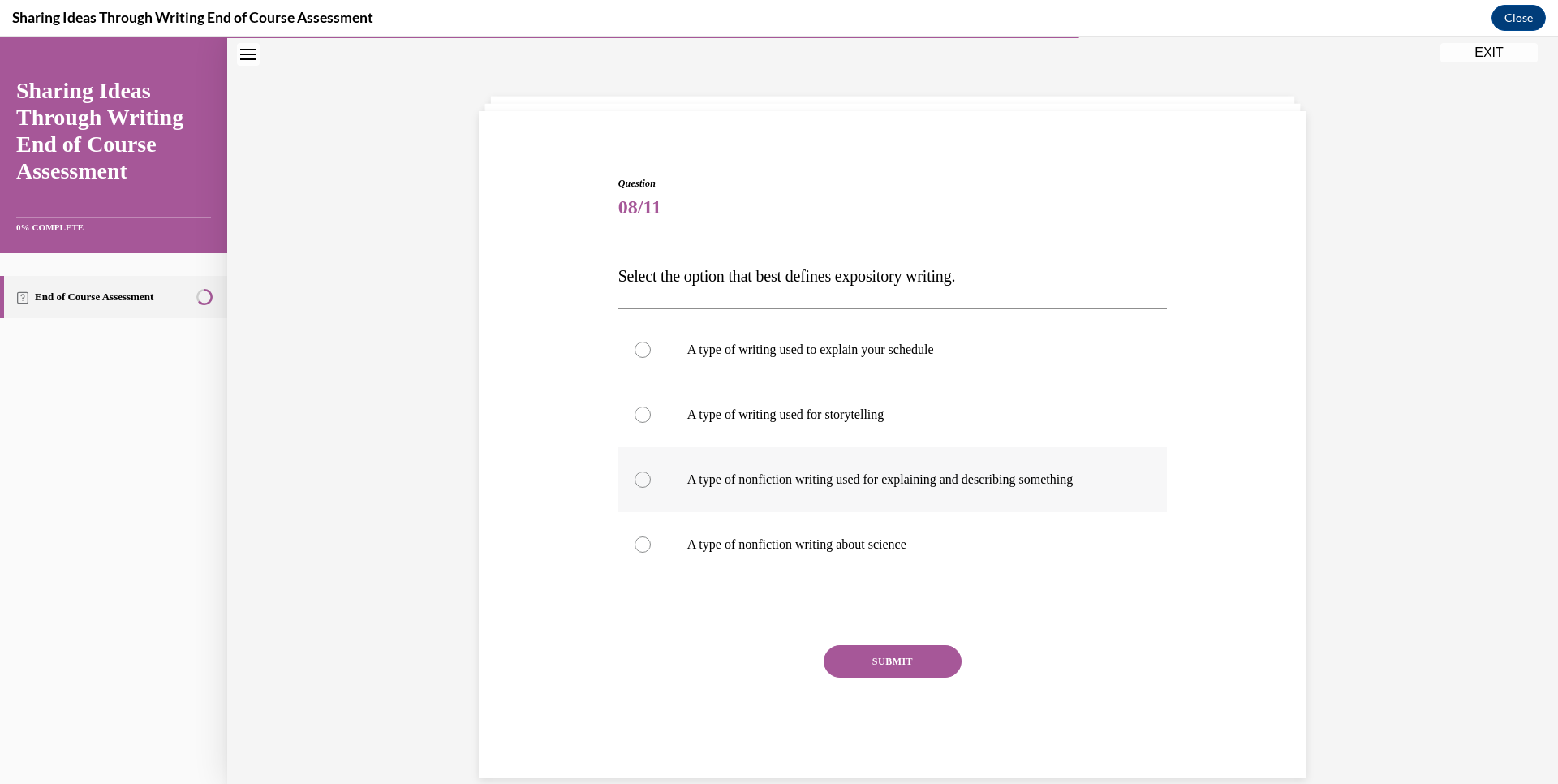
click at [634, 482] on div at bounding box center [642, 479] width 16 height 16
click at [634, 482] on input "A type of nonfiction writing used for explaining and describing something" at bounding box center [642, 479] width 16 height 16
radio input "true"
click at [846, 661] on button "SUBMIT" at bounding box center [893, 661] width 138 height 33
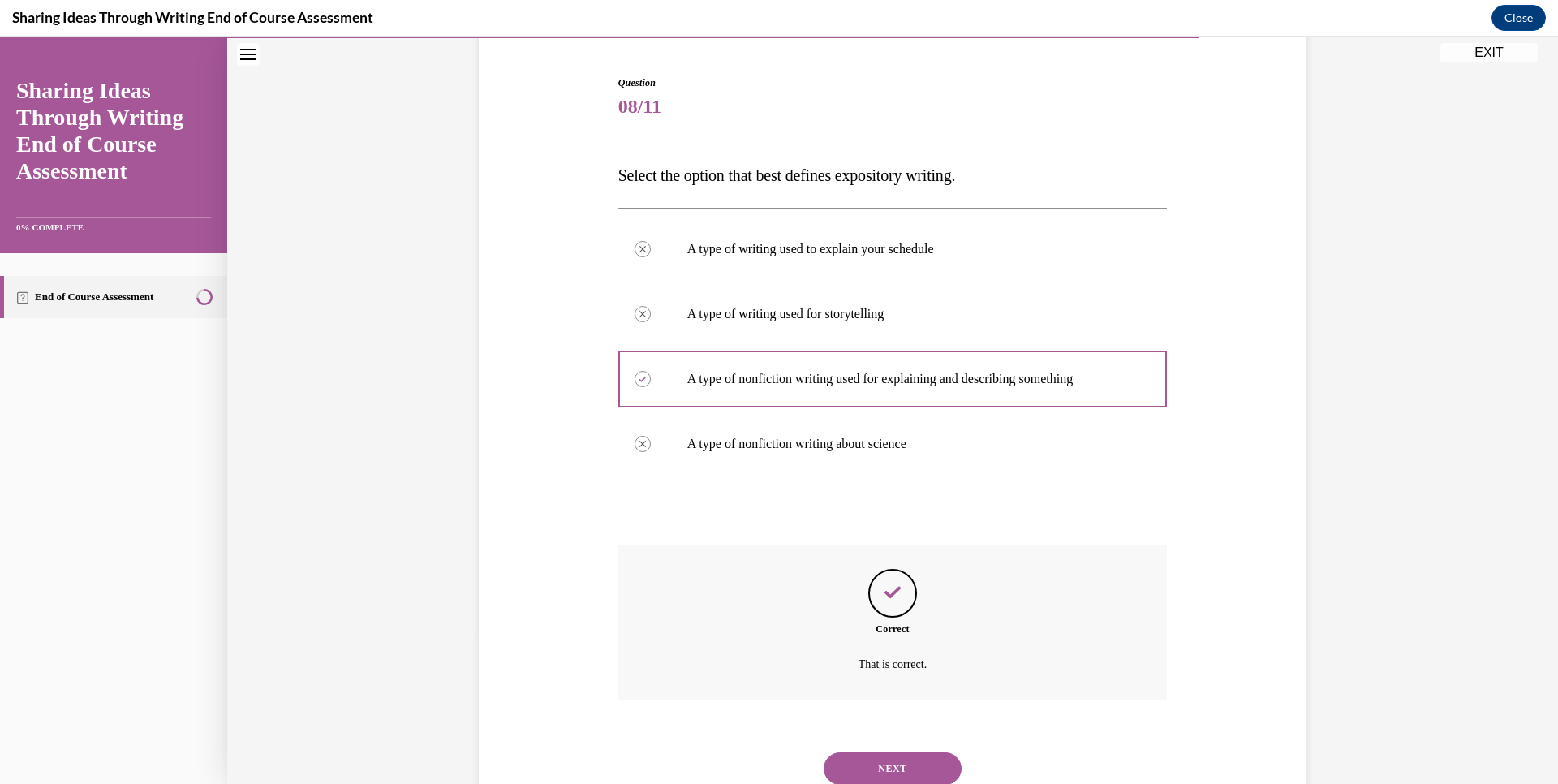
scroll to position [207, 0]
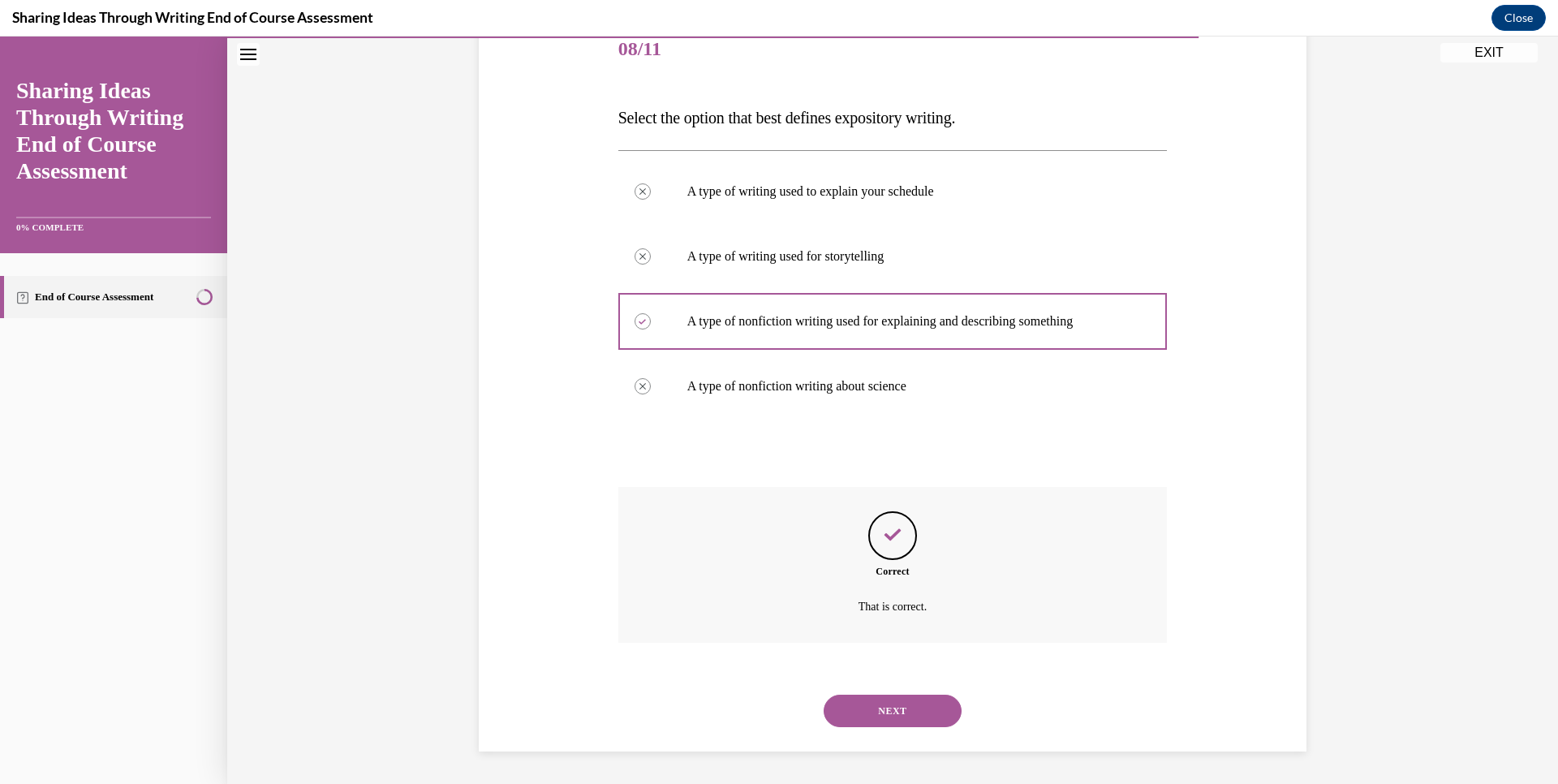
click at [846, 699] on button "NEXT" at bounding box center [893, 711] width 138 height 33
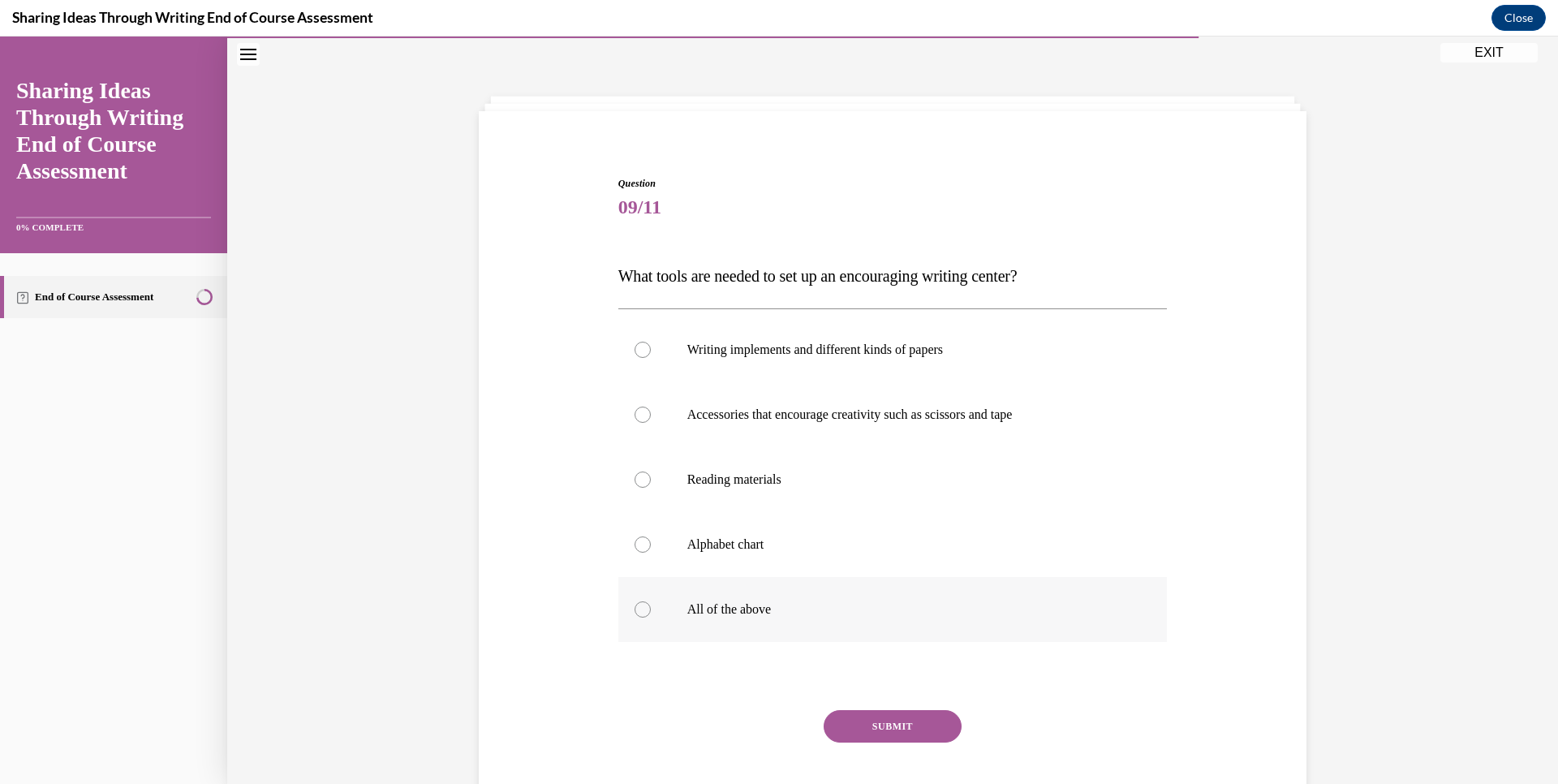
click at [634, 611] on div at bounding box center [642, 608] width 16 height 16
click at [634, 611] on input "All of the above" at bounding box center [642, 608] width 16 height 16
radio input "true"
click at [860, 728] on button "SUBMIT" at bounding box center [893, 725] width 138 height 33
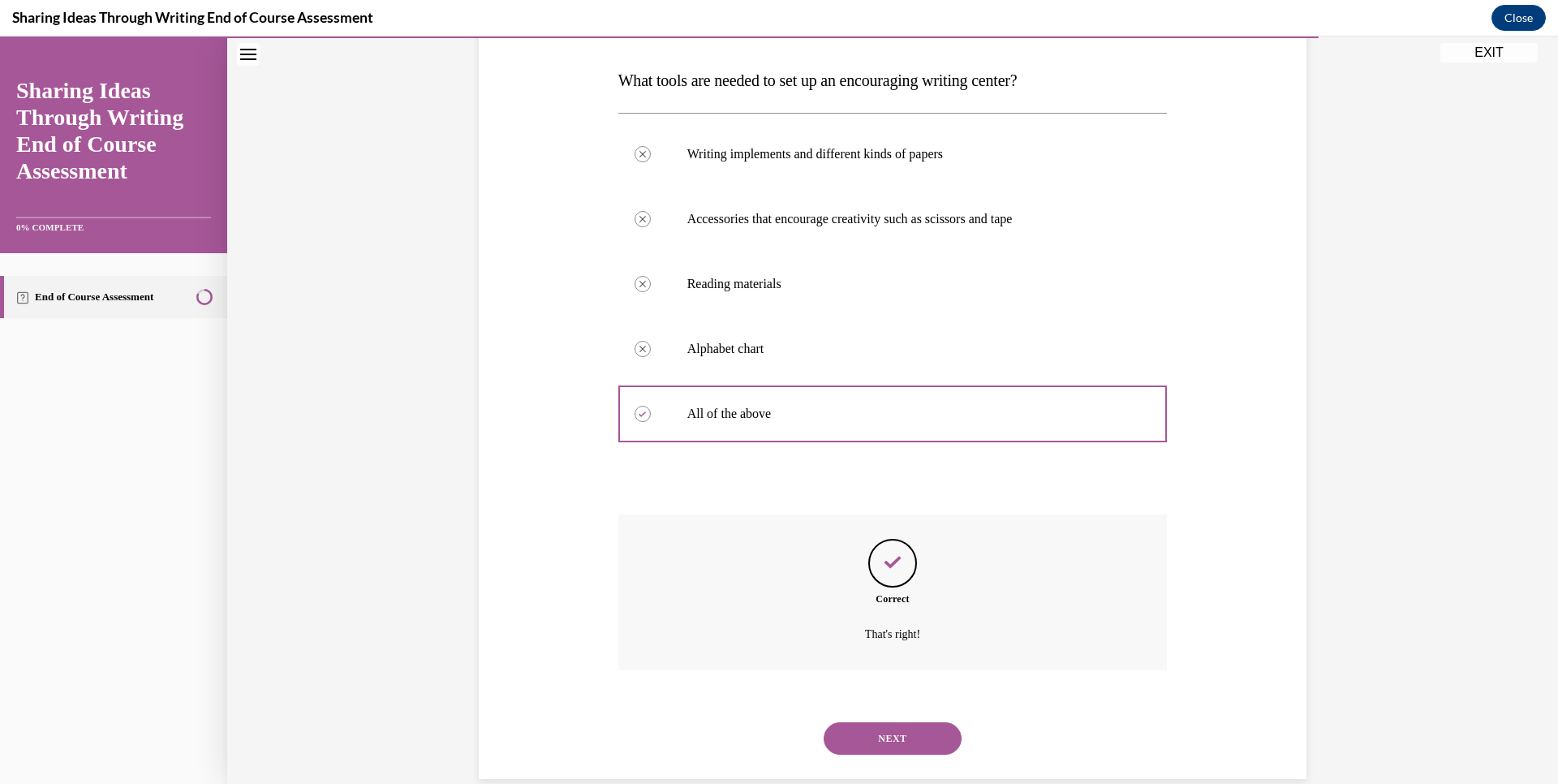
scroll to position [272, 0]
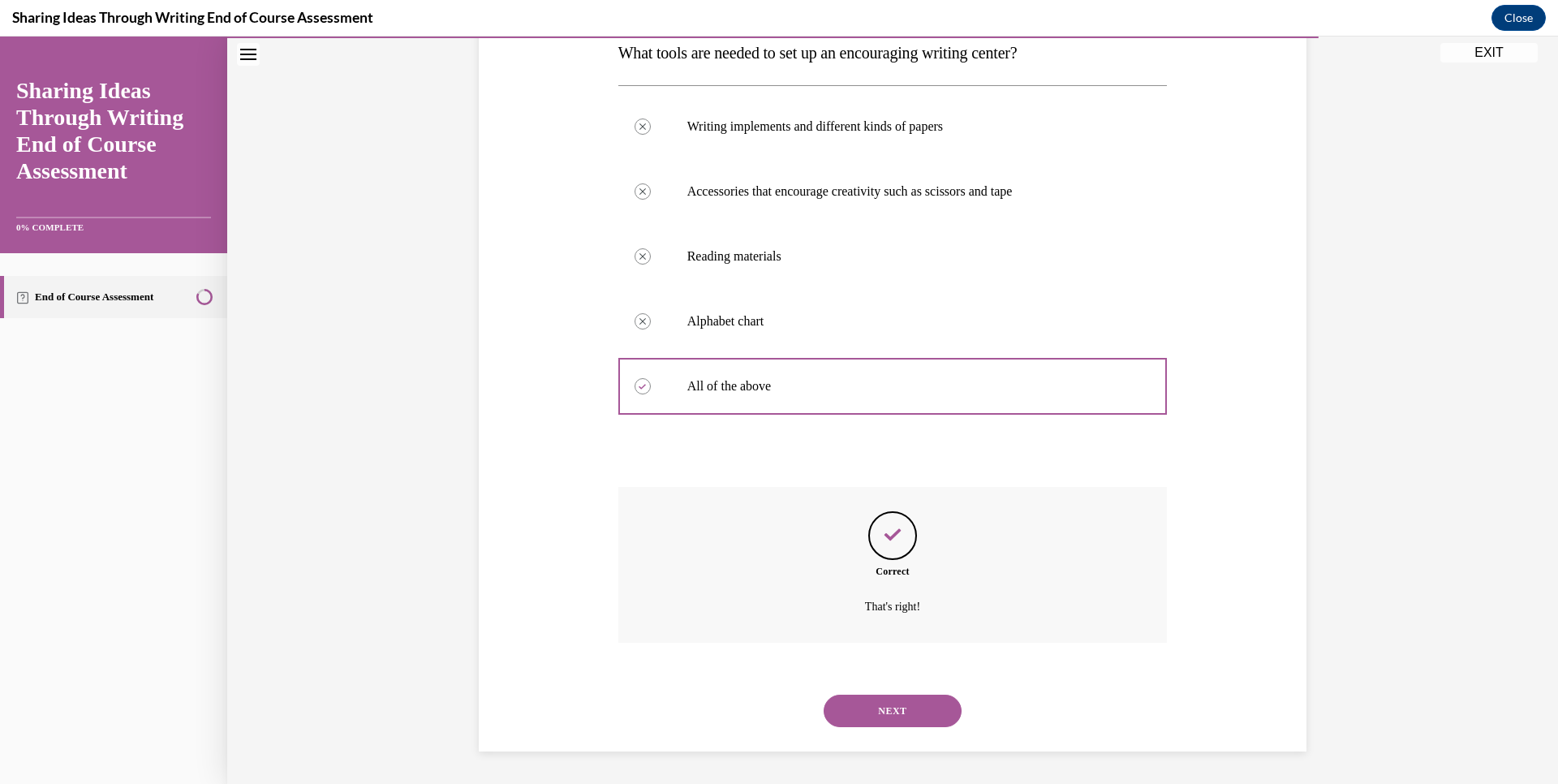
click at [871, 707] on button "NEXT" at bounding box center [893, 711] width 138 height 33
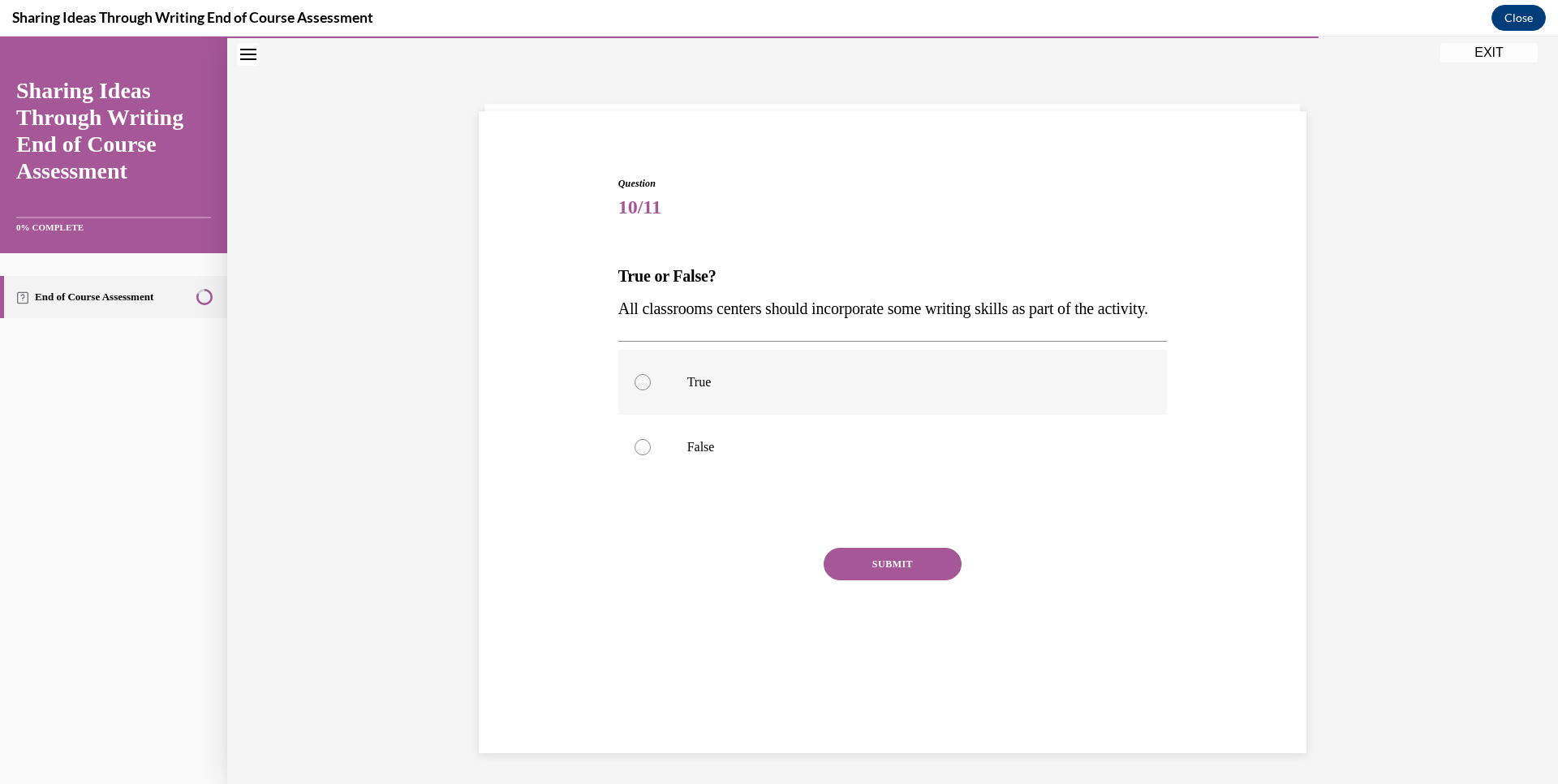
click at [634, 391] on div at bounding box center [642, 381] width 16 height 16
click at [634, 391] on input "True" at bounding box center [642, 381] width 16 height 16
radio input "true"
click at [851, 580] on button "SUBMIT" at bounding box center [893, 564] width 138 height 33
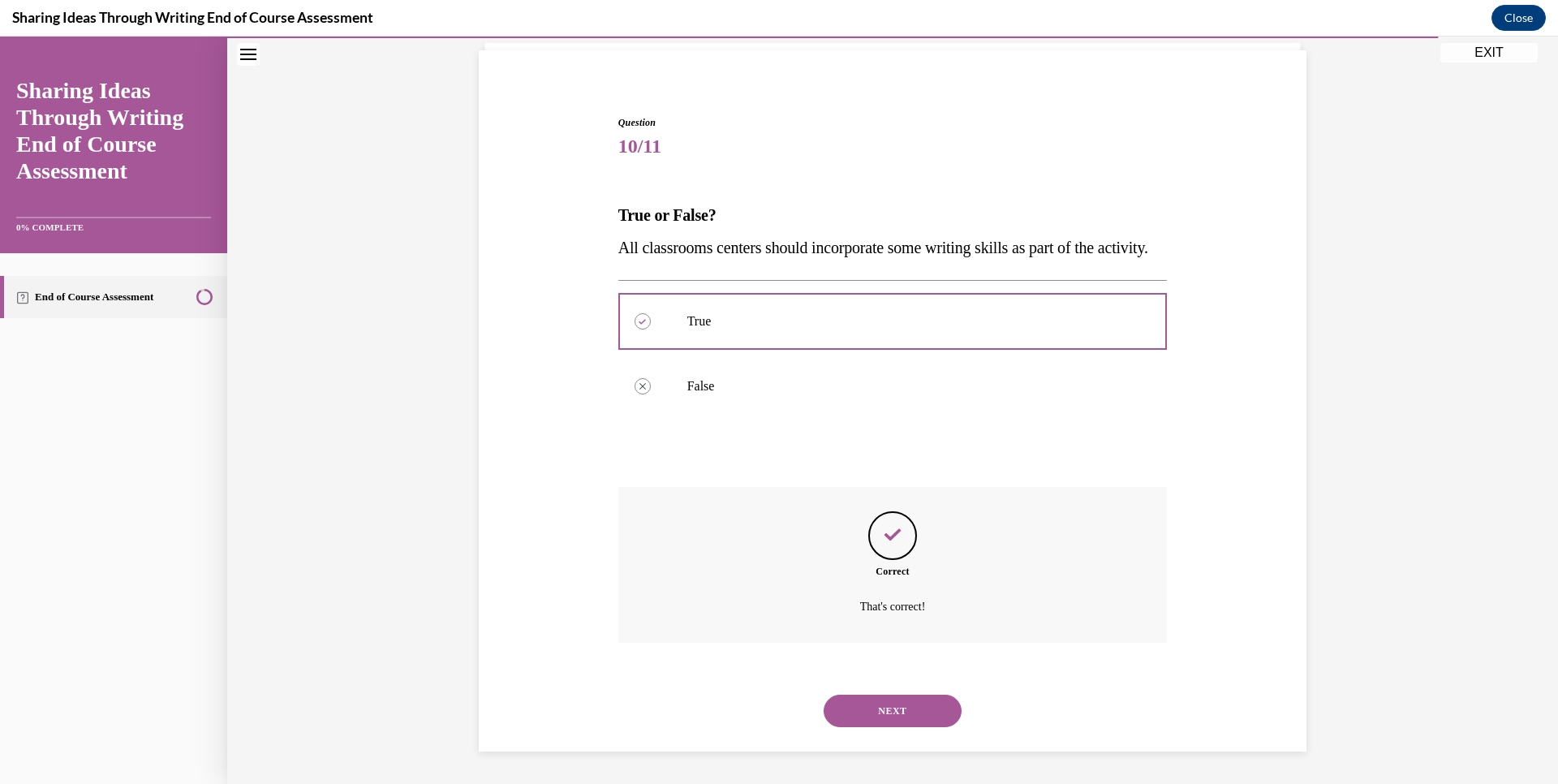
scroll to position [143, 0]
click at [854, 704] on button "NEXT" at bounding box center [893, 711] width 138 height 33
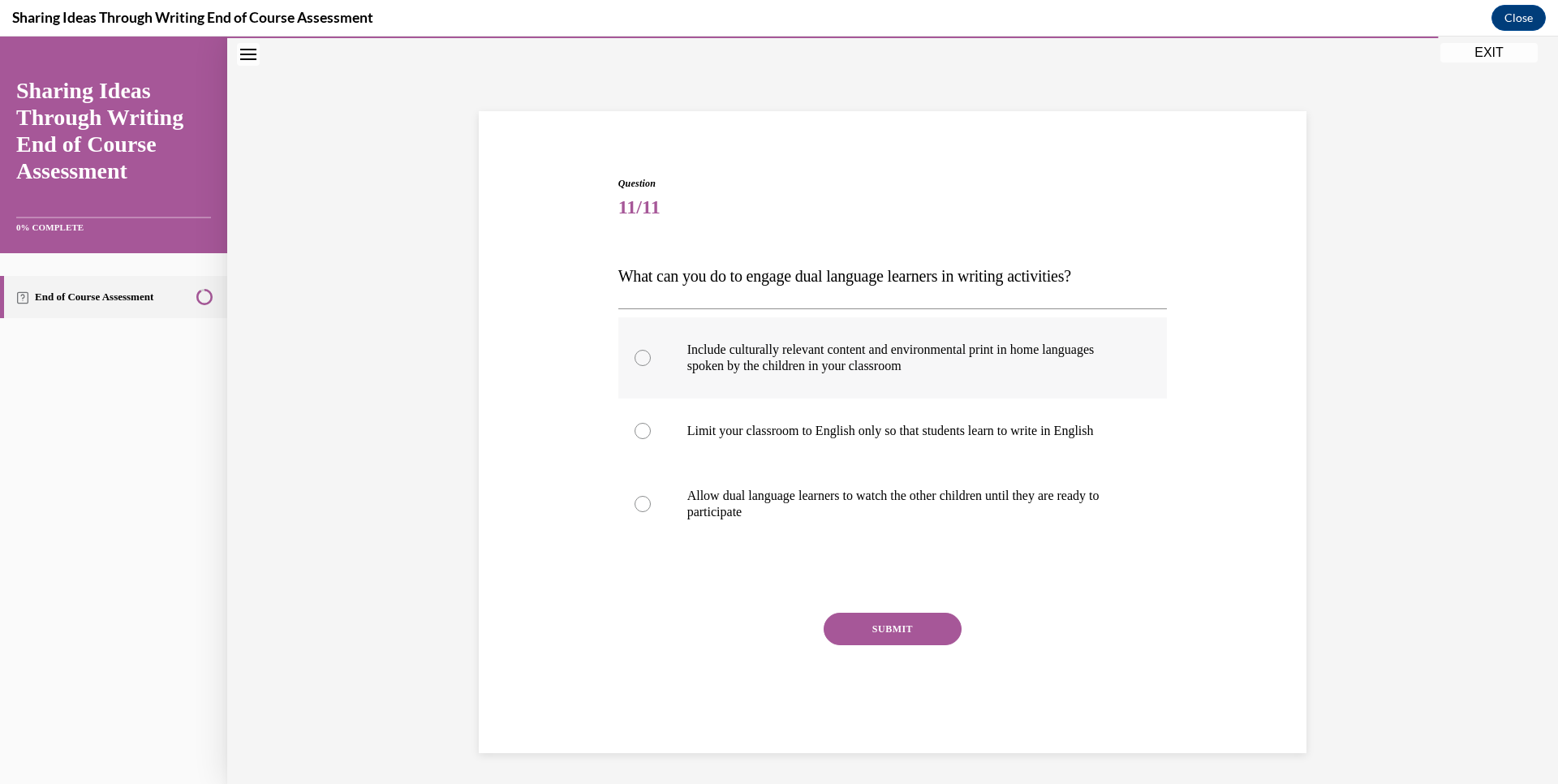
click at [635, 356] on div at bounding box center [642, 357] width 16 height 16
click at [635, 356] on input "Include culturally relevant content and environmental print in home languages s…" at bounding box center [642, 357] width 16 height 16
radio input "true"
click at [856, 619] on button "SUBMIT" at bounding box center [893, 629] width 138 height 33
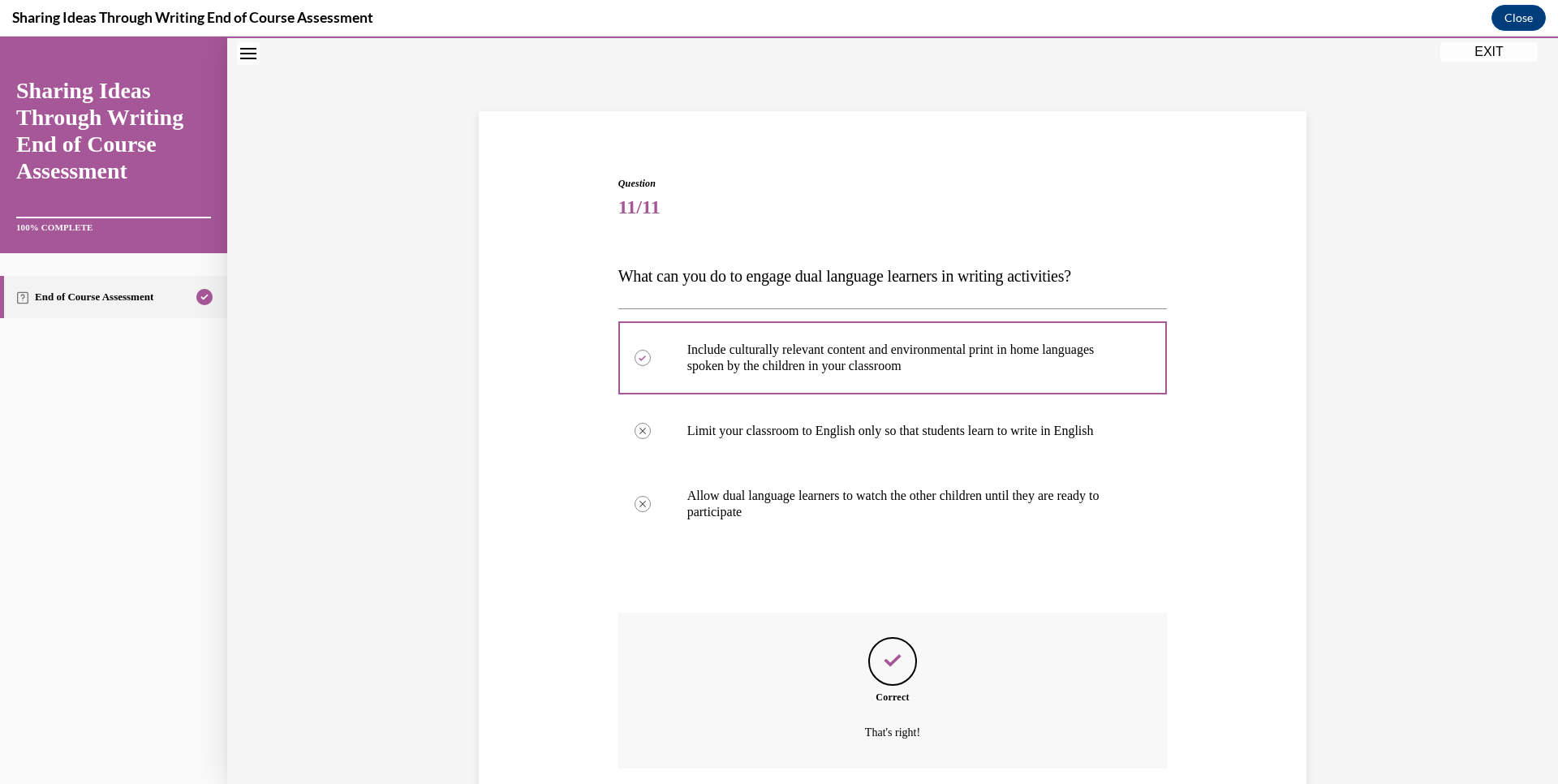
scroll to position [175, 0]
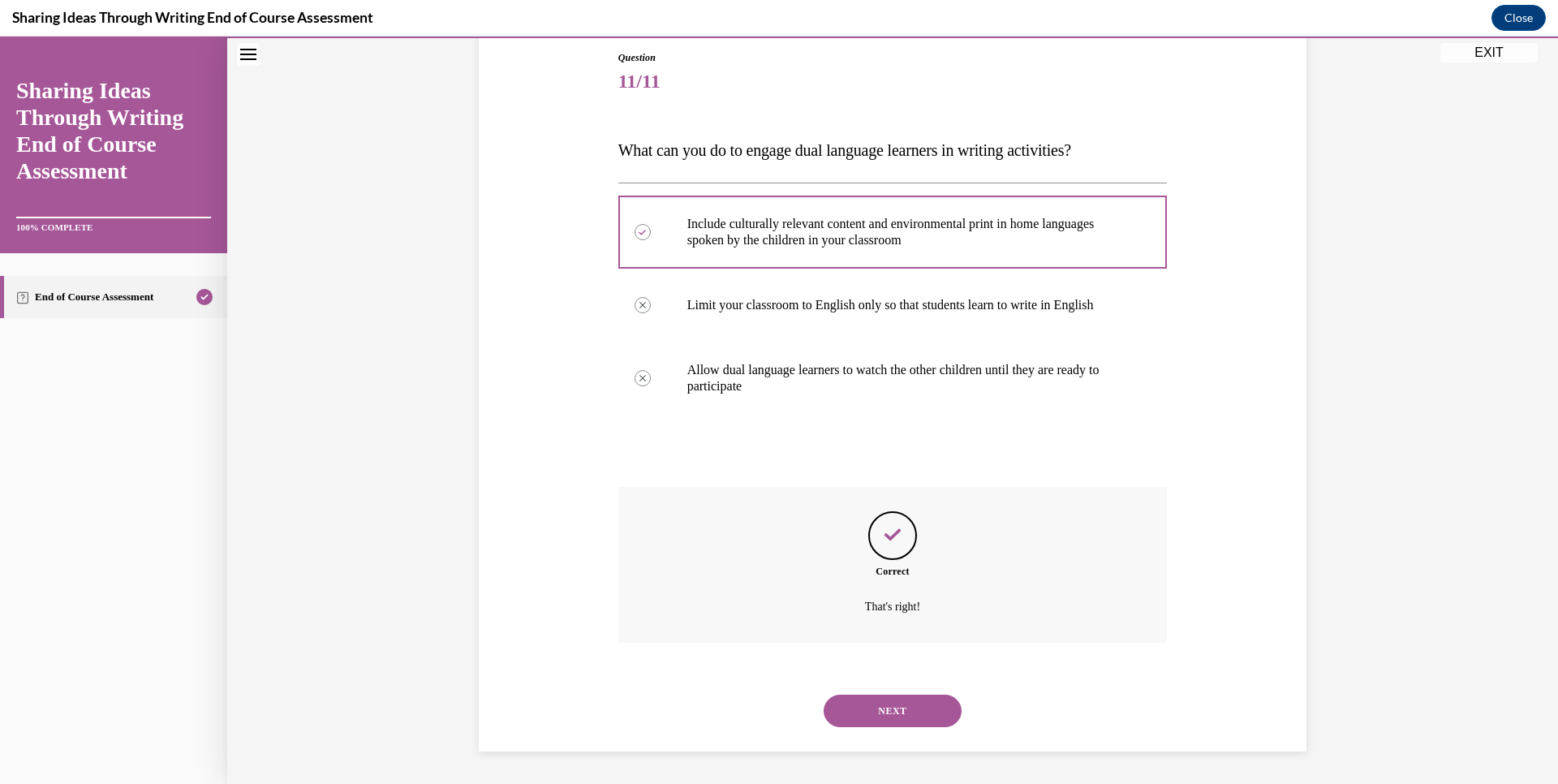
click at [873, 703] on button "NEXT" at bounding box center [893, 711] width 138 height 33
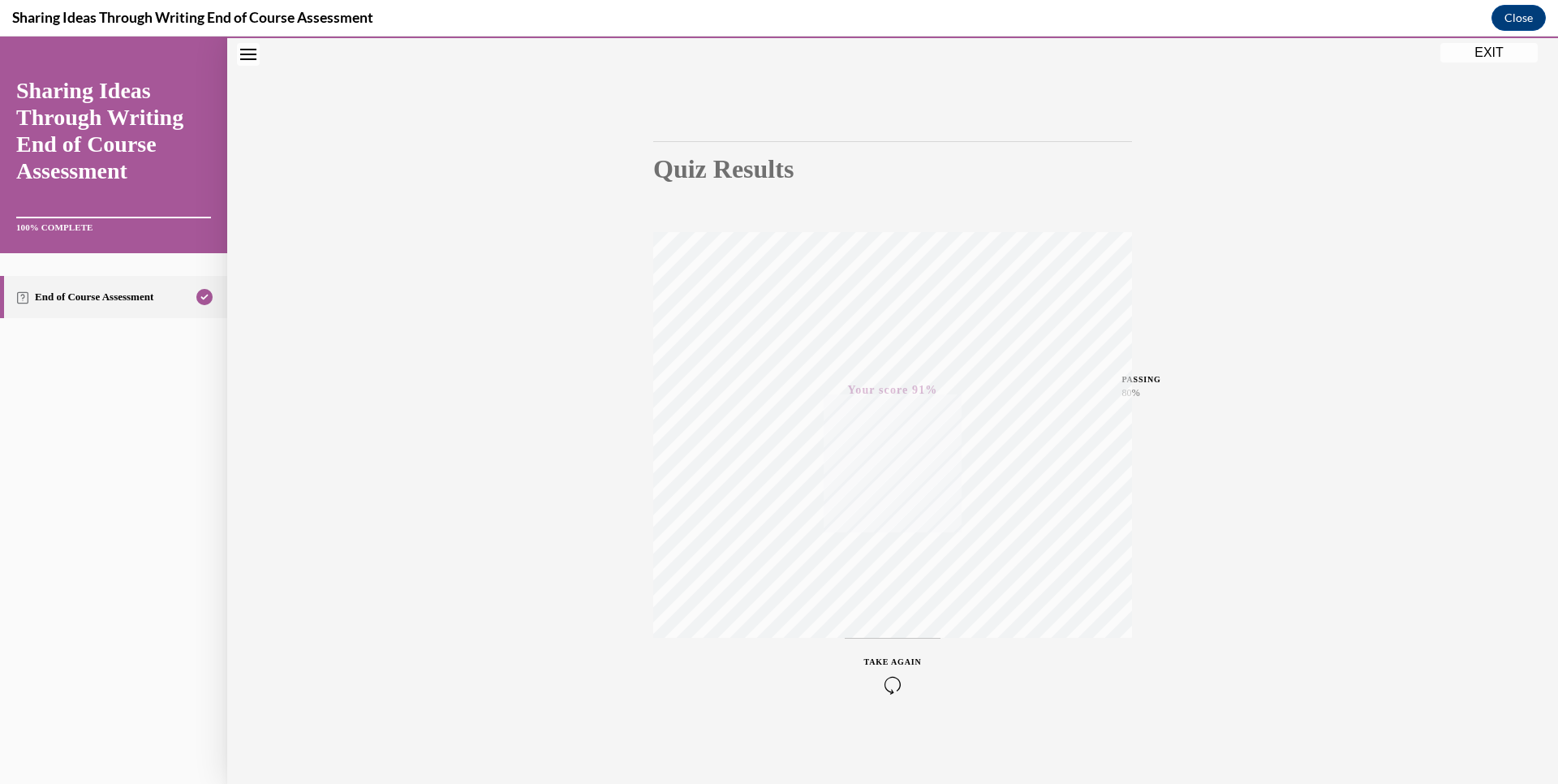
click at [1487, 49] on button "EXIT" at bounding box center [1489, 52] width 98 height 20
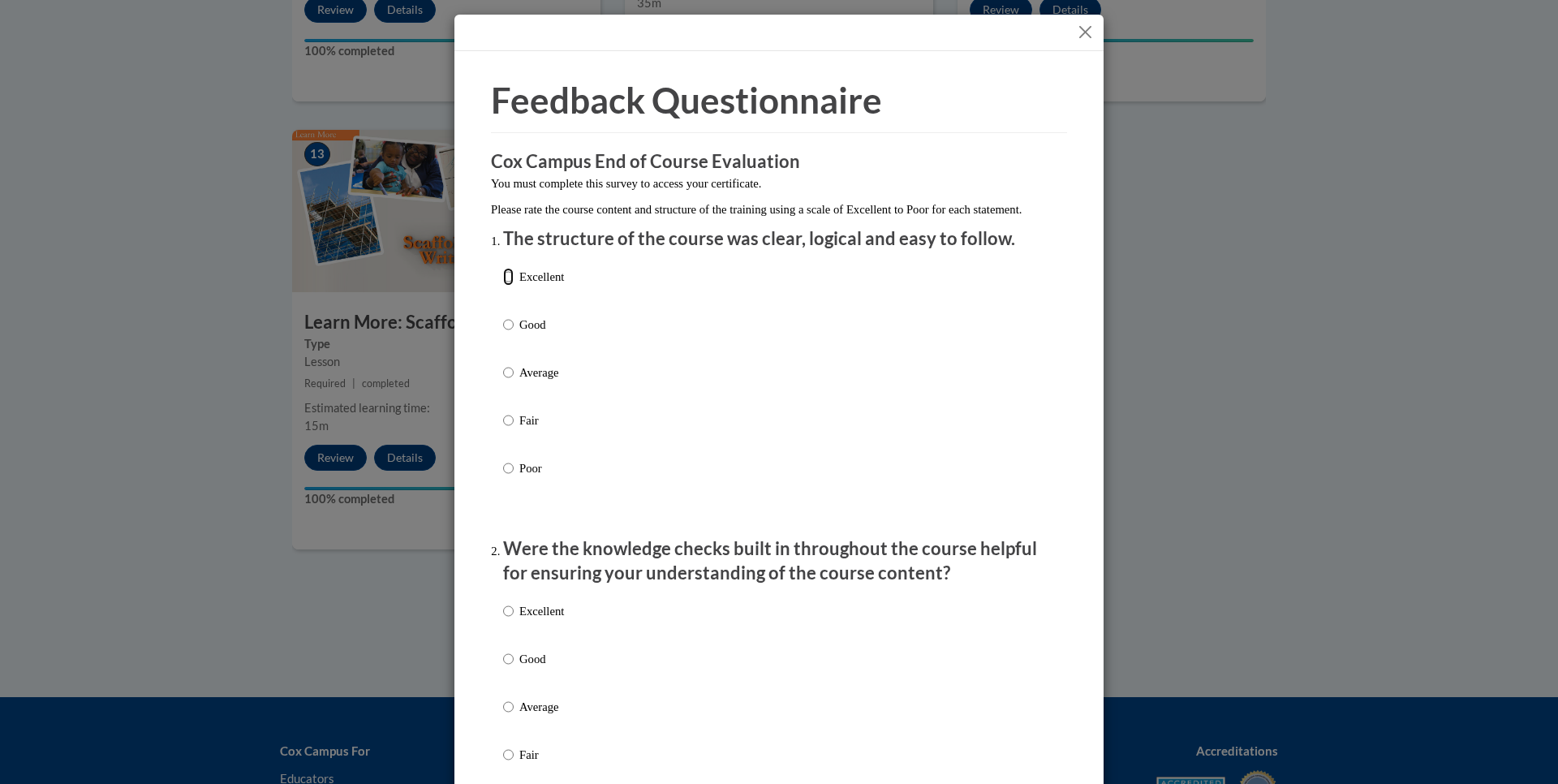
click at [503, 286] on input "Excellent" at bounding box center [508, 276] width 10 height 18
radio input "true"
click at [504, 620] on input "Excellent" at bounding box center [508, 610] width 10 height 18
radio input "true"
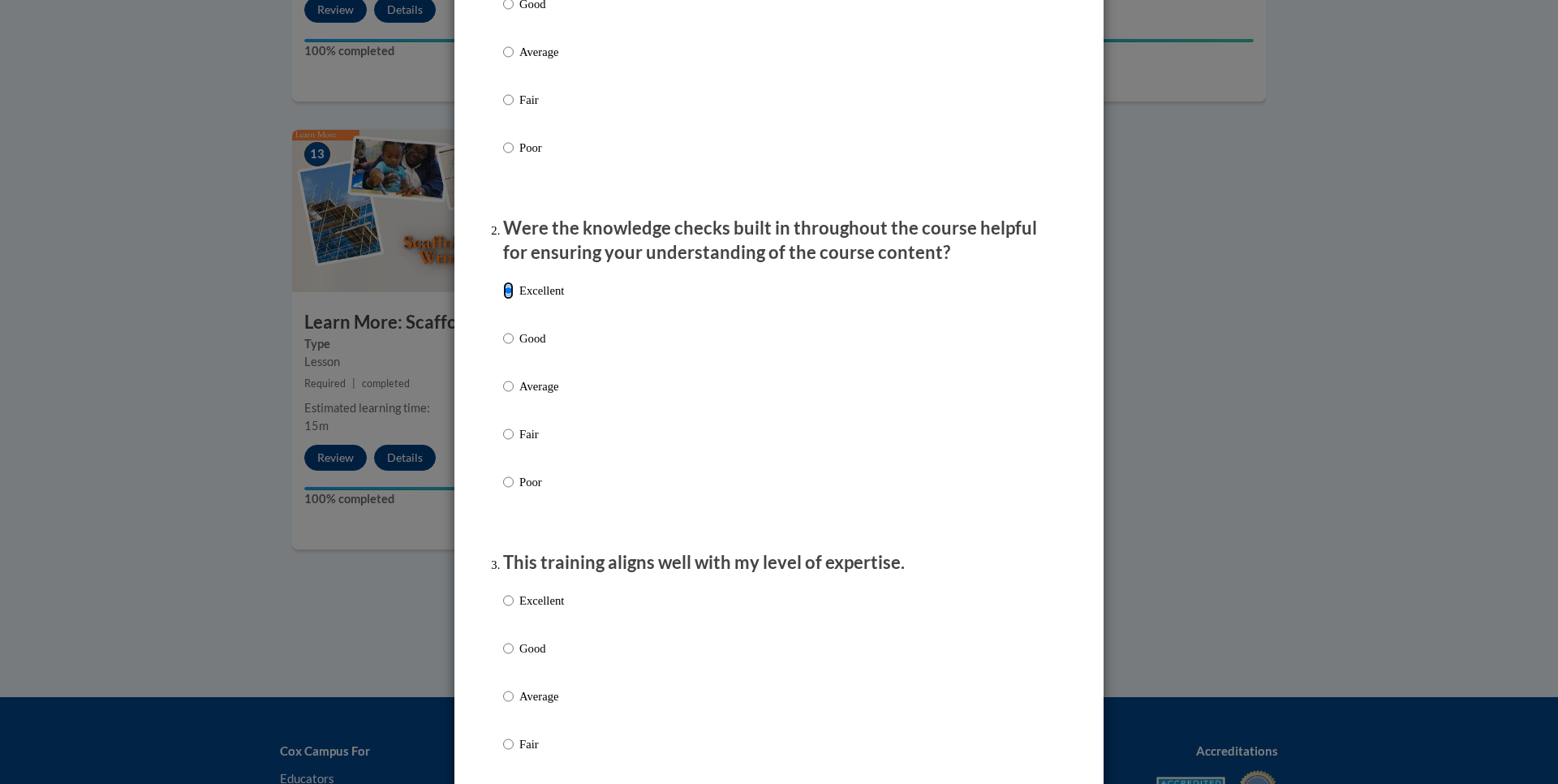
scroll to position [325, 0]
click at [503, 605] on input "Excellent" at bounding box center [508, 596] width 10 height 18
radio input "true"
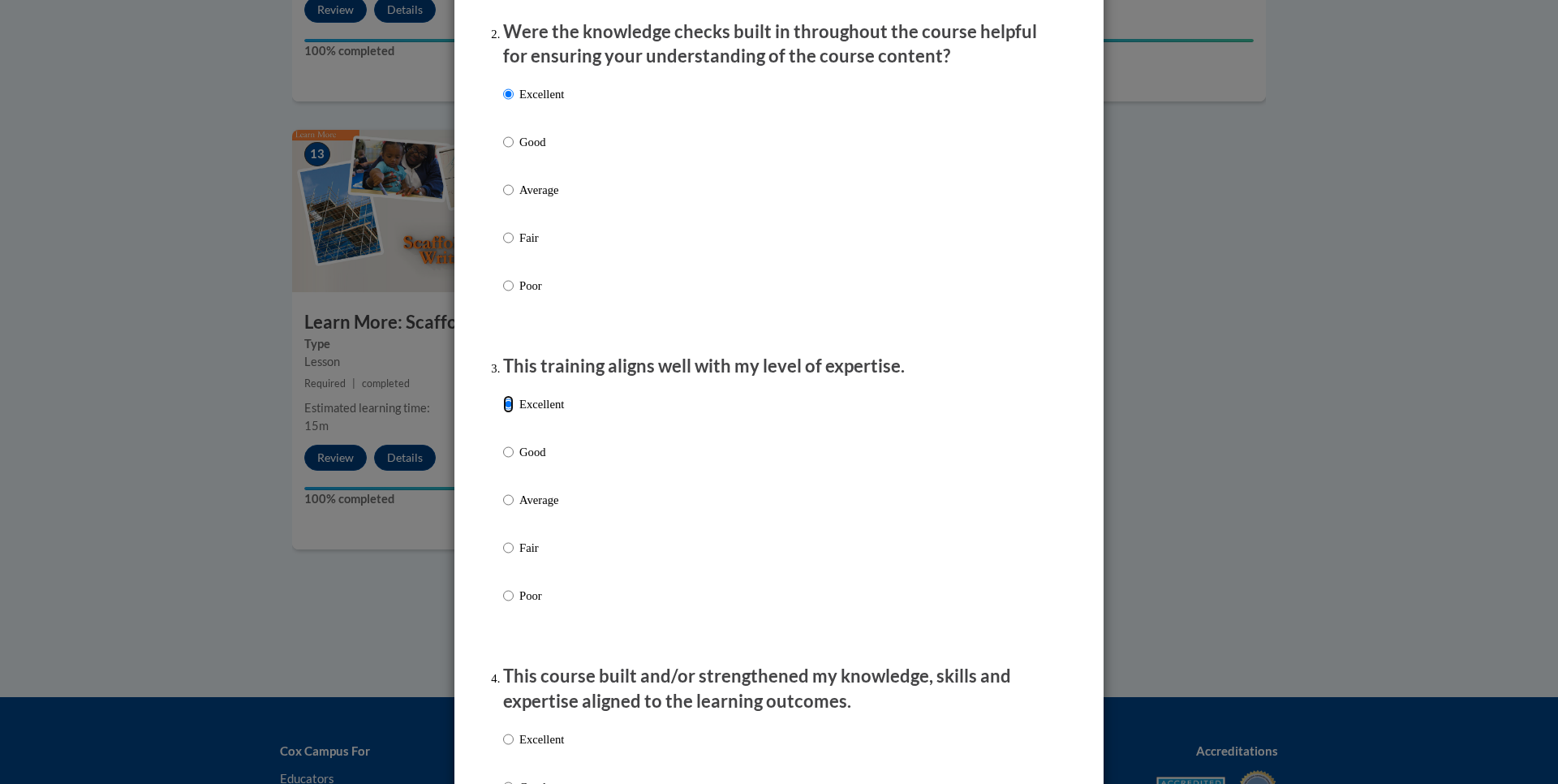
scroll to position [568, 0]
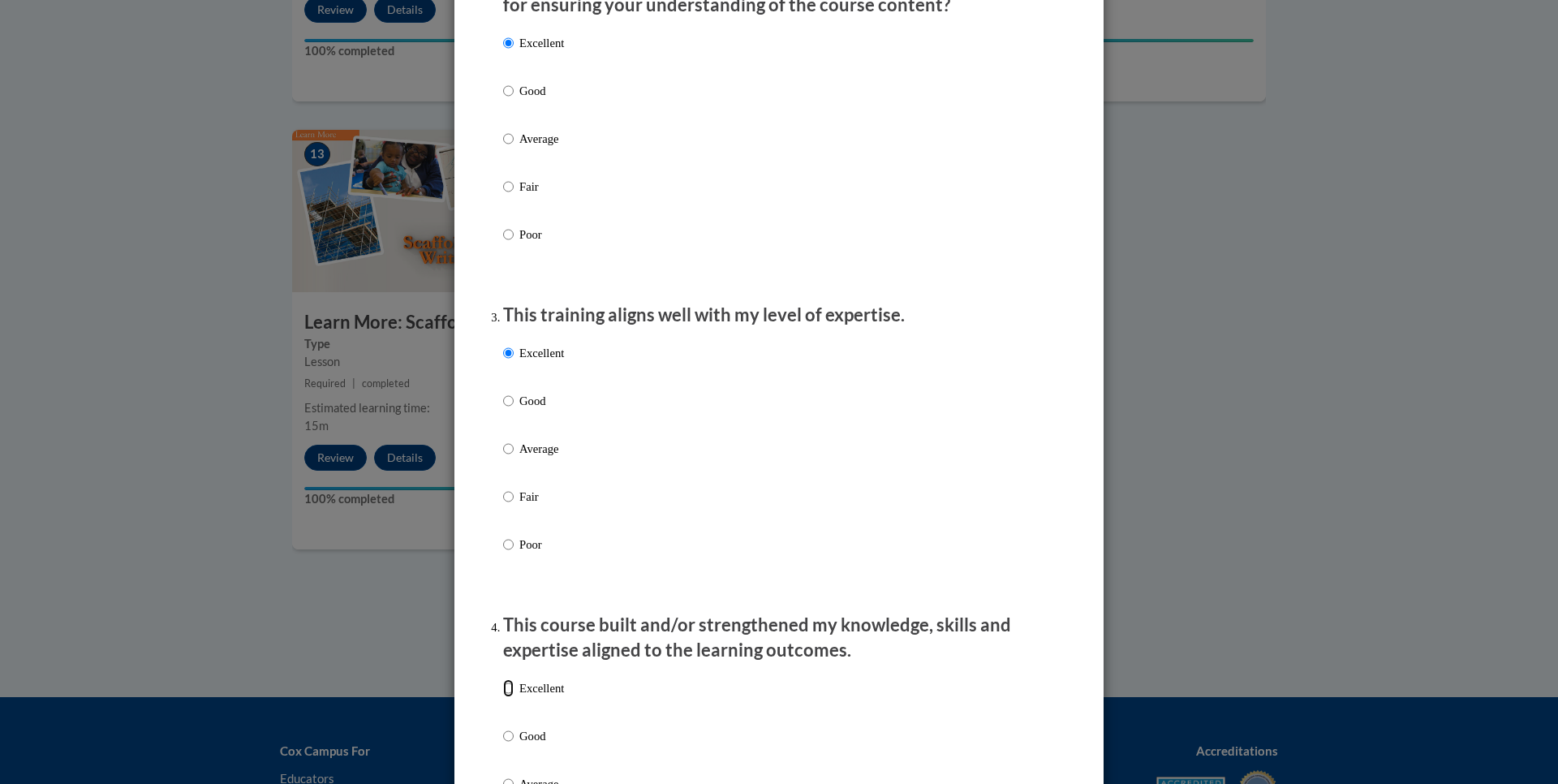
click at [503, 697] on input "Excellent" at bounding box center [508, 687] width 10 height 18
radio input "true"
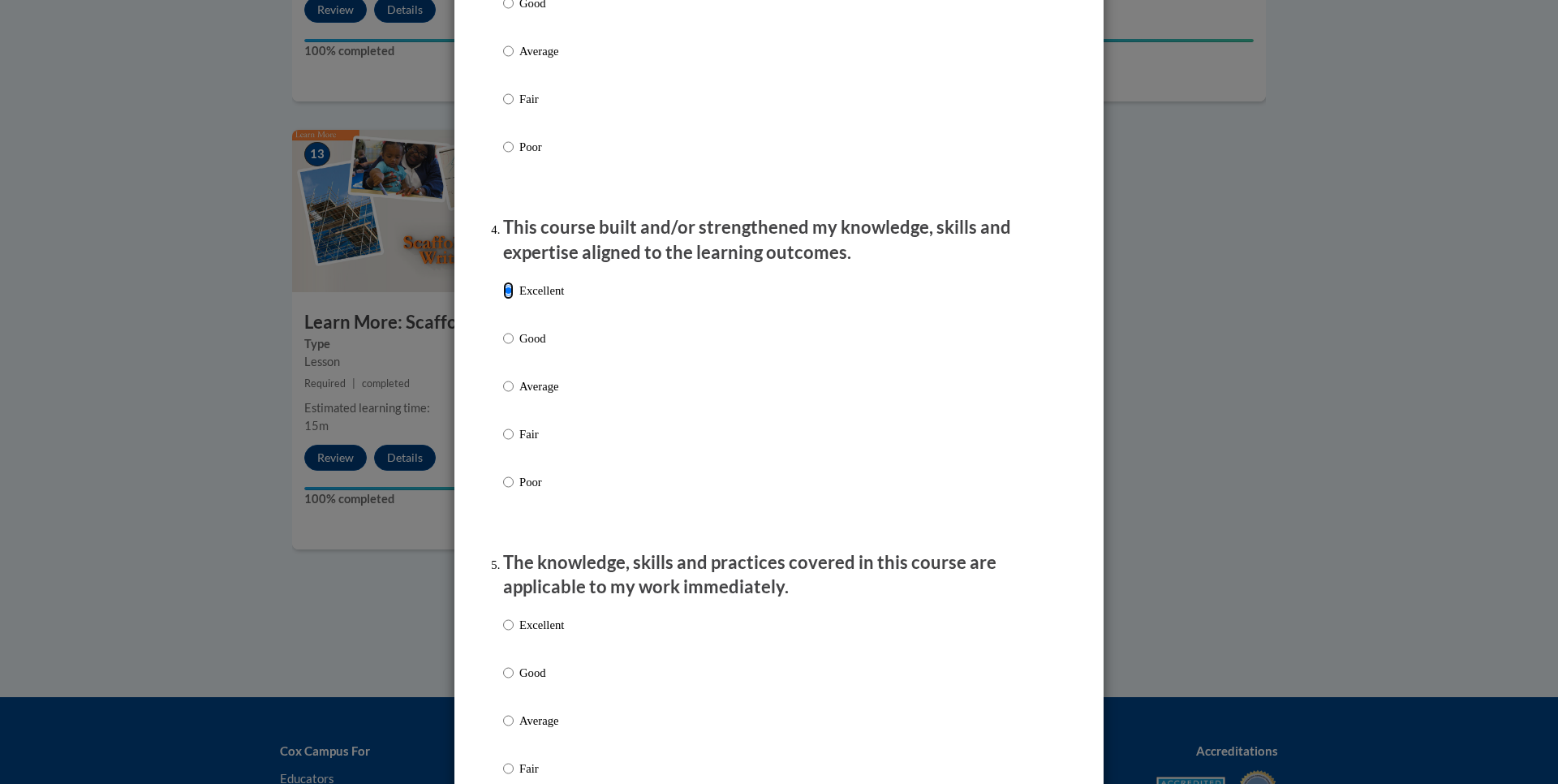
scroll to position [1055, 0]
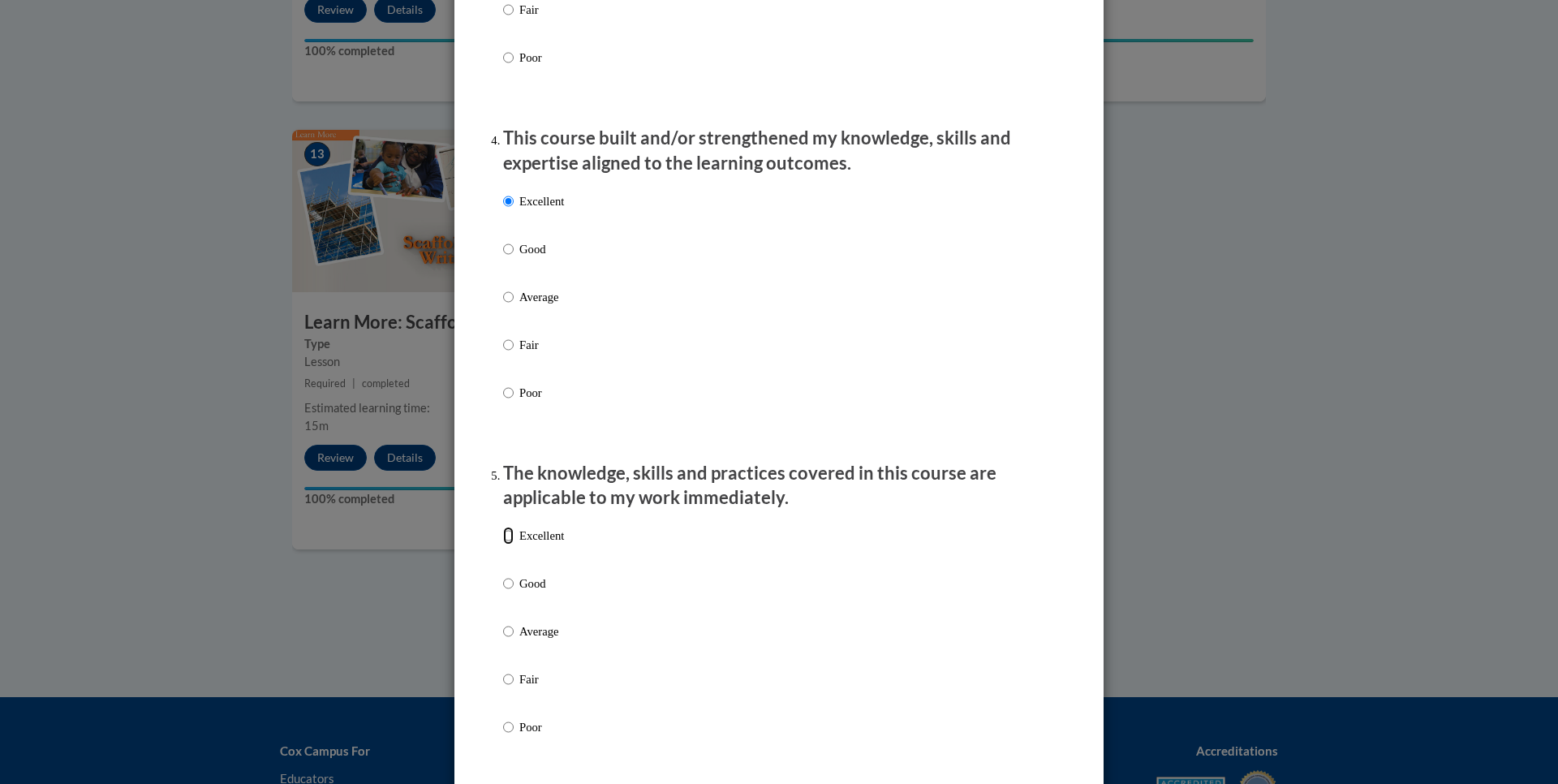
click at [505, 544] on input "Excellent" at bounding box center [508, 535] width 10 height 18
radio input "true"
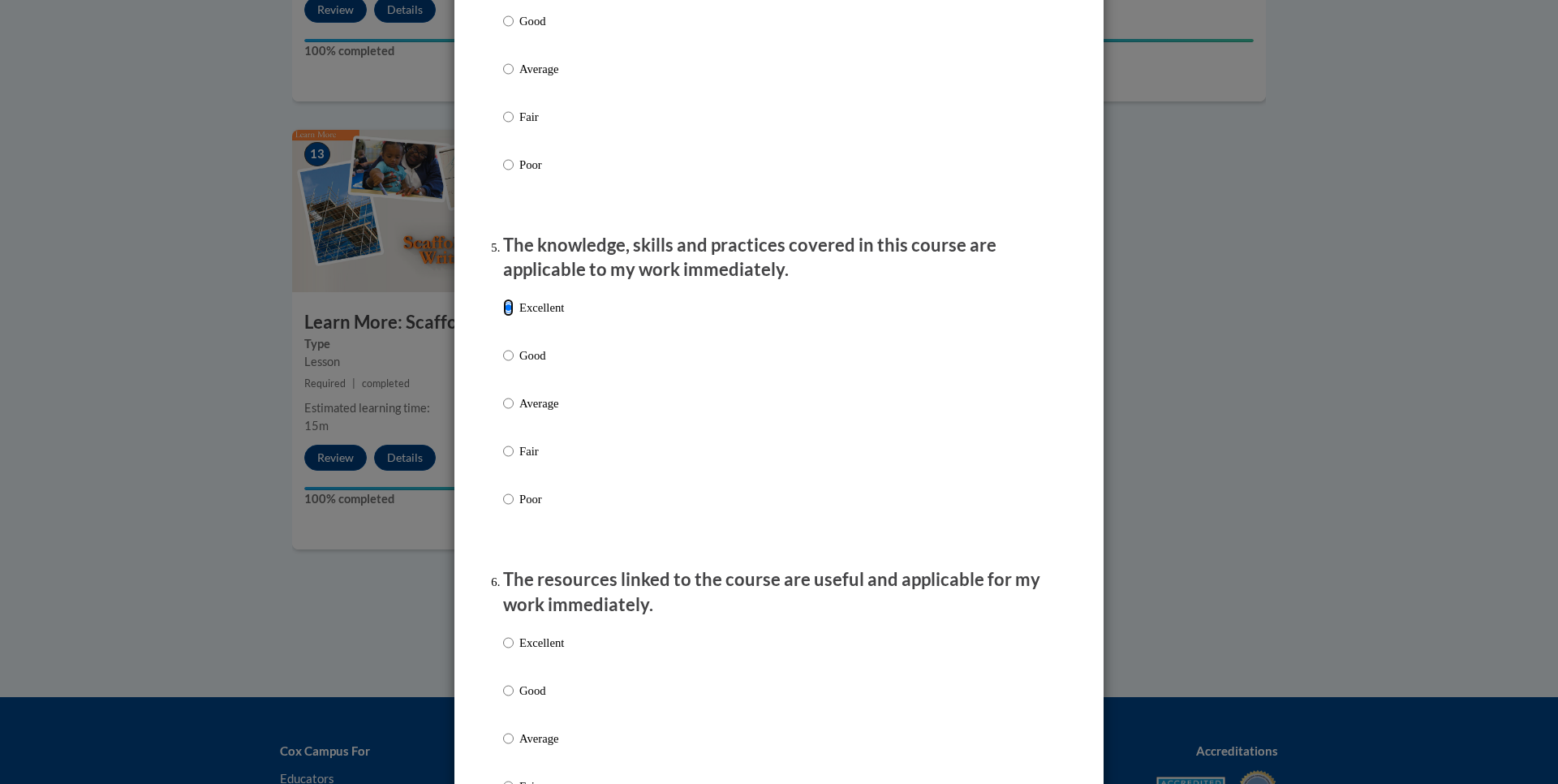
scroll to position [1298, 0]
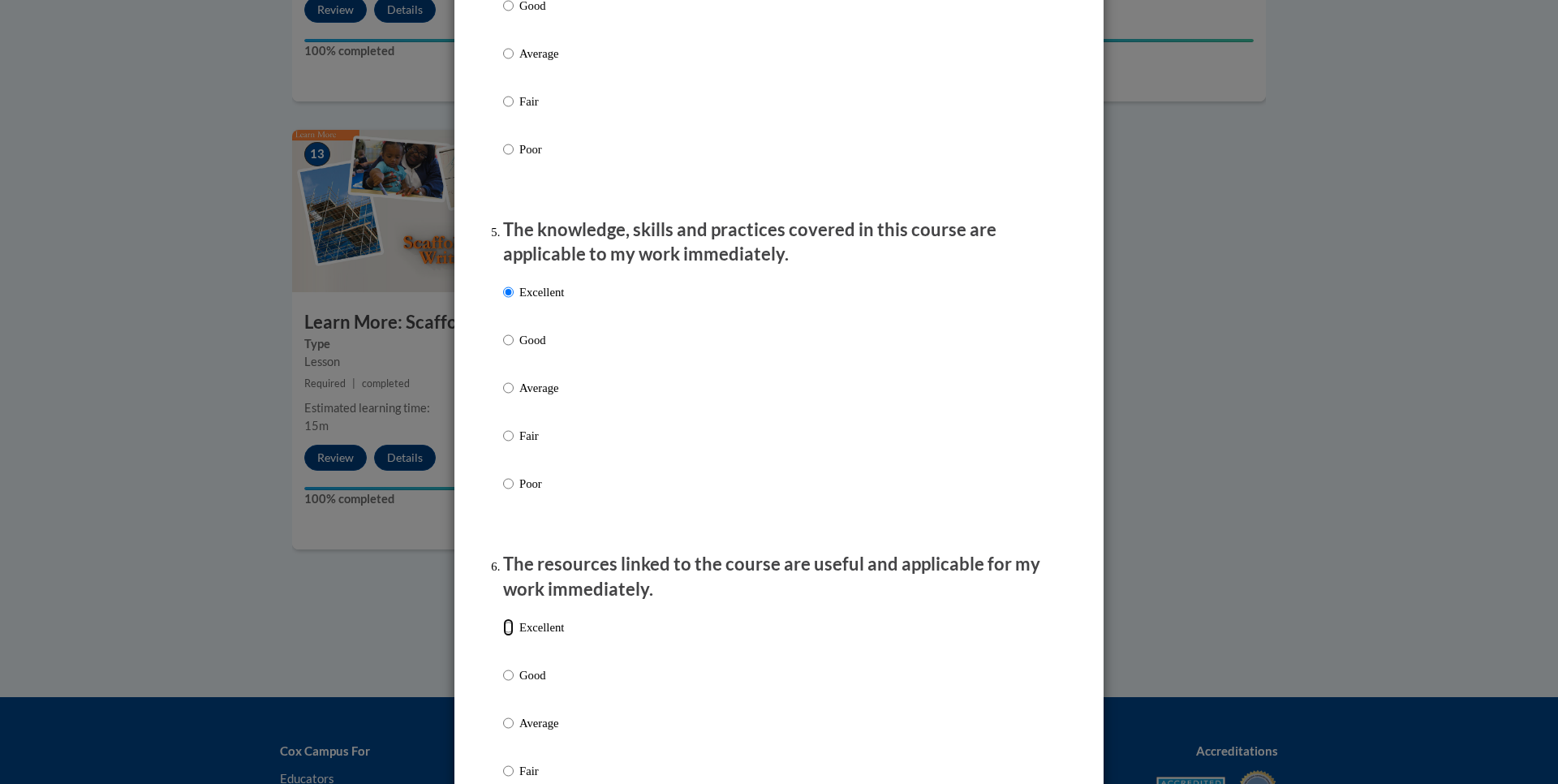
click at [505, 636] on input "Excellent" at bounding box center [508, 627] width 10 height 18
radio input "true"
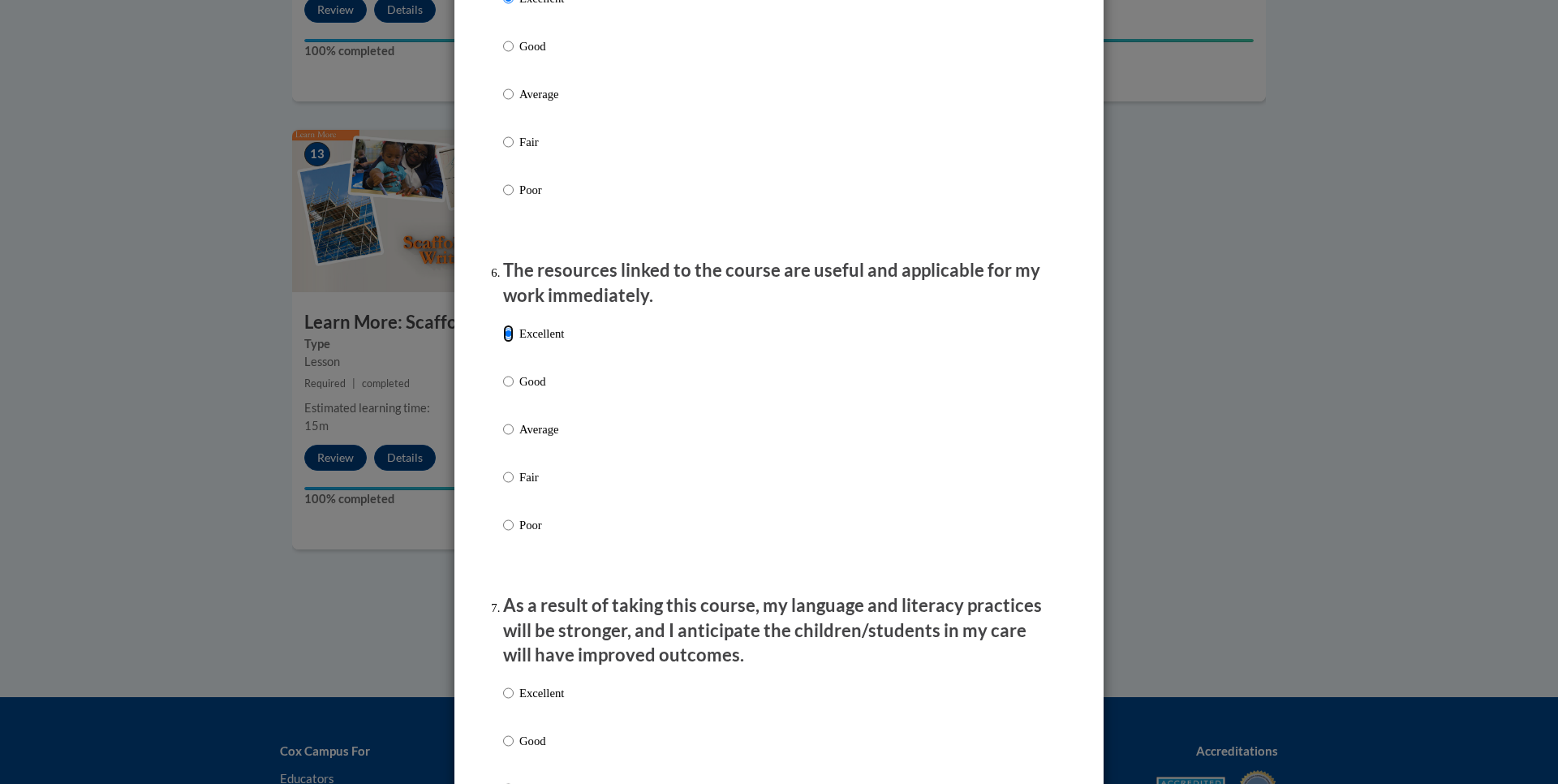
scroll to position [1623, 0]
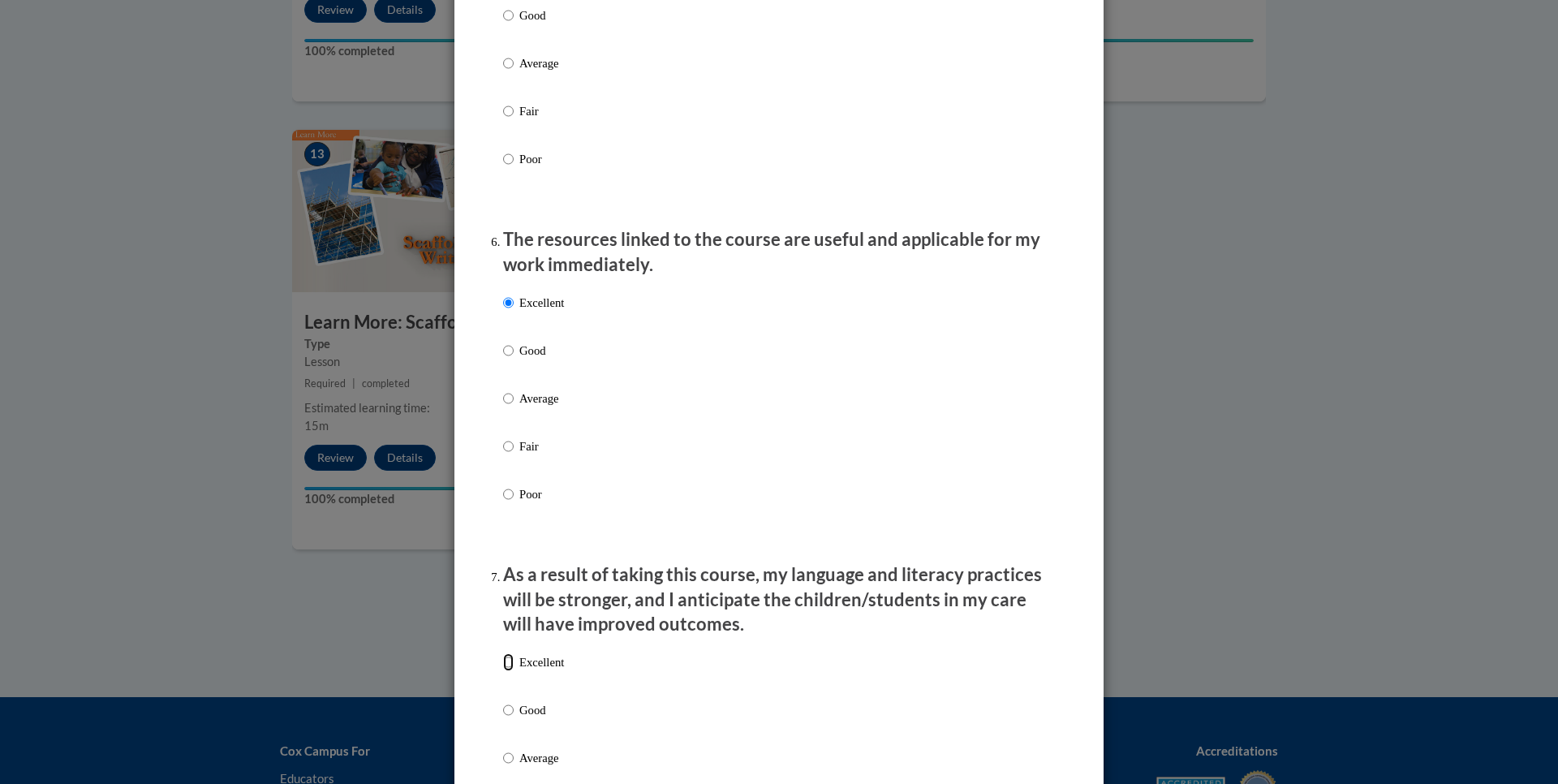
click at [503, 671] on input "Excellent" at bounding box center [508, 661] width 10 height 18
radio input "true"
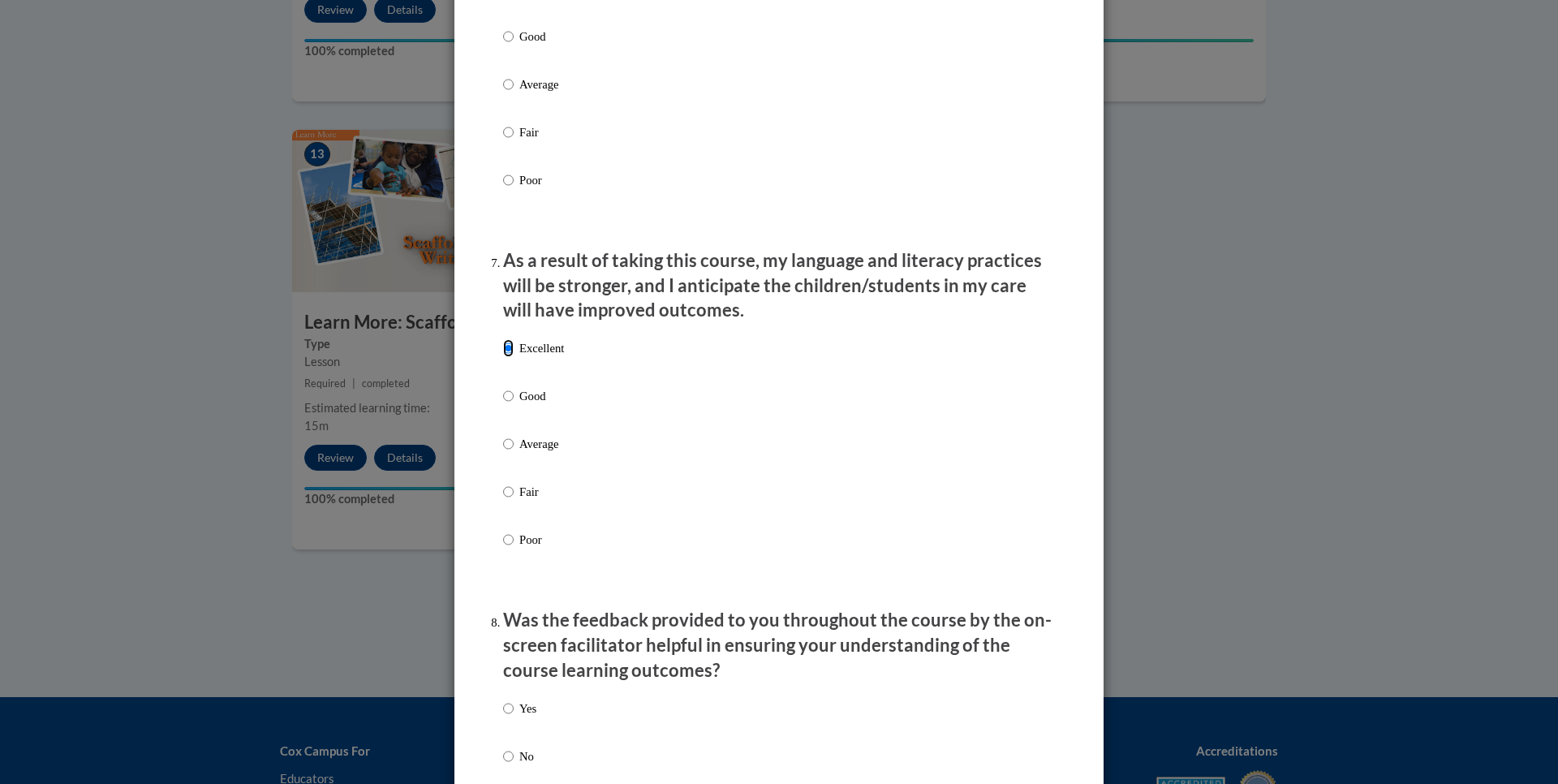
scroll to position [2109, 0]
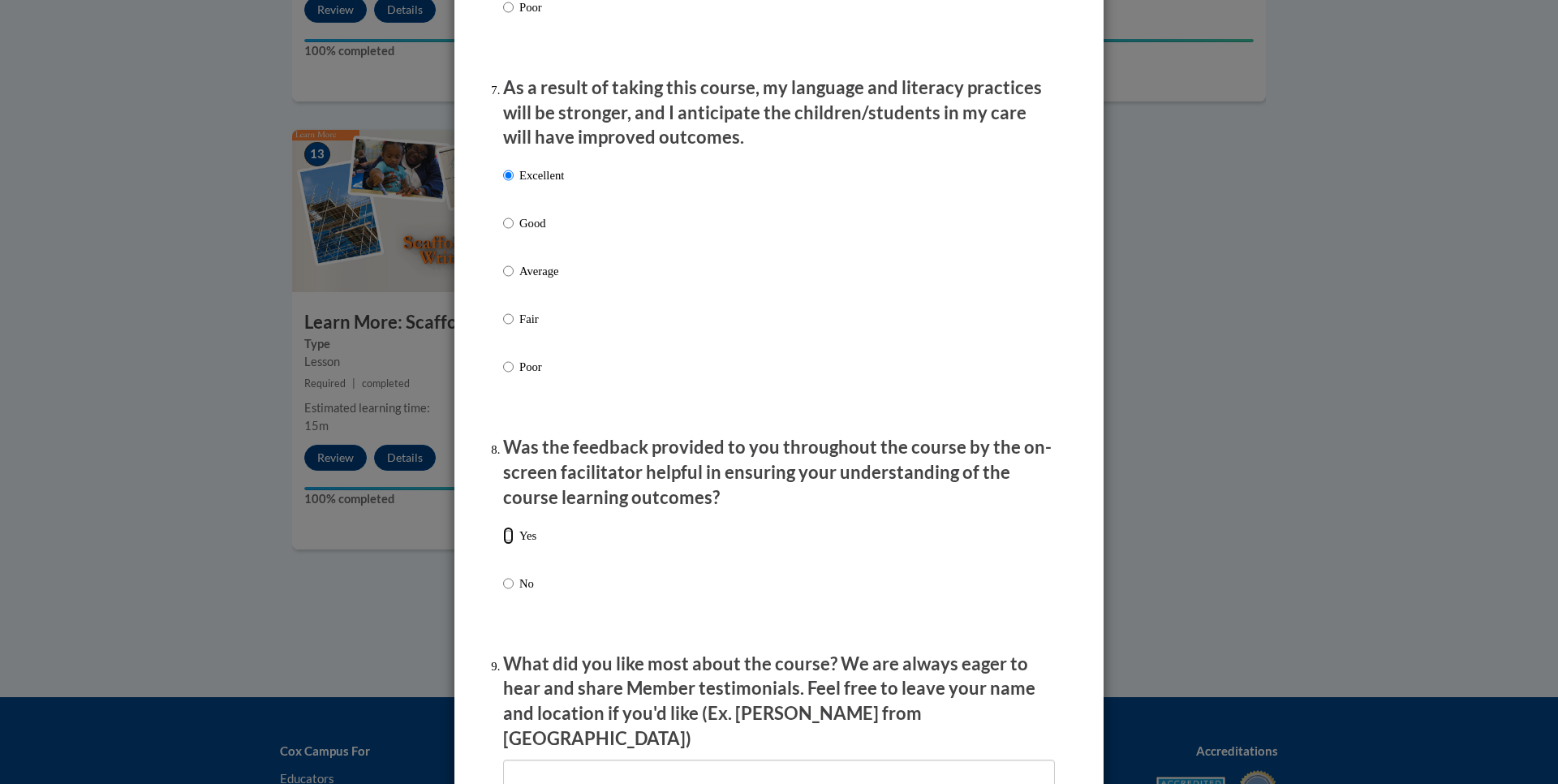
click at [503, 544] on input "Yes" at bounding box center [508, 535] width 10 height 18
radio input "true"
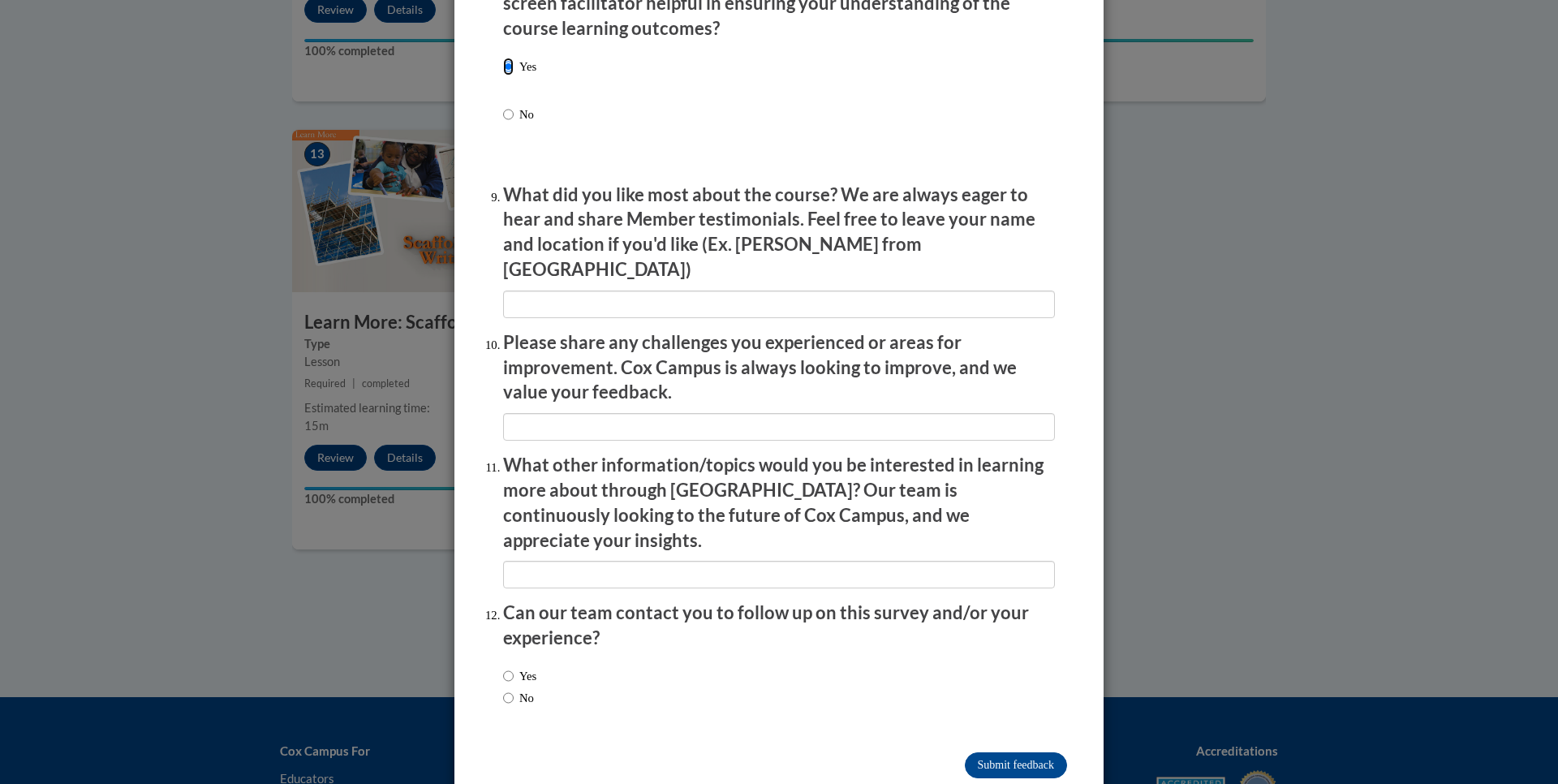
scroll to position [2587, 0]
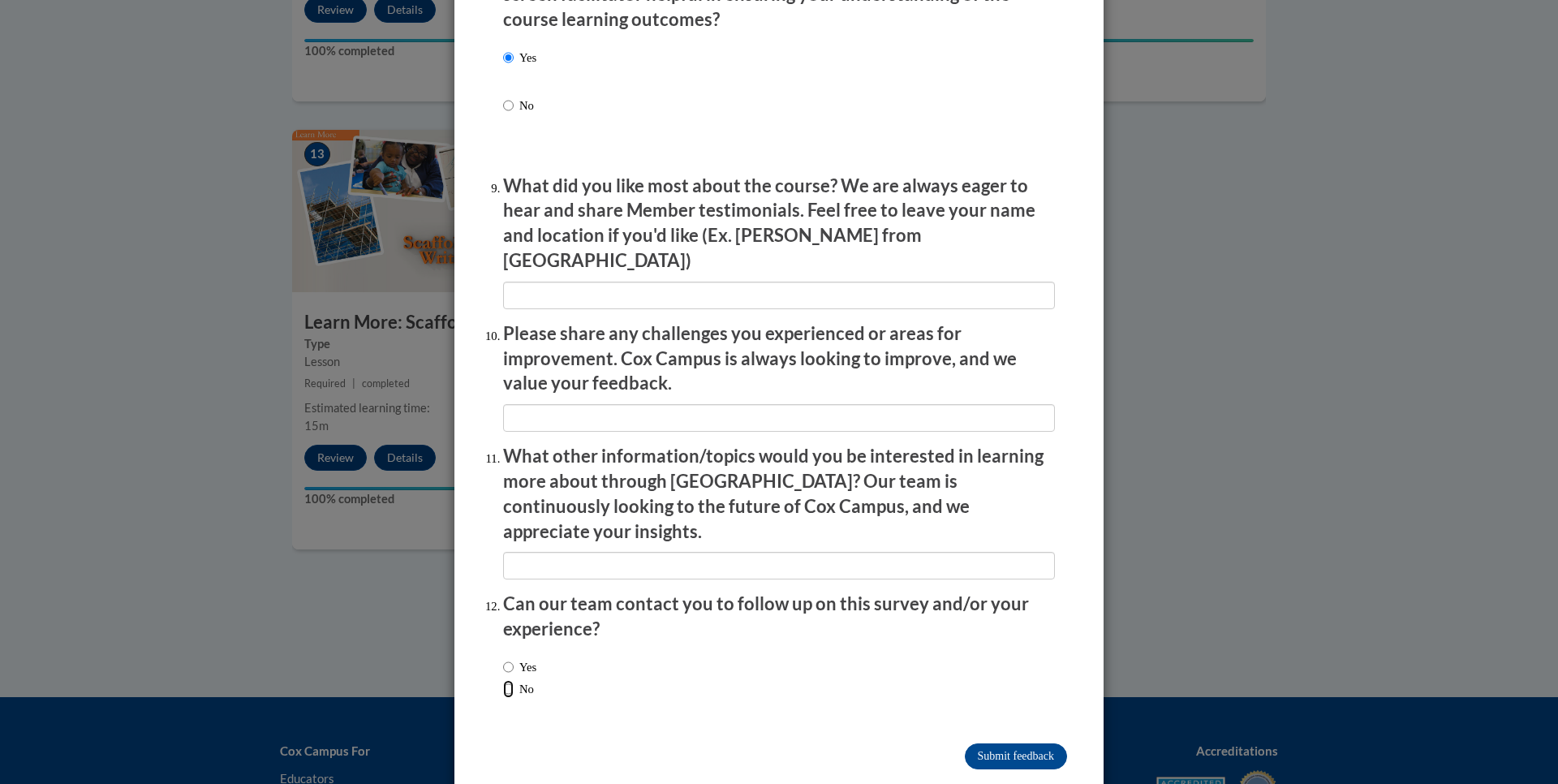
drag, startPoint x: 501, startPoint y: 644, endPoint x: 575, endPoint y: 645, distance: 74.0
click at [503, 680] on input "No" at bounding box center [508, 688] width 10 height 18
radio input "true"
click at [979, 743] on input "Submit feedback" at bounding box center [1016, 756] width 102 height 26
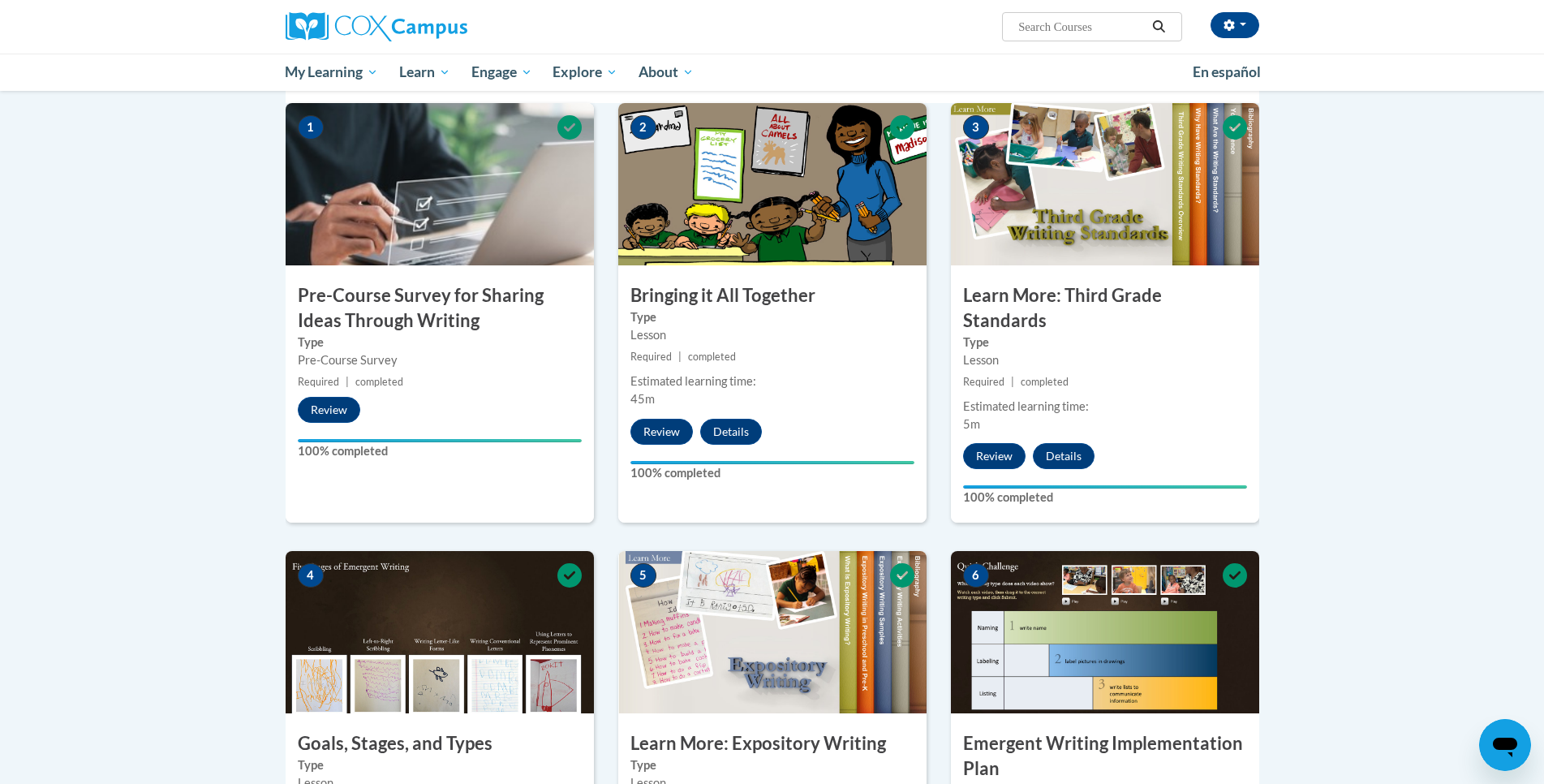
scroll to position [0, 0]
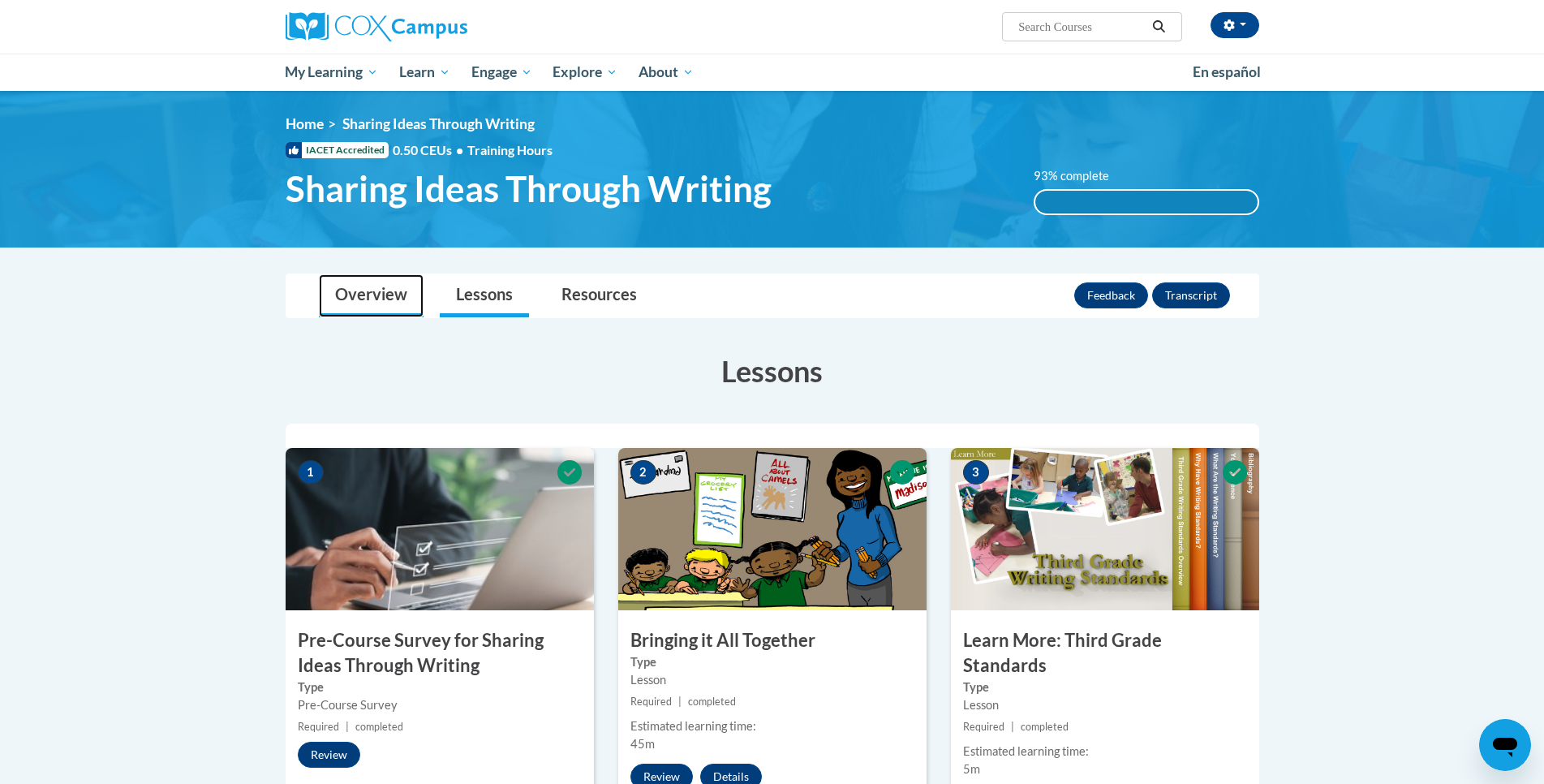
click at [364, 296] on link "Overview" at bounding box center [371, 296] width 105 height 43
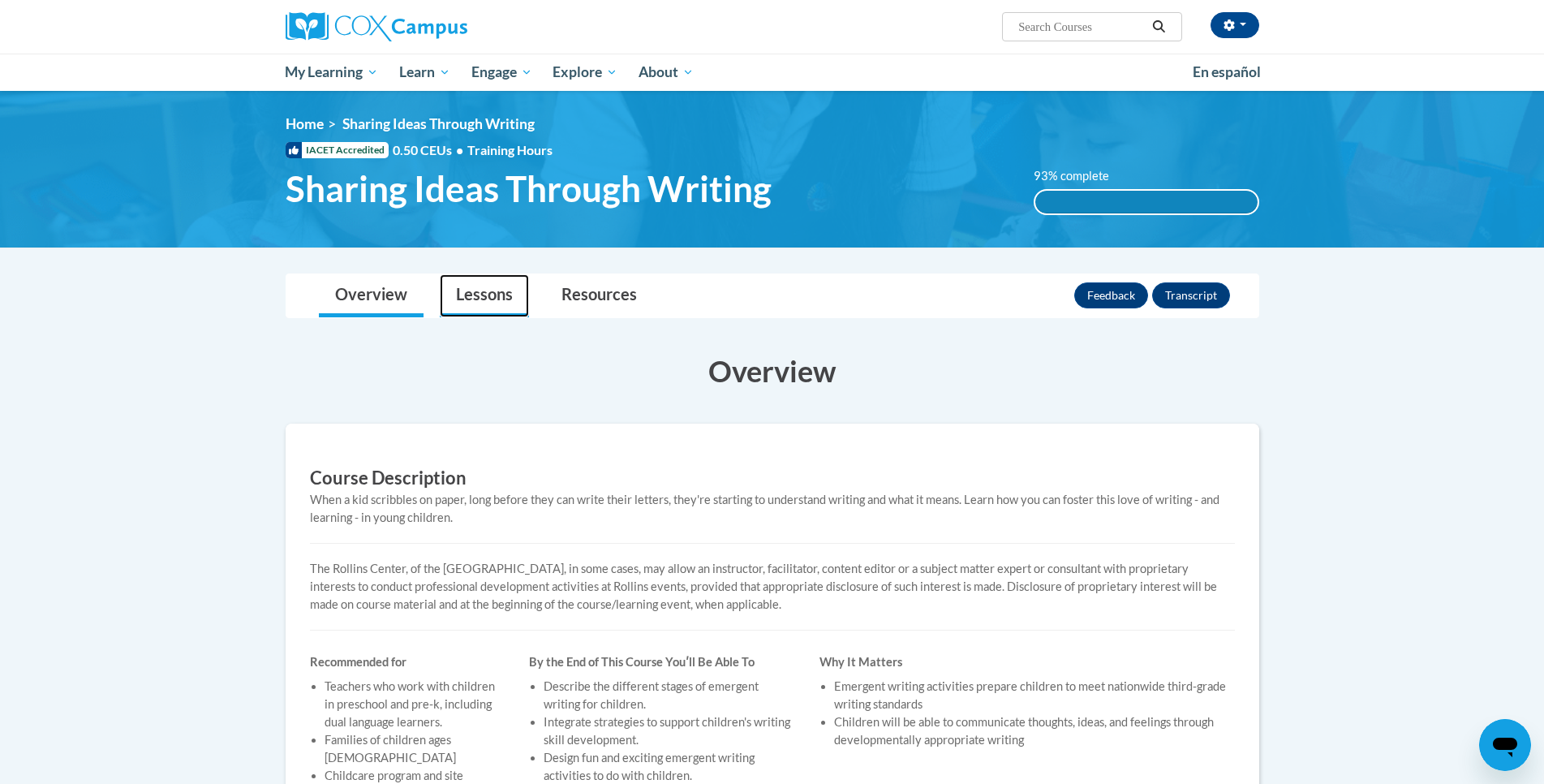
click at [486, 288] on link "Lessons" at bounding box center [485, 296] width 89 height 43
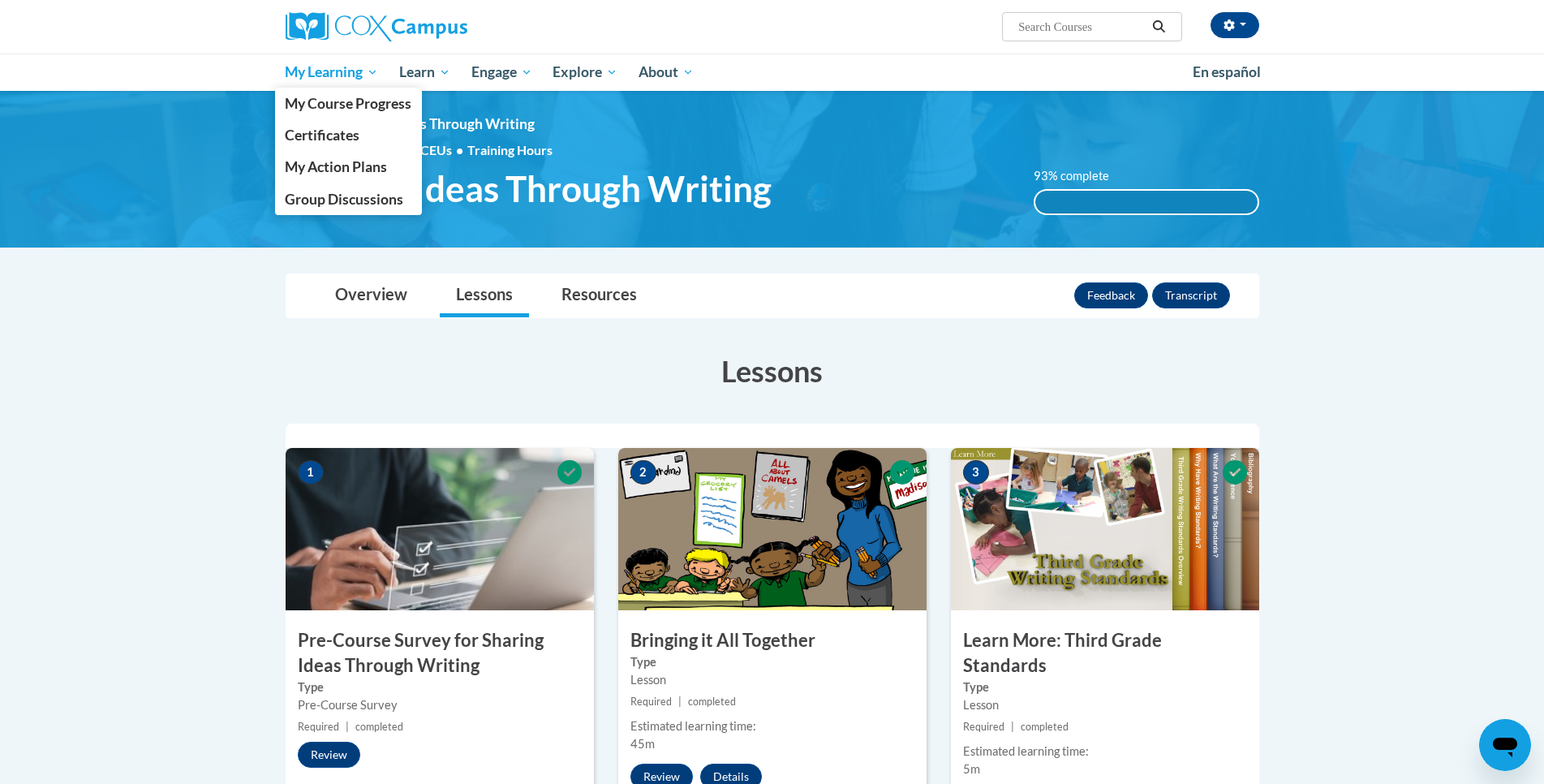
click at [321, 66] on span "My Learning" at bounding box center [331, 72] width 93 height 20
click at [327, 134] on span "Certificates" at bounding box center [322, 135] width 74 height 17
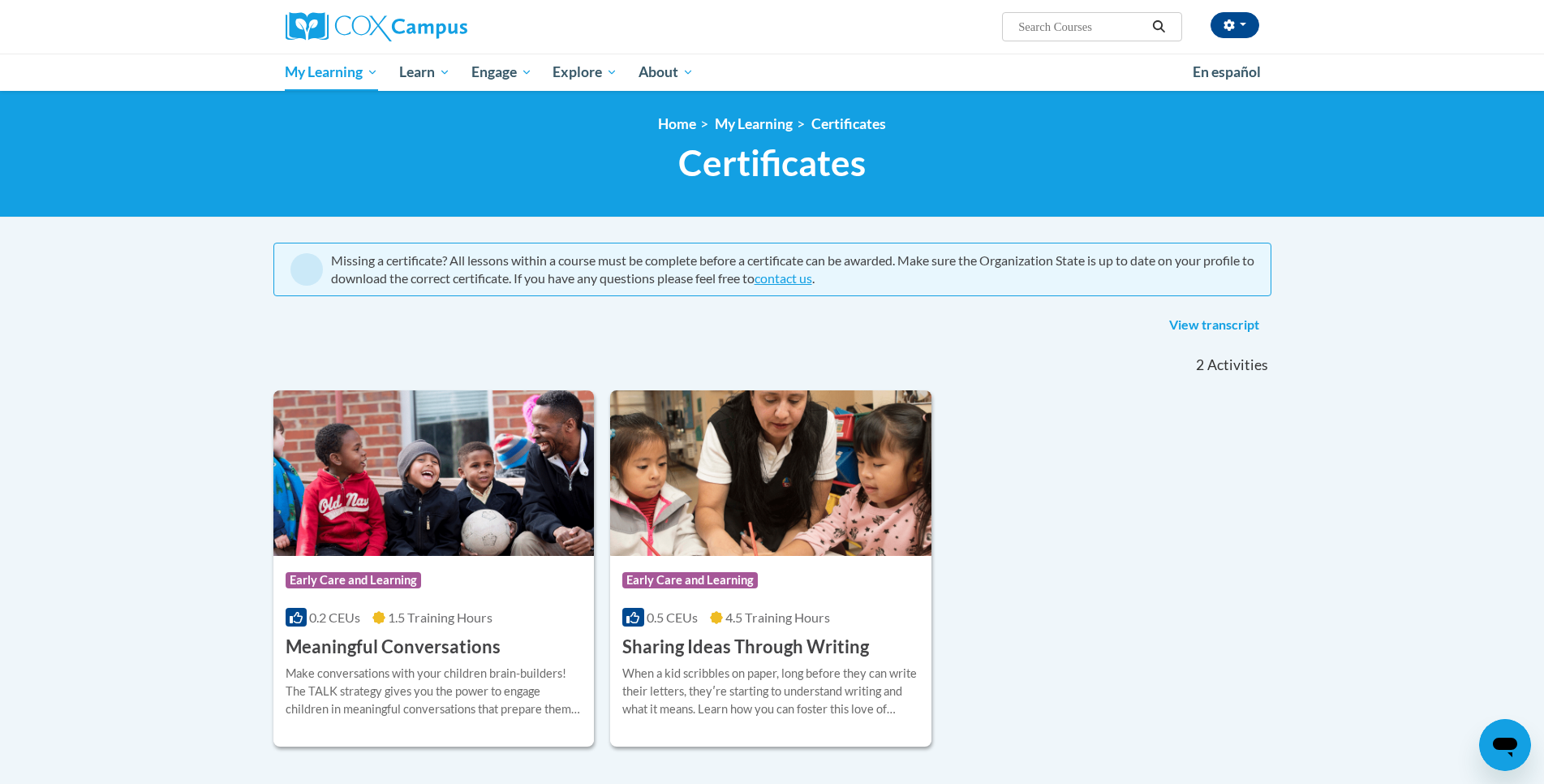
scroll to position [81, 0]
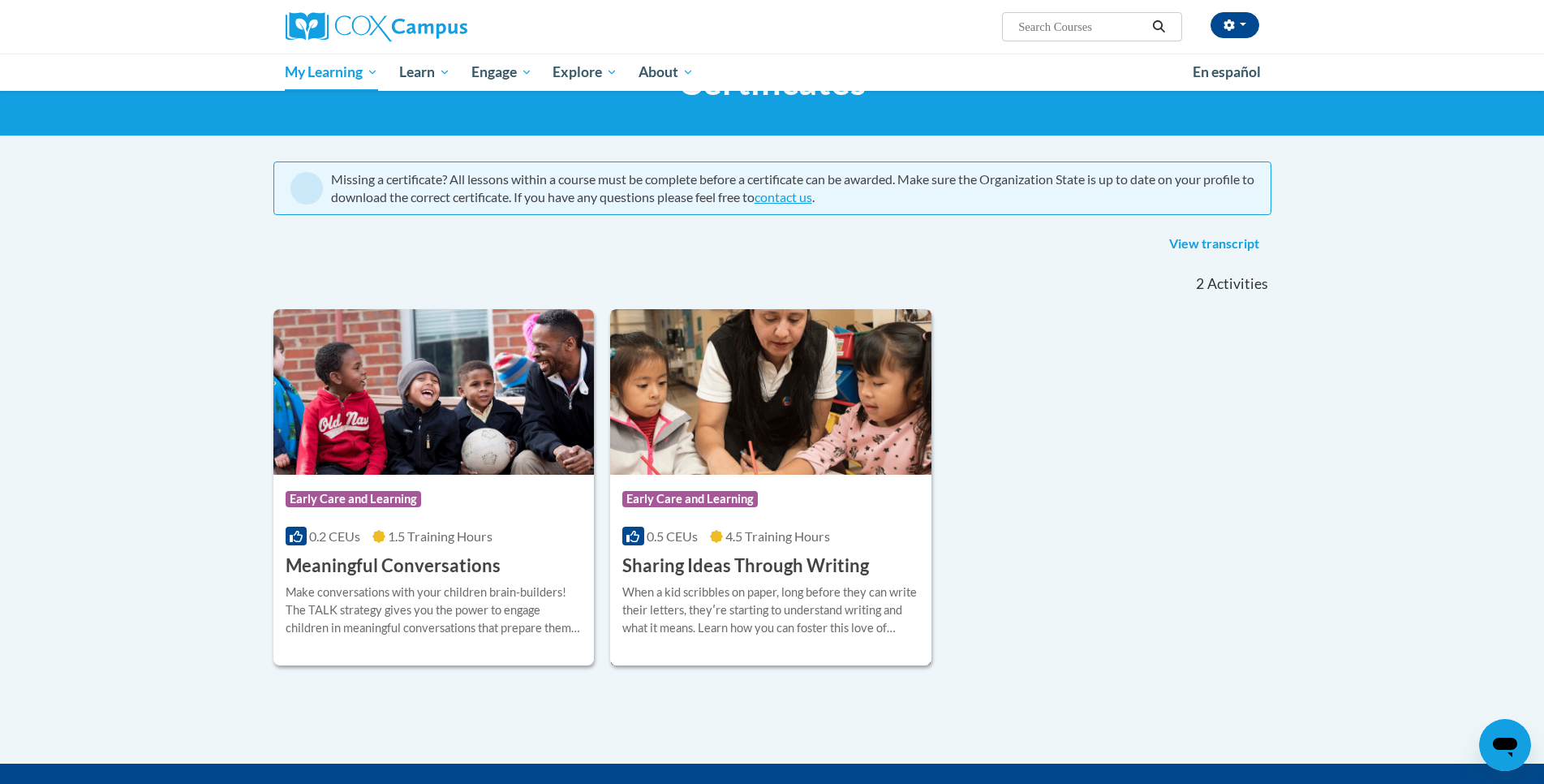
click at [792, 547] on div "Course Category: Early Care and Learning 0.5 CEUs 4.5 Training Hours COURSE Sha…" at bounding box center [770, 526] width 321 height 104
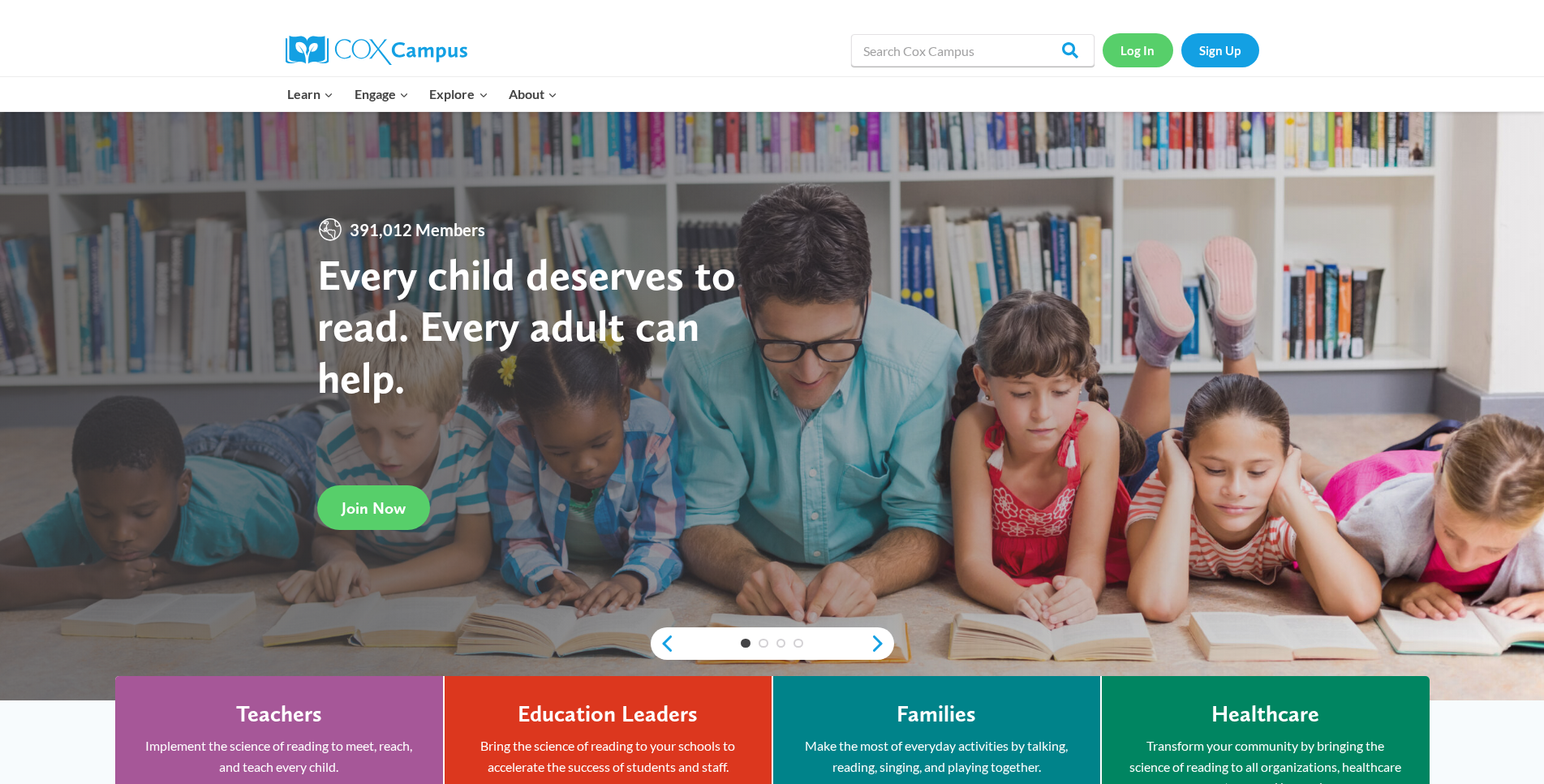
click at [1131, 53] on link "Log In" at bounding box center [1138, 50] width 71 height 33
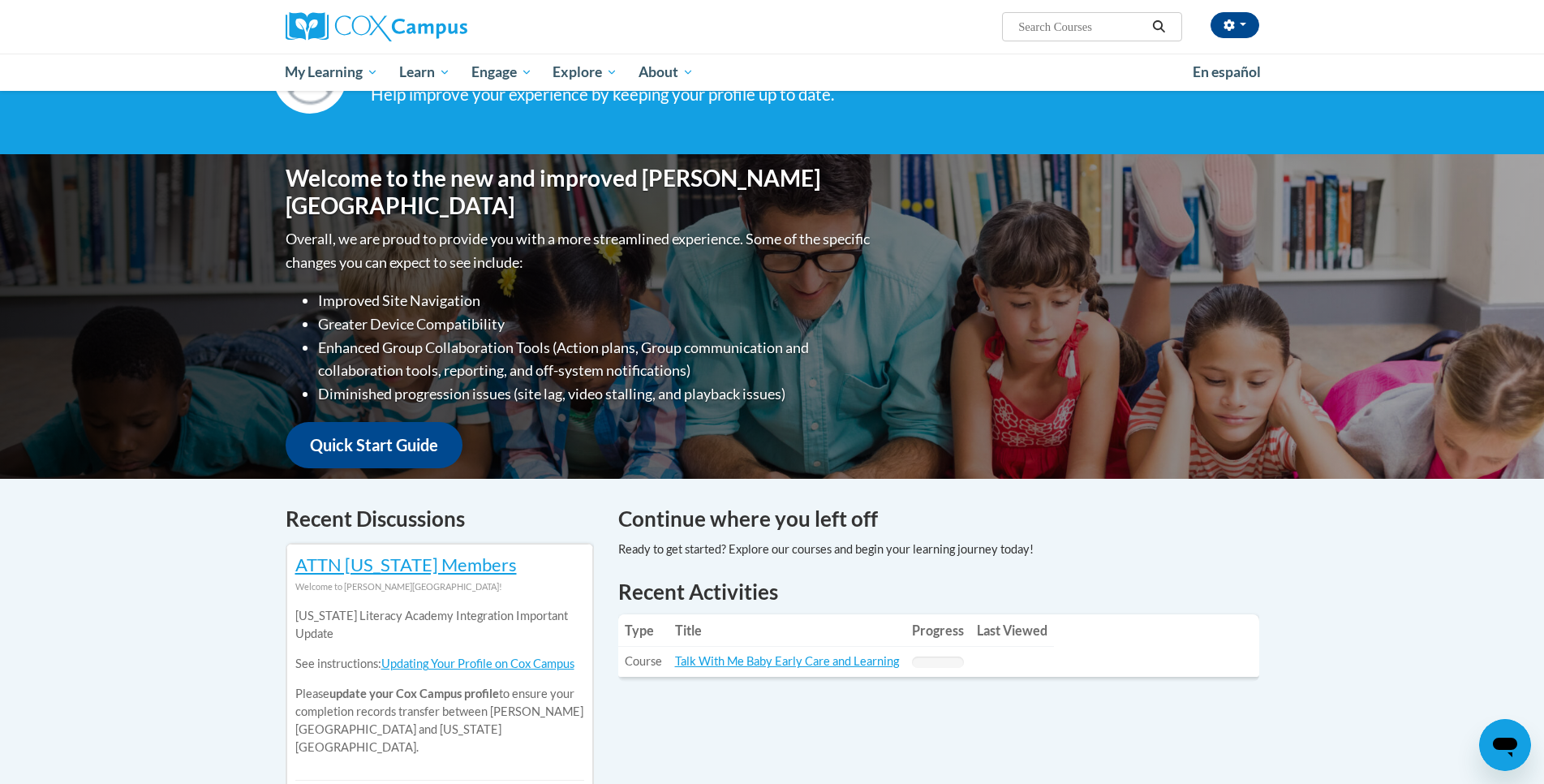
scroll to position [325, 0]
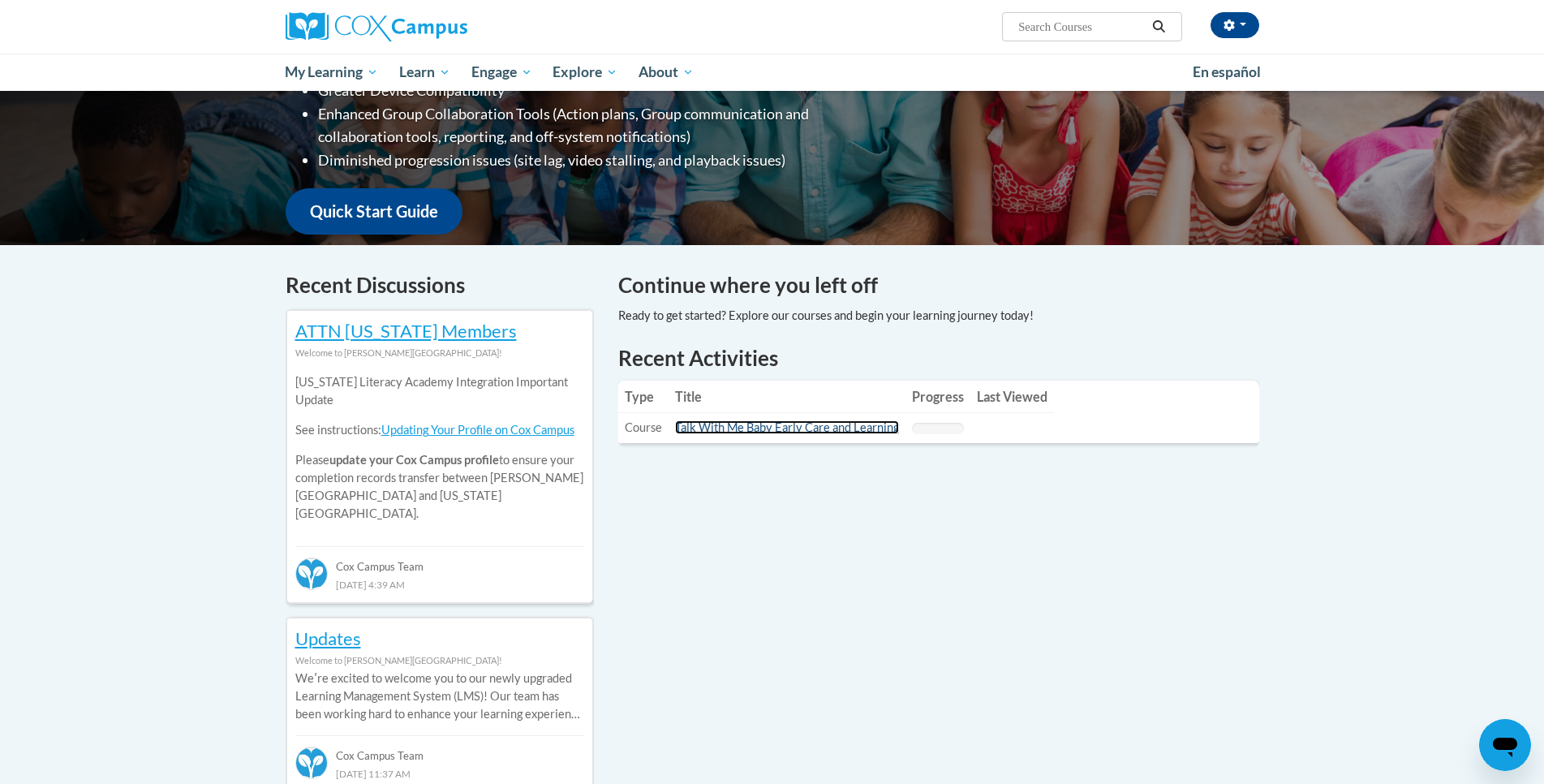
click at [795, 428] on link "Talk With Me Baby Early Care and Learning" at bounding box center [787, 427] width 224 height 14
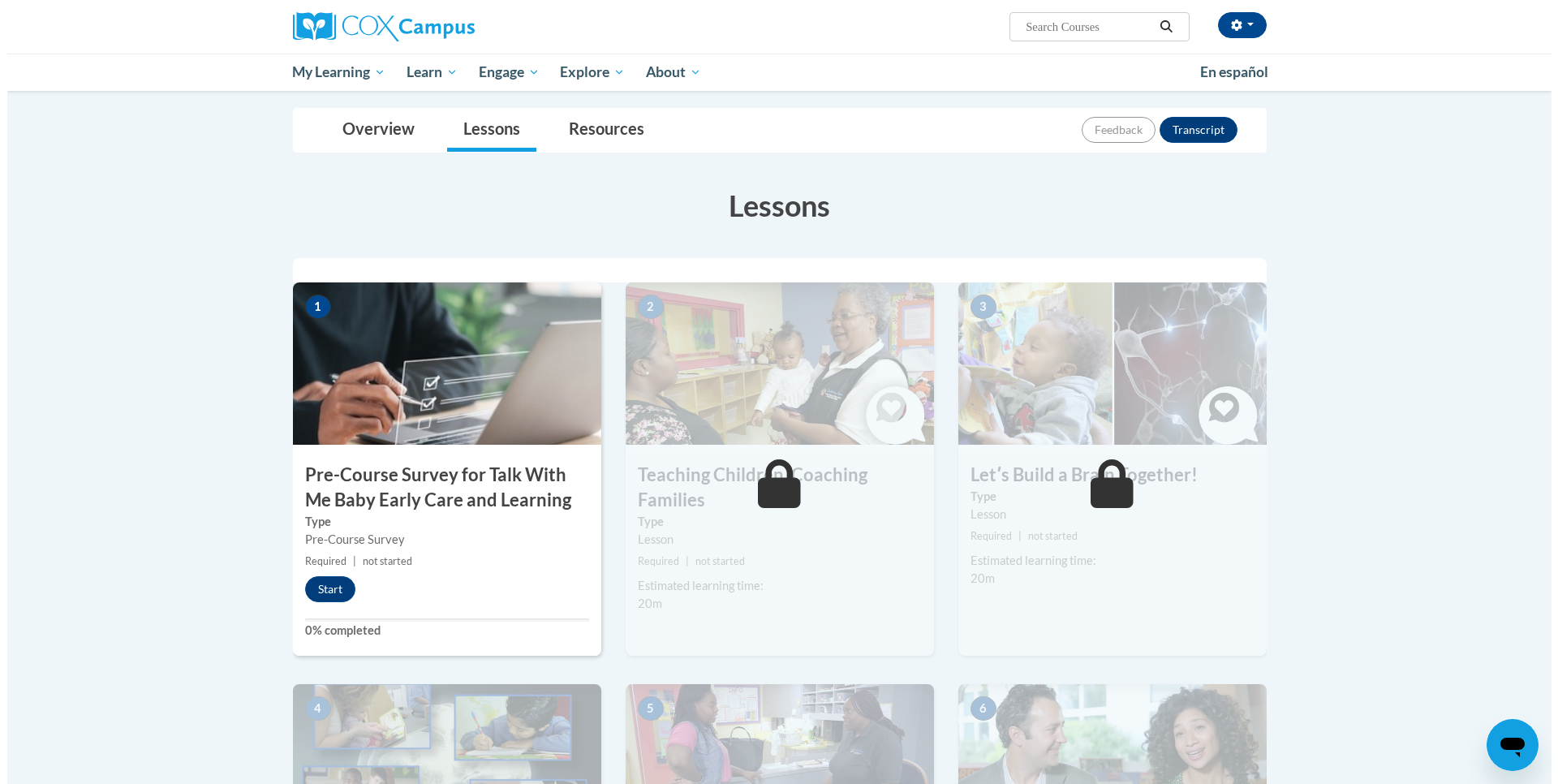
scroll to position [244, 0]
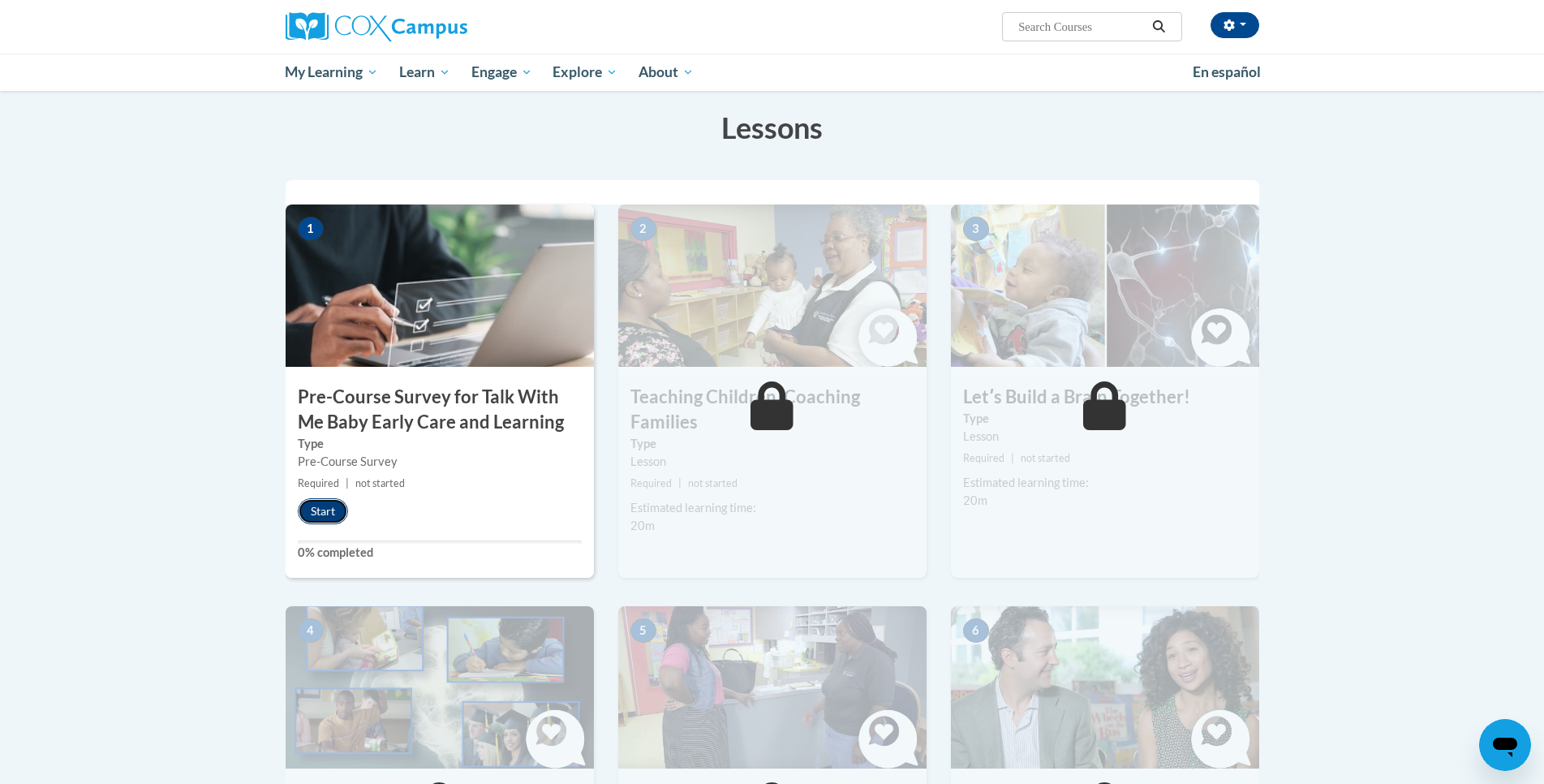
click at [321, 509] on button "Start" at bounding box center [323, 512] width 50 height 26
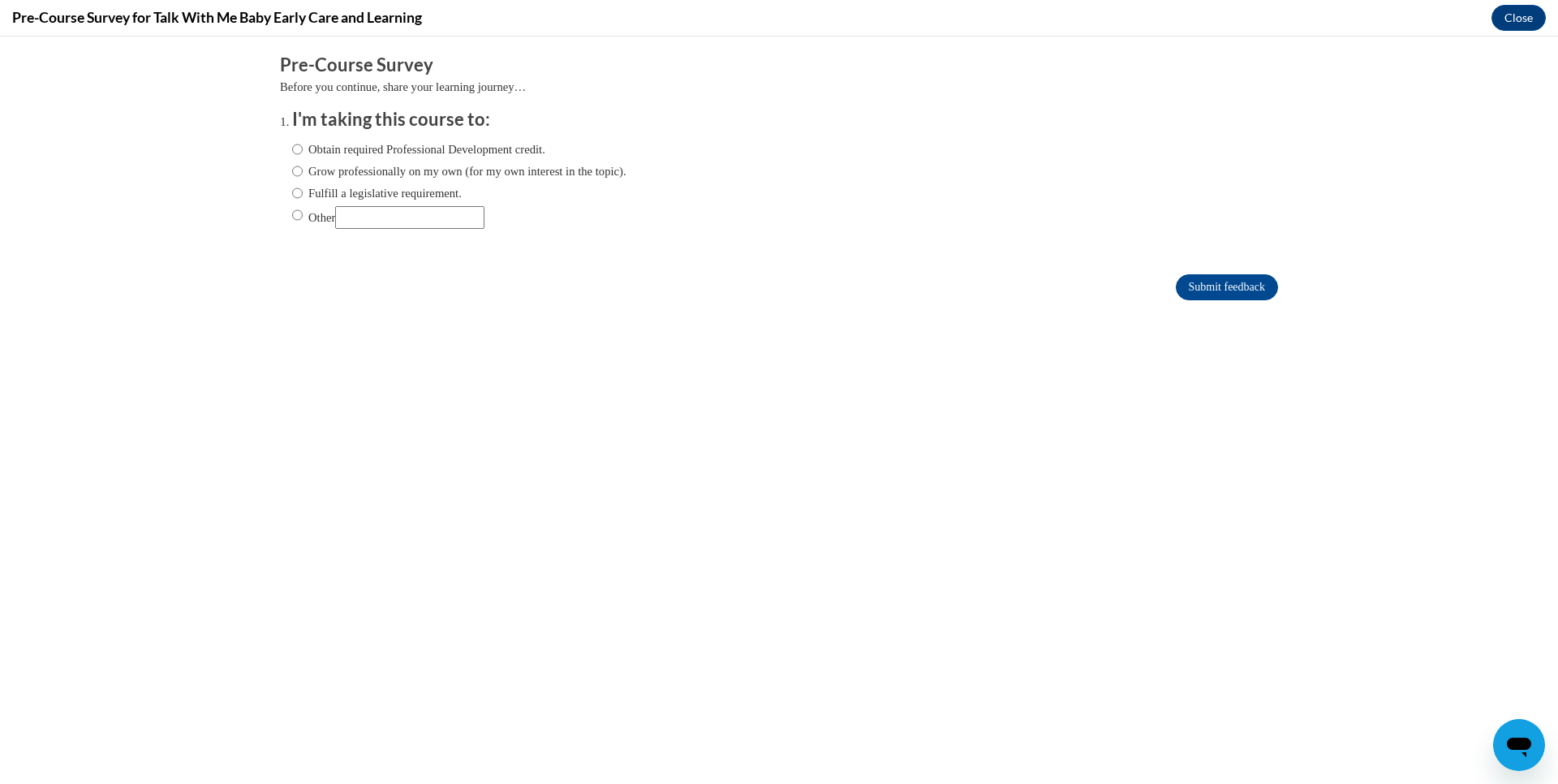
scroll to position [0, 0]
click at [292, 150] on input "Obtain required Professional Development credit." at bounding box center [297, 149] width 10 height 18
radio input "true"
click at [1202, 284] on input "Submit feedback" at bounding box center [1227, 287] width 102 height 26
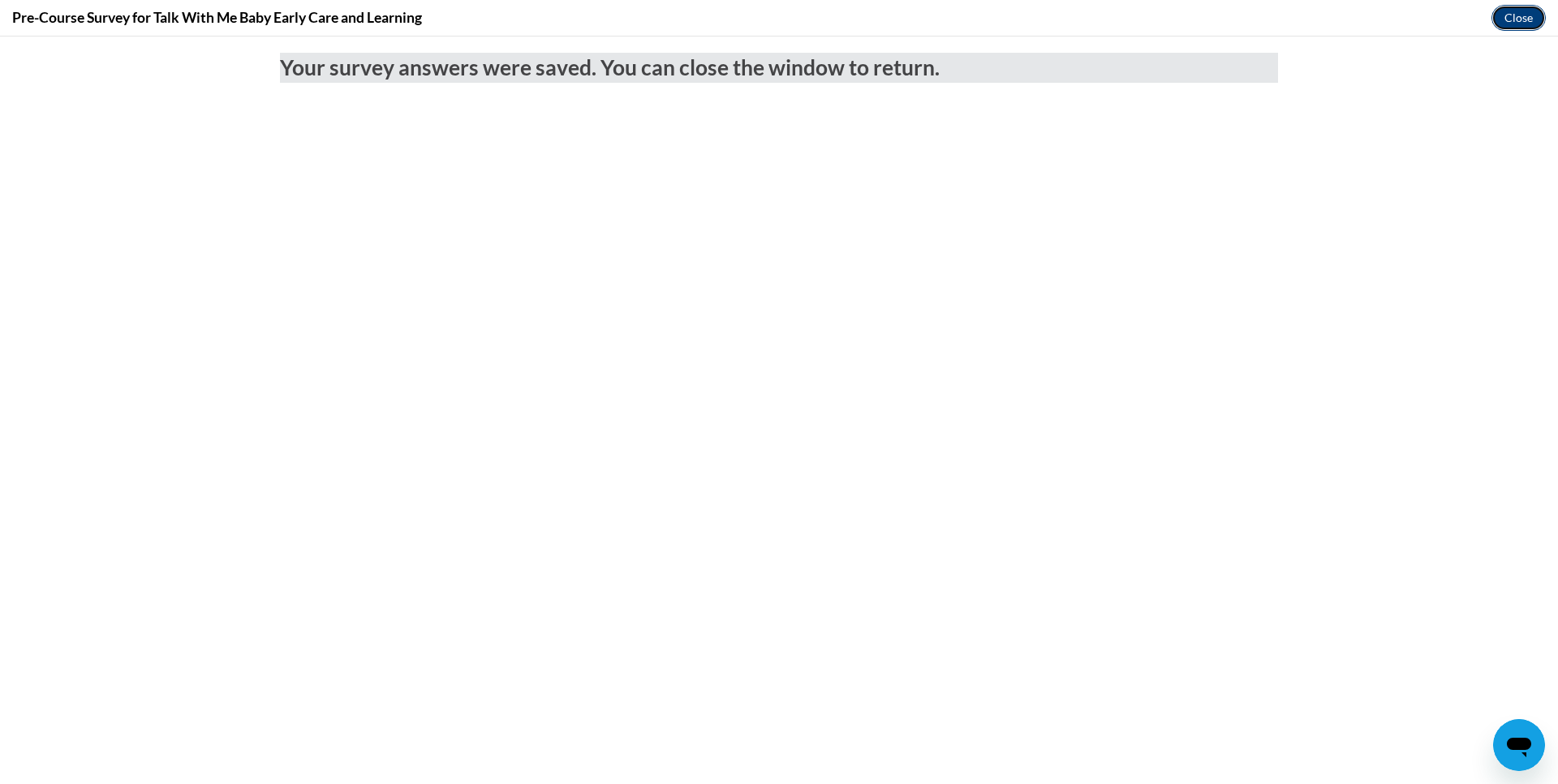
click at [1515, 16] on button "Close" at bounding box center [1519, 18] width 54 height 26
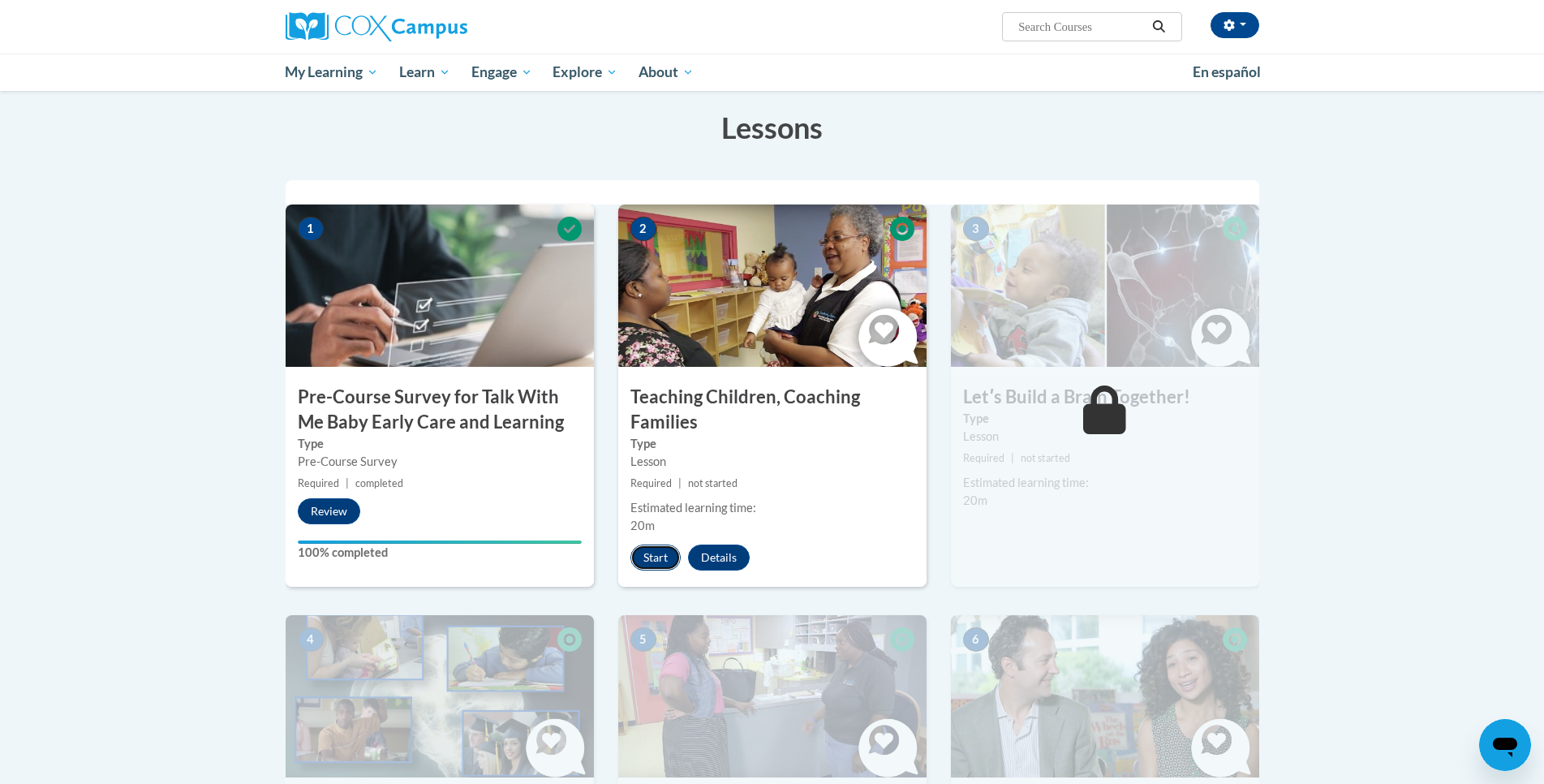
click at [663, 556] on button "Start" at bounding box center [656, 557] width 50 height 26
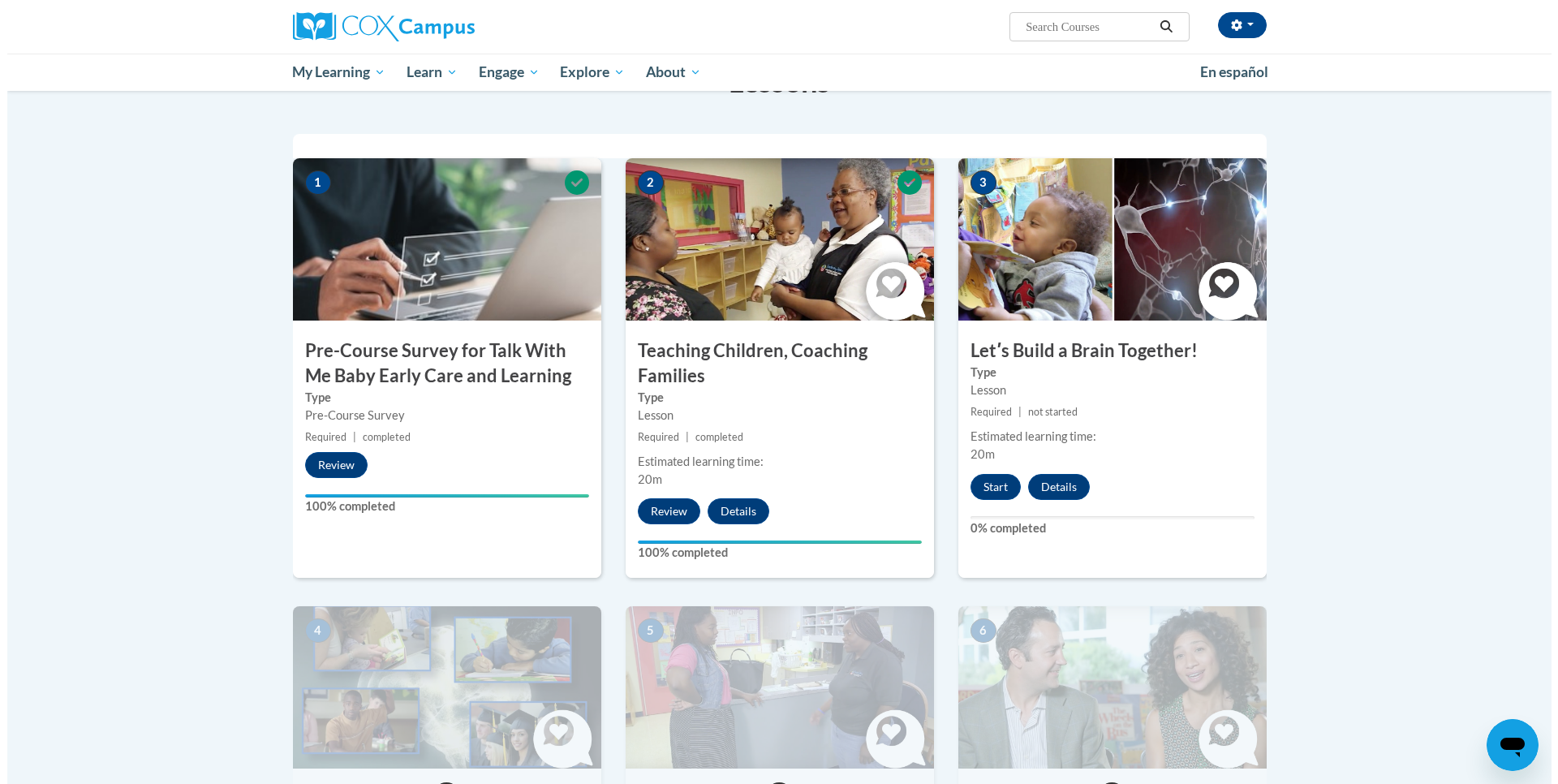
scroll to position [325, 0]
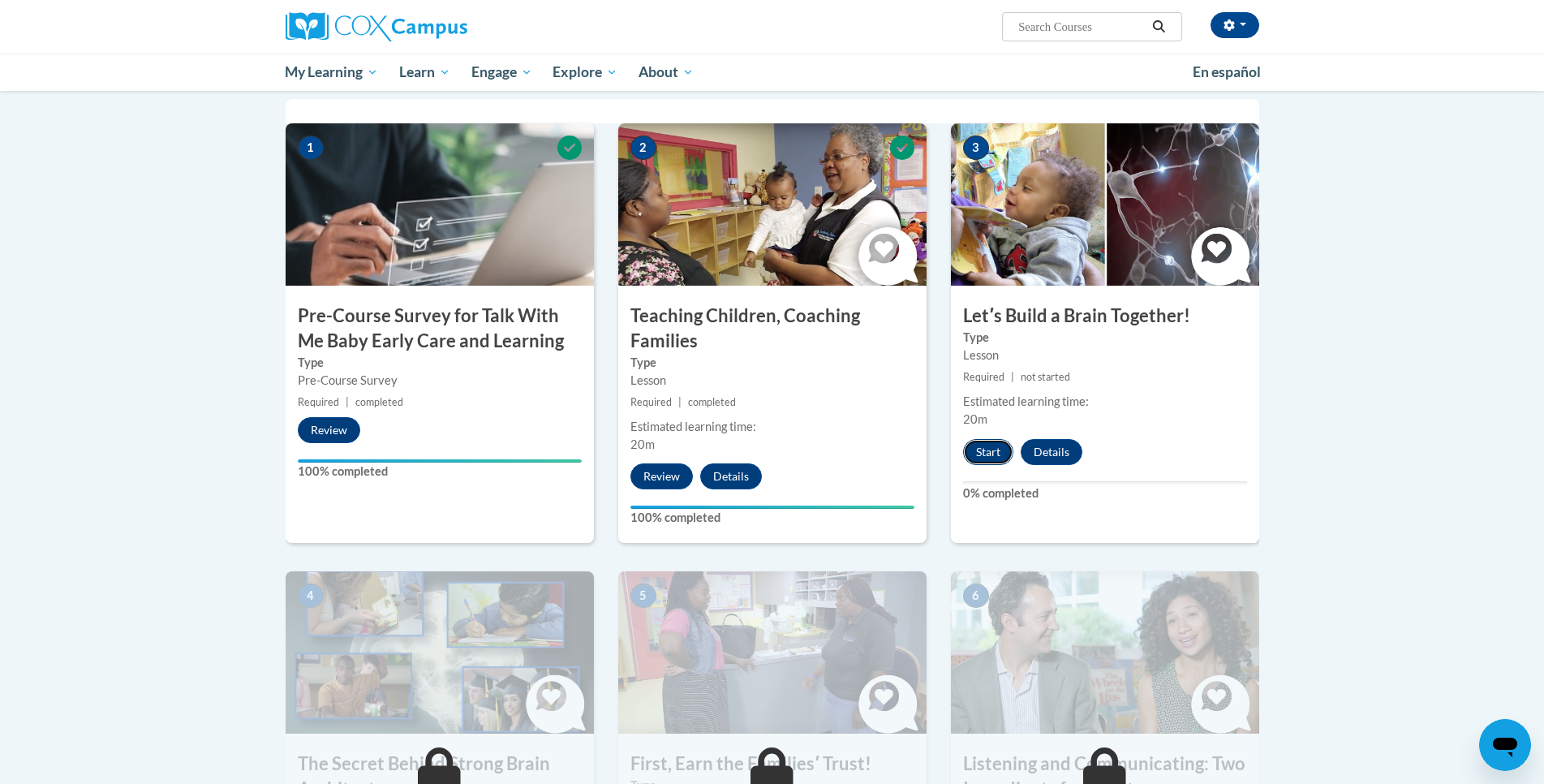
click at [992, 452] on button "Start" at bounding box center [989, 452] width 50 height 26
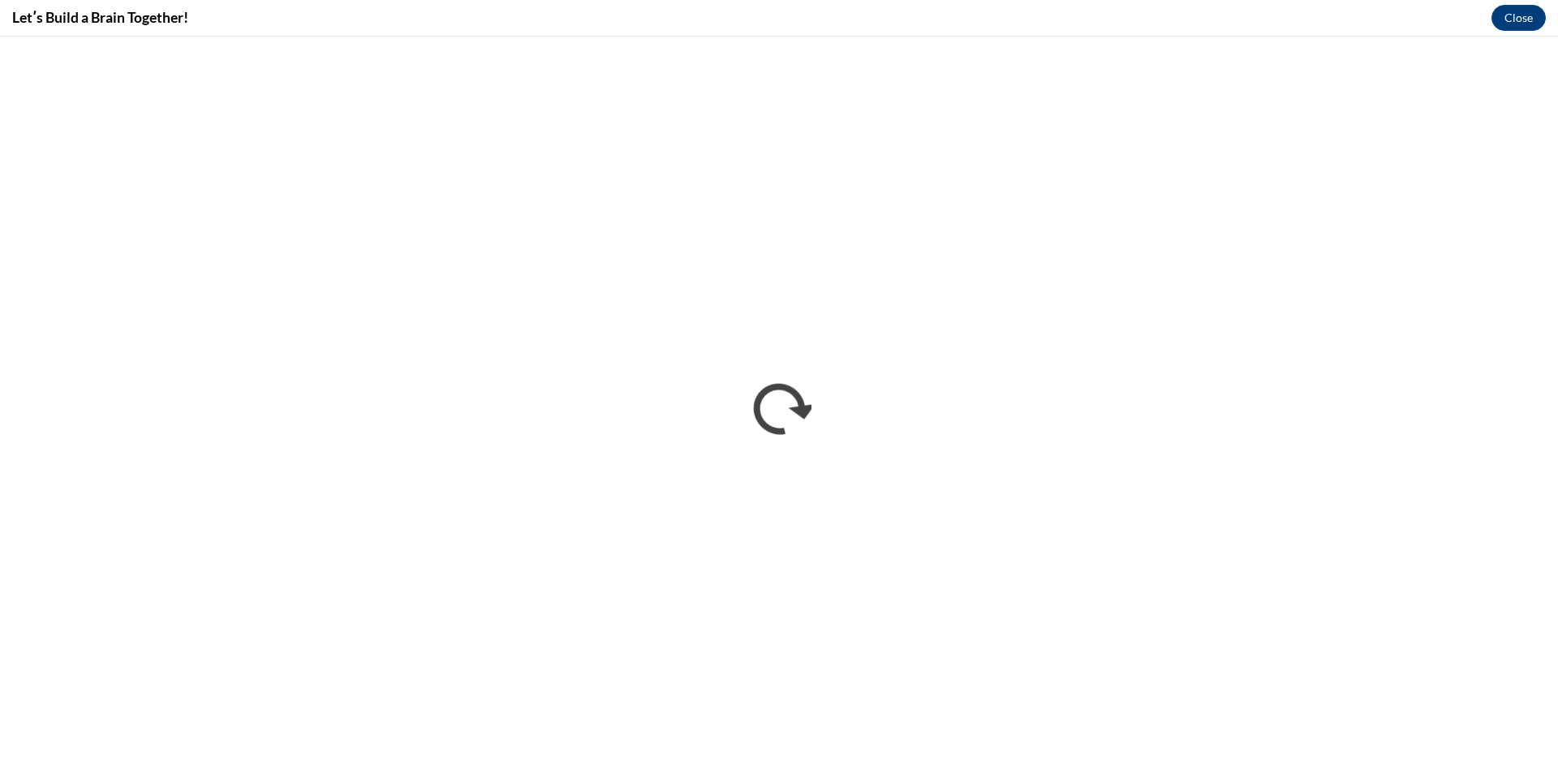
scroll to position [0, 0]
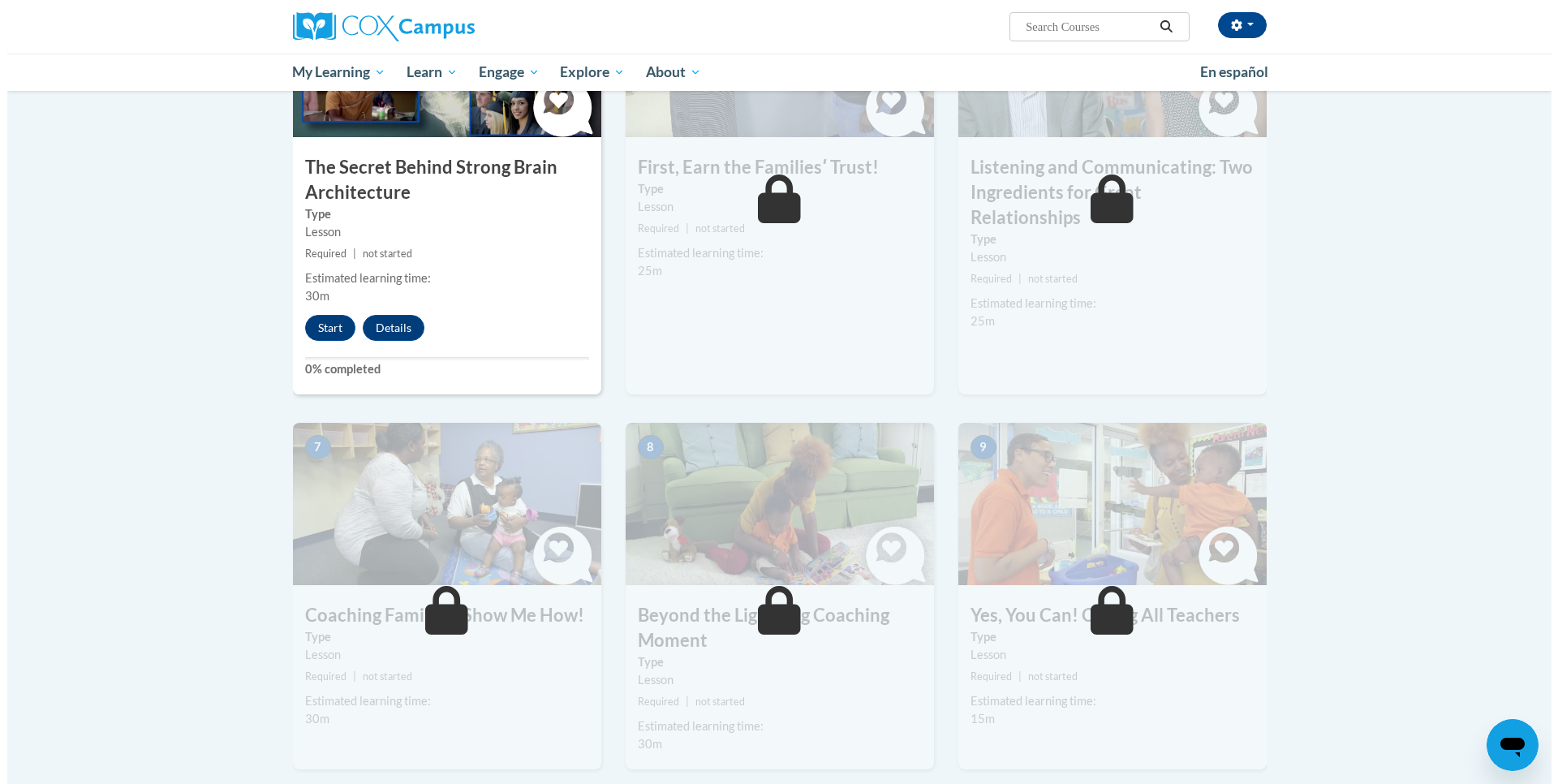
scroll to position [893, 0]
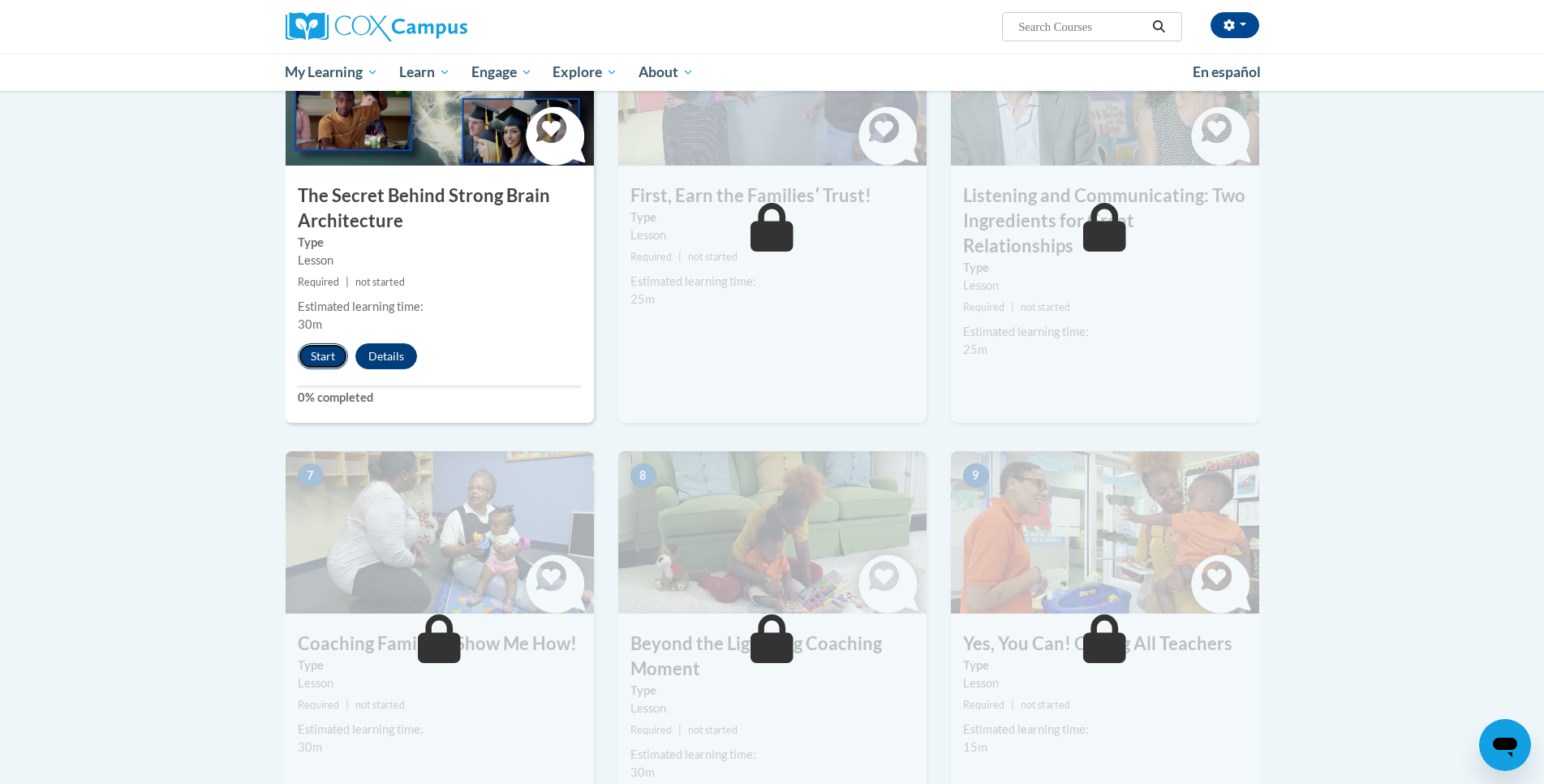
click at [317, 352] on button "Start" at bounding box center [323, 356] width 50 height 26
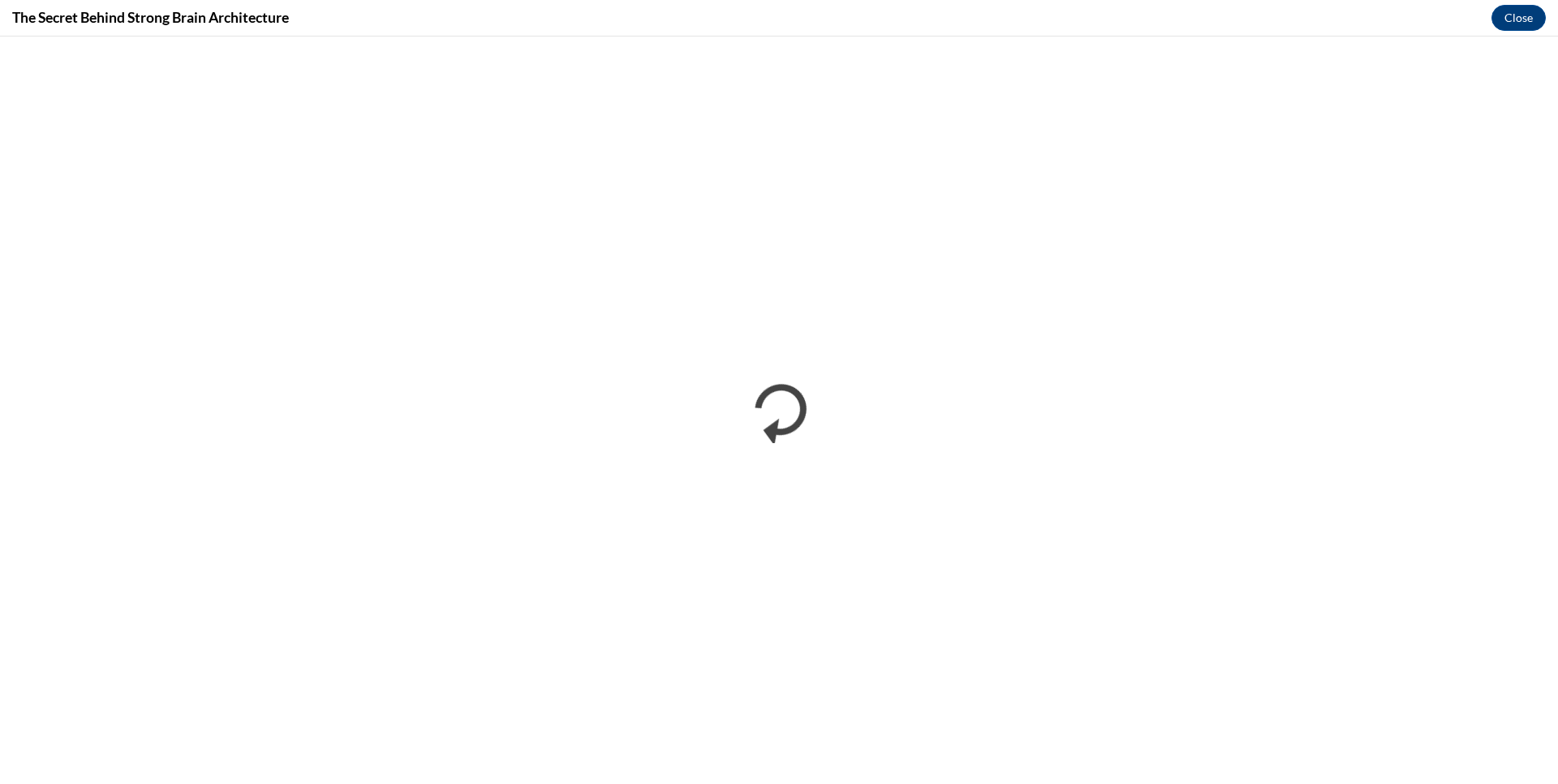
scroll to position [0, 0]
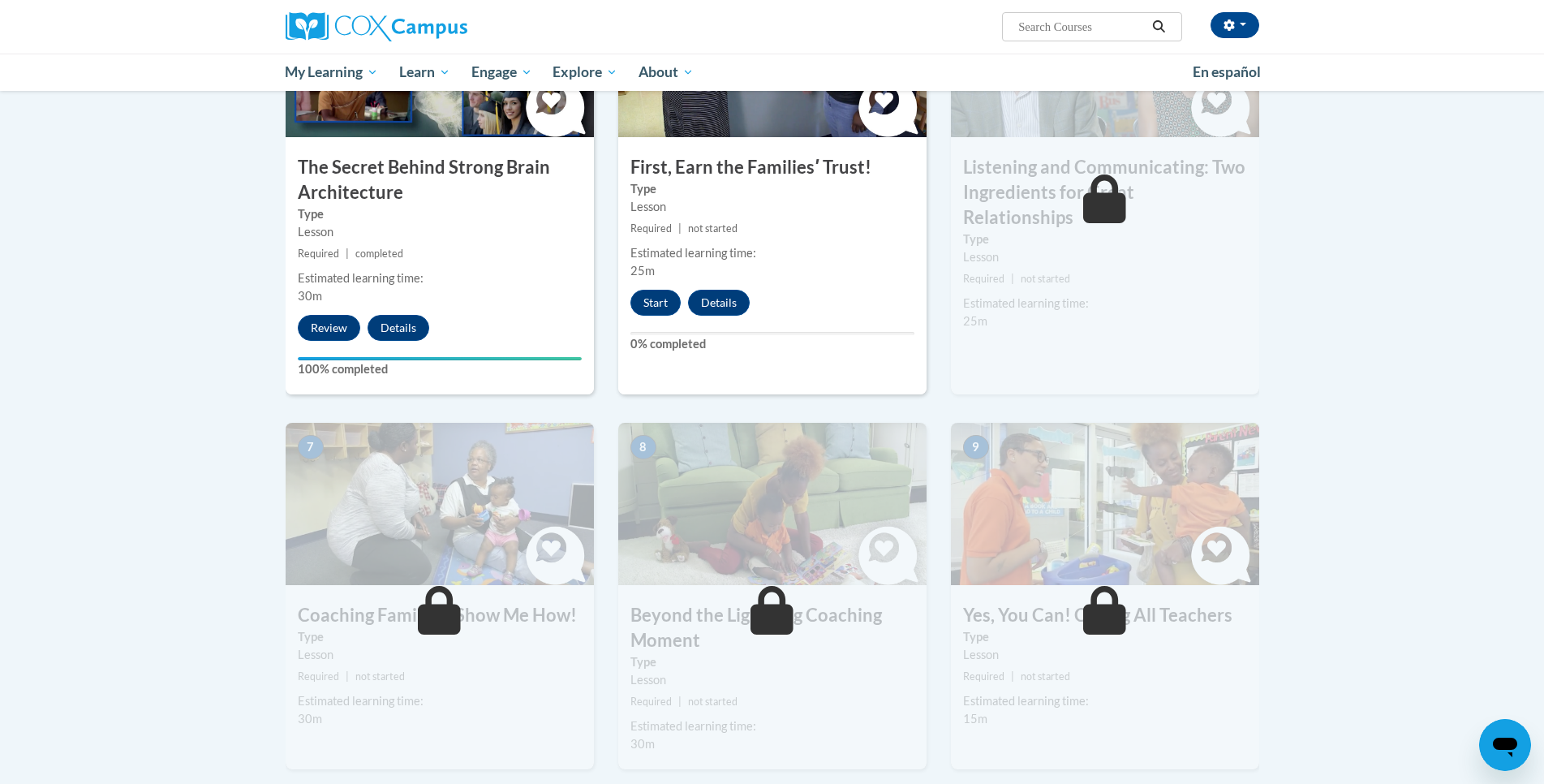
scroll to position [893, 0]
